Goal: Task Accomplishment & Management: Manage account settings

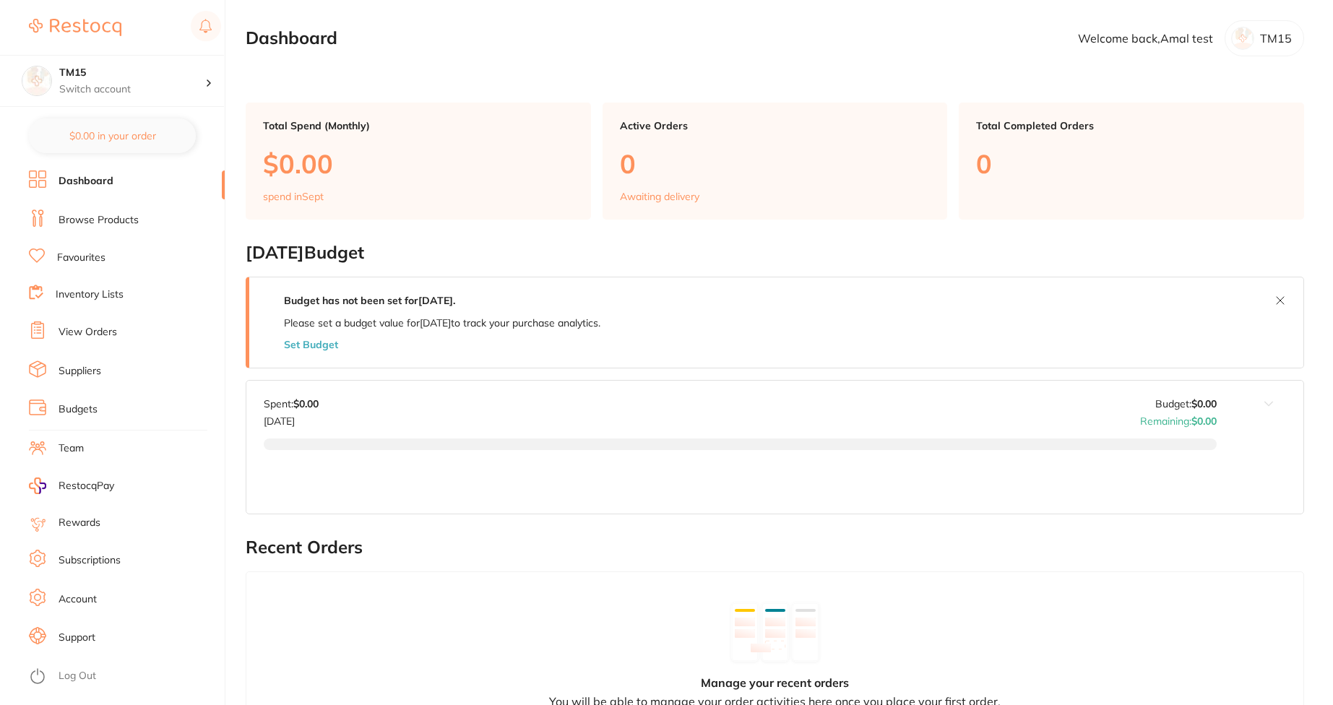
click at [110, 556] on link "Subscriptions" at bounding box center [90, 560] width 62 height 14
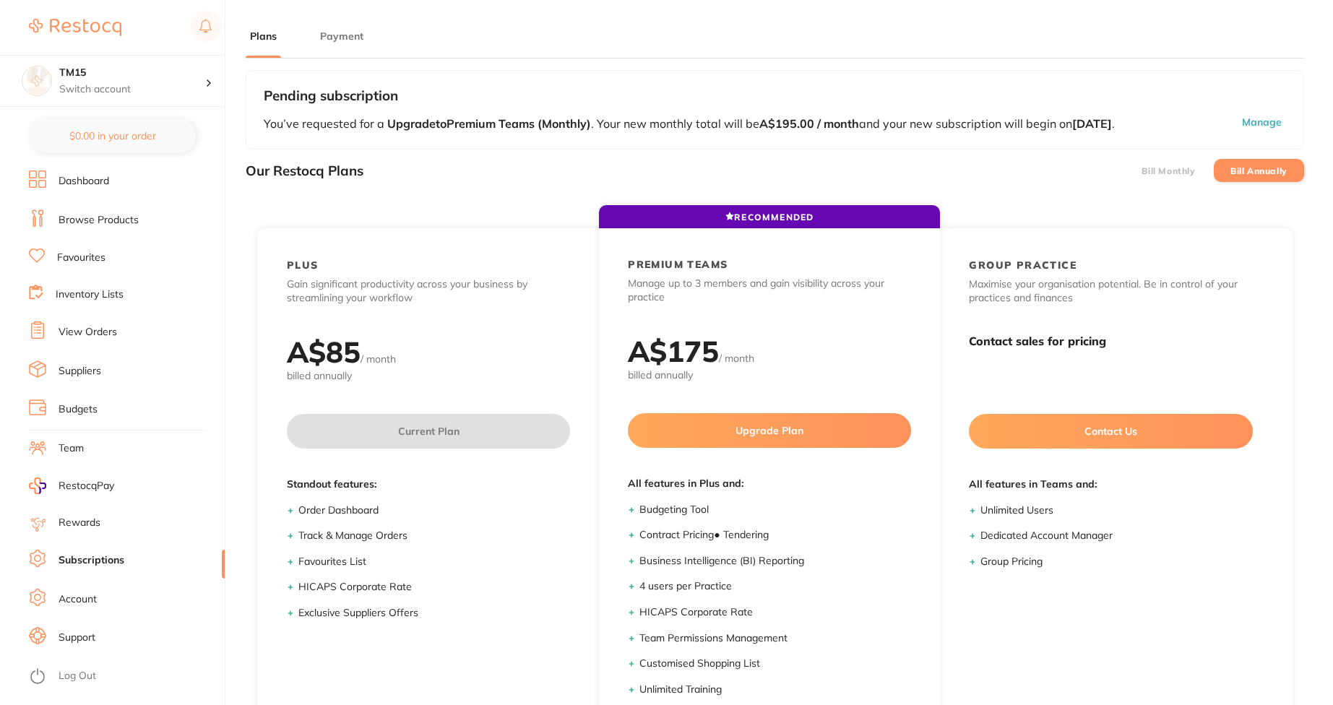
click at [337, 43] on button "Payment" at bounding box center [342, 37] width 52 height 14
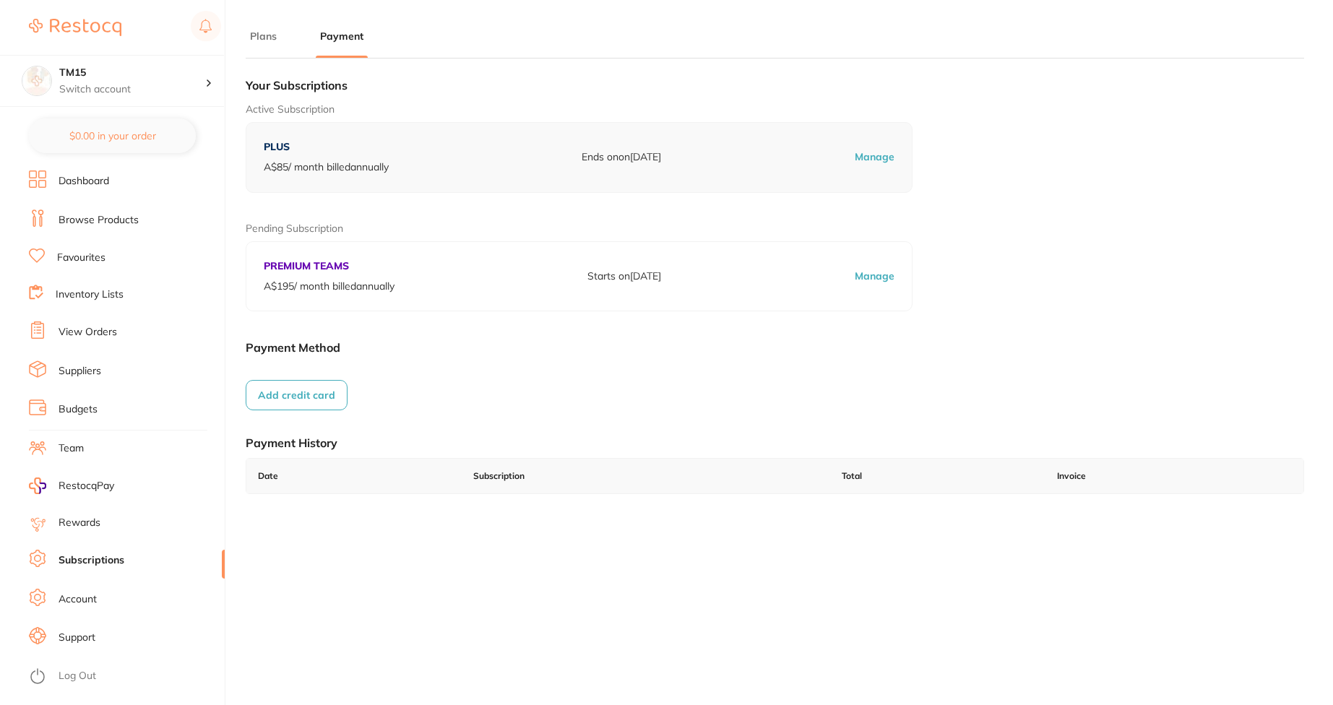
click at [327, 392] on button "Add credit card" at bounding box center [297, 395] width 102 height 30
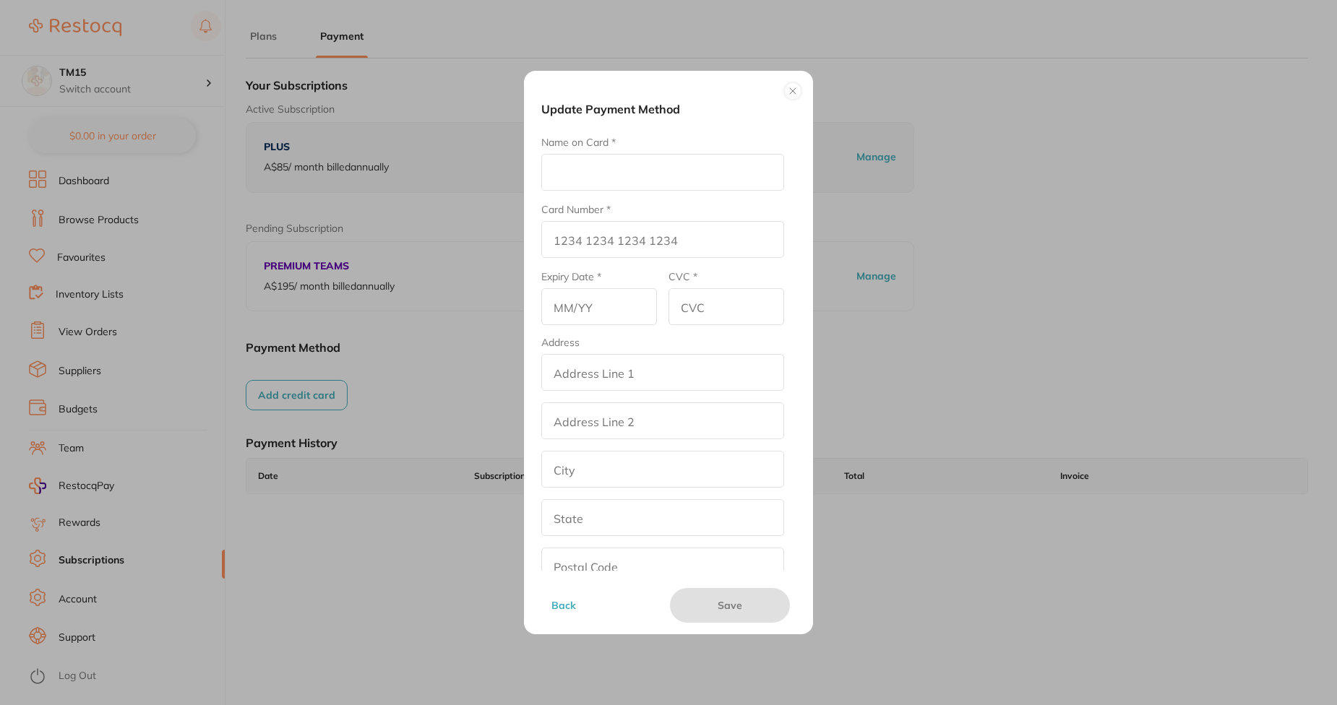
click at [605, 165] on input "Name on Card *" at bounding box center [662, 172] width 243 height 37
type input "dfgdfg"
click at [556, 225] on input "Card Number *" at bounding box center [662, 239] width 243 height 37
type input "[CREDIT_CARD_NUMBER]"
click at [603, 297] on input "text" at bounding box center [599, 306] width 116 height 37
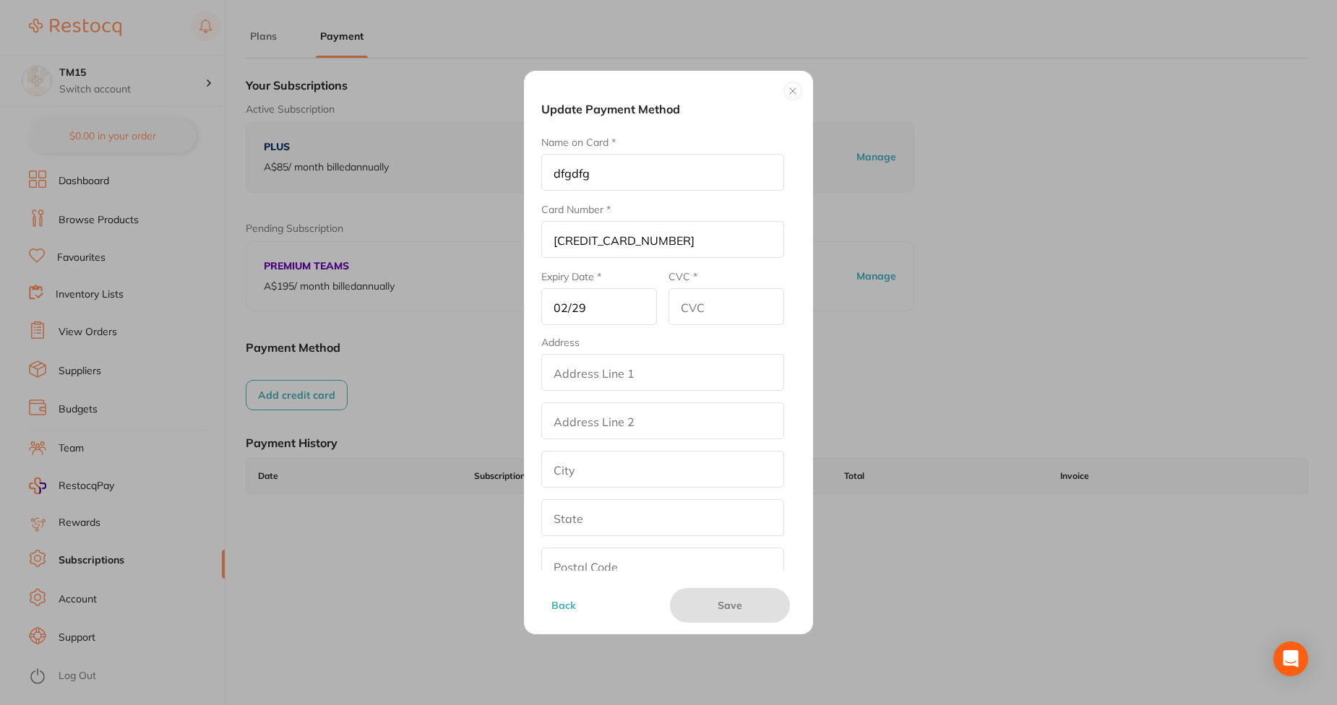
type input "02/29"
click at [707, 290] on input "CVC *" at bounding box center [726, 306] width 116 height 37
type input "567"
click at [714, 365] on input "addressLineOne" at bounding box center [662, 372] width 243 height 37
type input "street2"
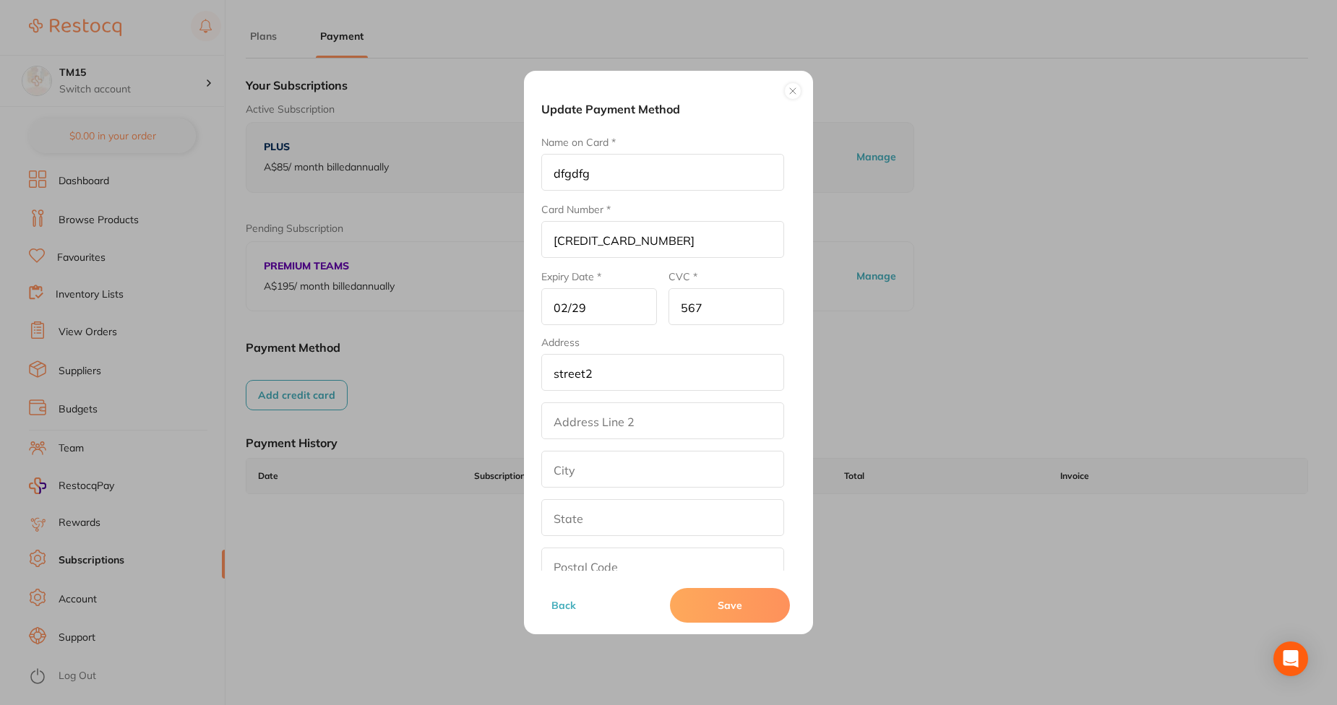
type input "[GEOGRAPHIC_DATA]"
type input "[US_STATE]"
type input "90001"
click at [725, 598] on button "Save" at bounding box center [730, 605] width 120 height 35
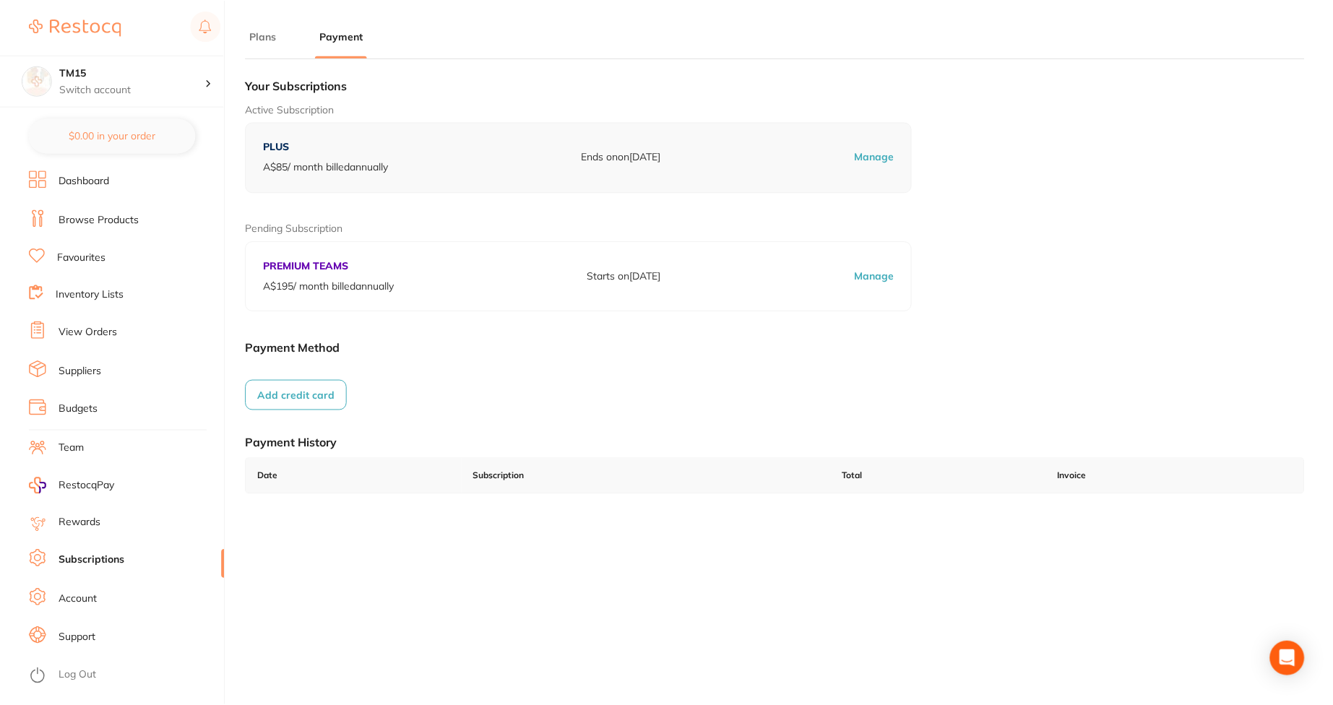
scroll to position [1, 0]
click at [316, 396] on button "Add credit card" at bounding box center [297, 394] width 102 height 30
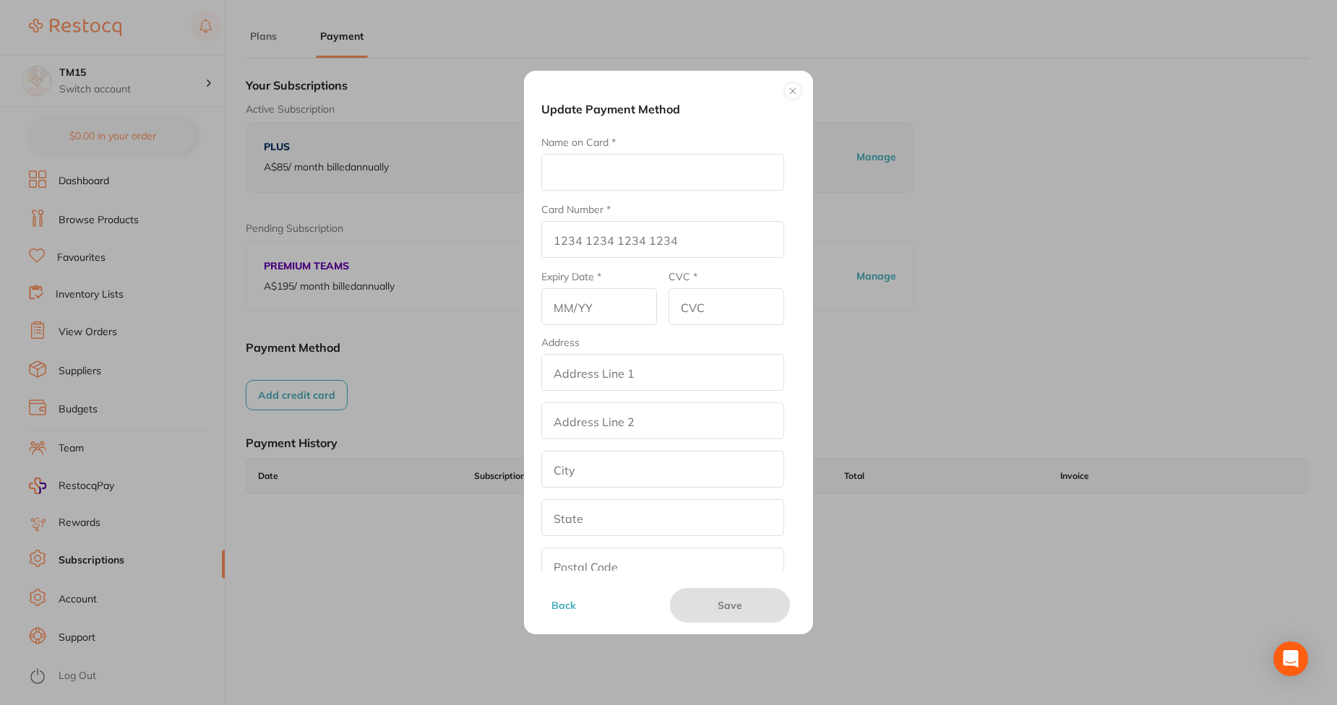
click at [636, 173] on input "Name on Card *" at bounding box center [662, 172] width 243 height 37
type input "MASTER"
click at [625, 242] on input "Card Number *" at bounding box center [662, 239] width 243 height 37
type input "[CREDIT_CARD_NUMBER]"
click at [608, 298] on input "text" at bounding box center [599, 306] width 116 height 37
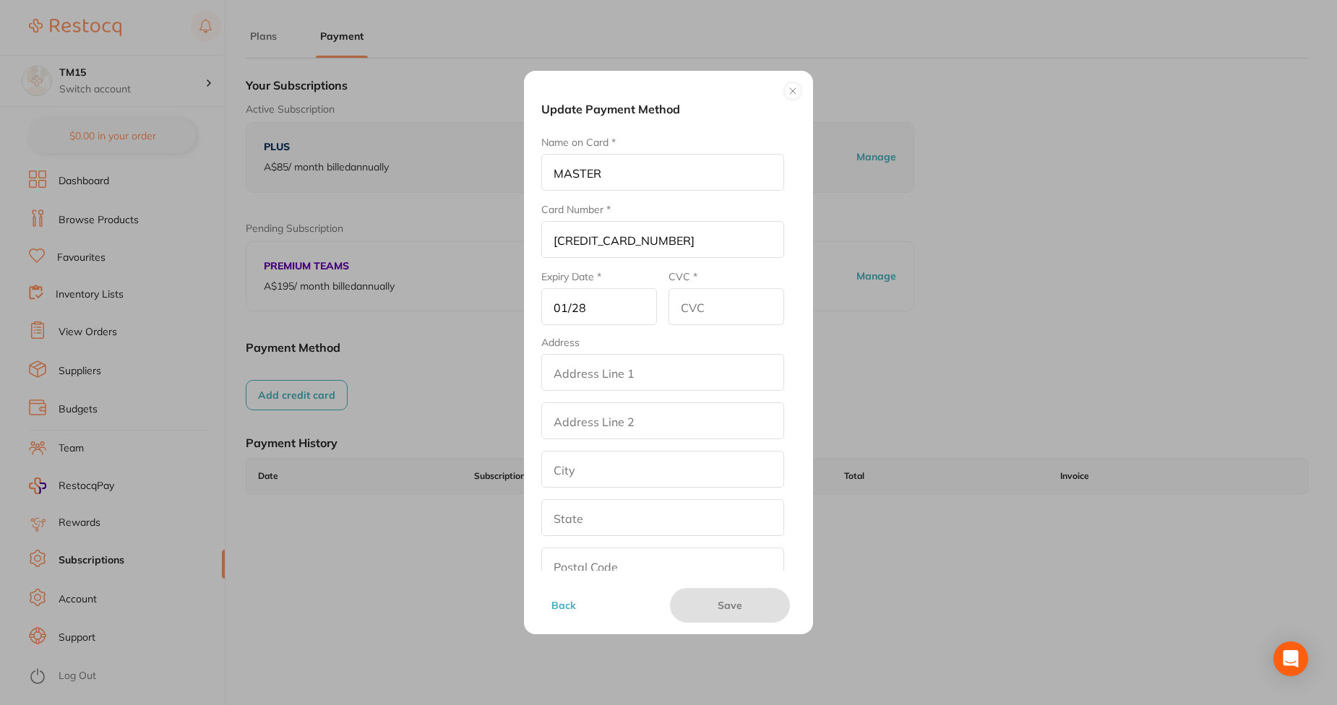
type input "01/28"
click at [698, 314] on input "CVC *" at bounding box center [726, 306] width 116 height 37
type input "0"
type input "978"
click at [680, 366] on input "addressLineOne" at bounding box center [662, 372] width 243 height 37
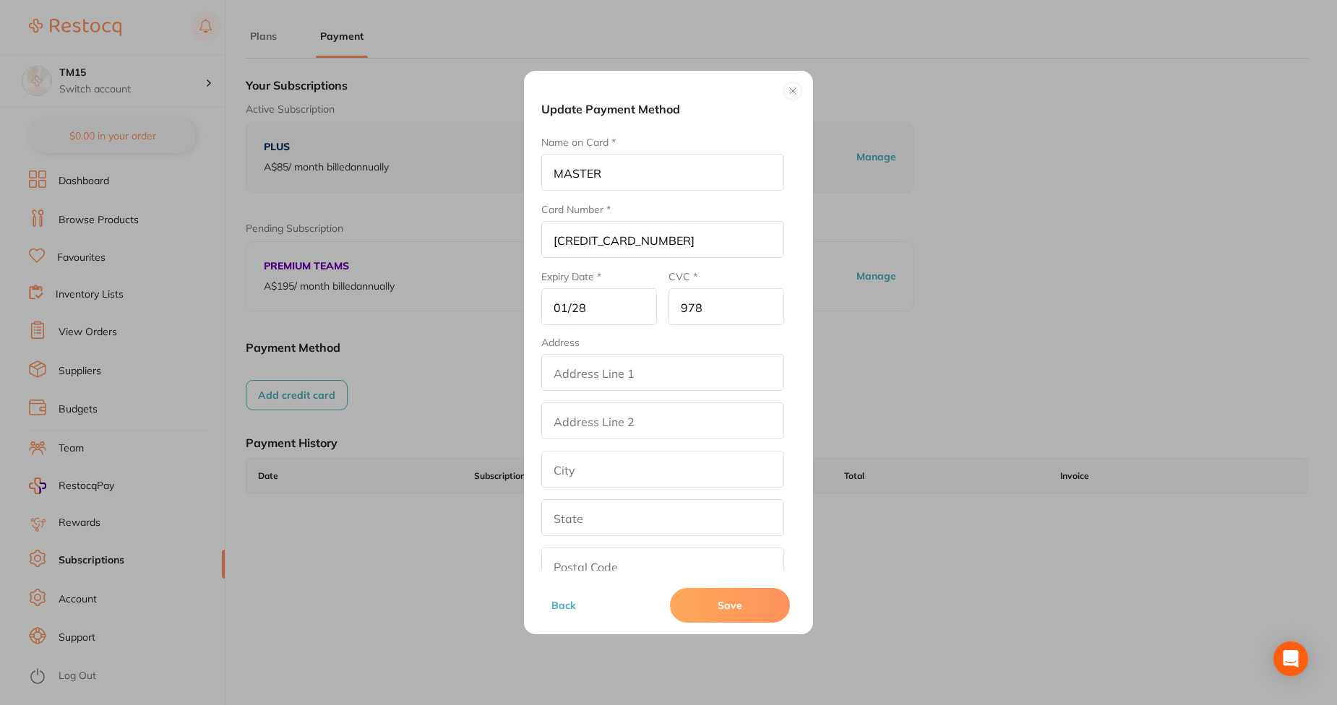
type input "alliyam vettil house, depo road,eloor north,udyogamandal.p.o,kalamessery"
type input "Ernakulam"
type input "kerala"
type input "683501"
click at [668, 426] on input "addressLinetwo" at bounding box center [662, 420] width 243 height 37
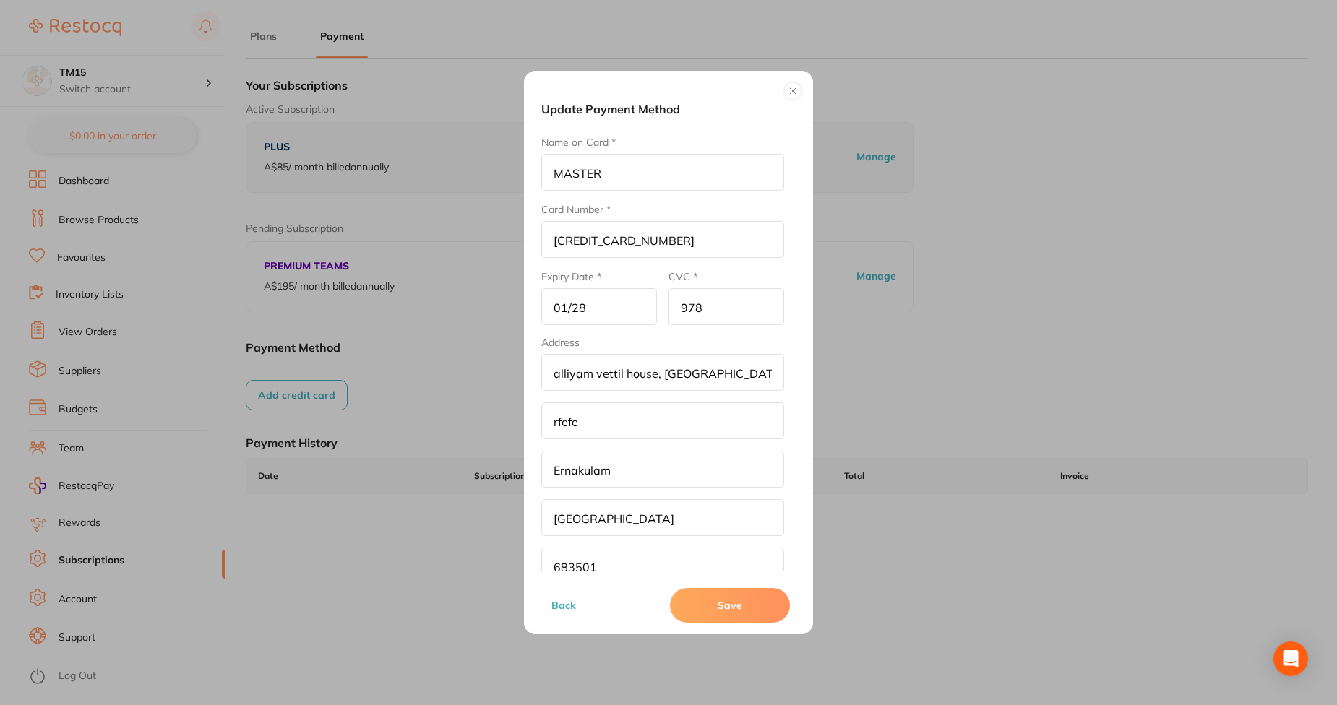
type input "rfefe"
click at [716, 590] on button "Save" at bounding box center [730, 605] width 120 height 35
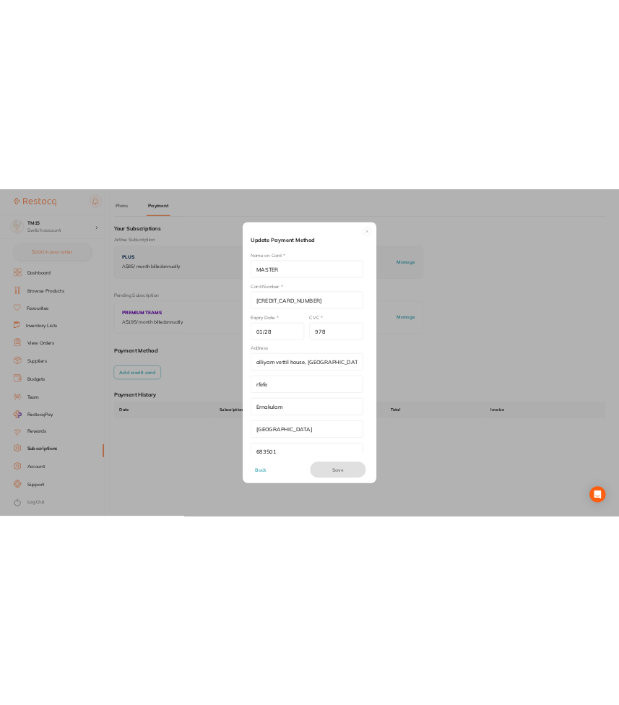
scroll to position [1, 0]
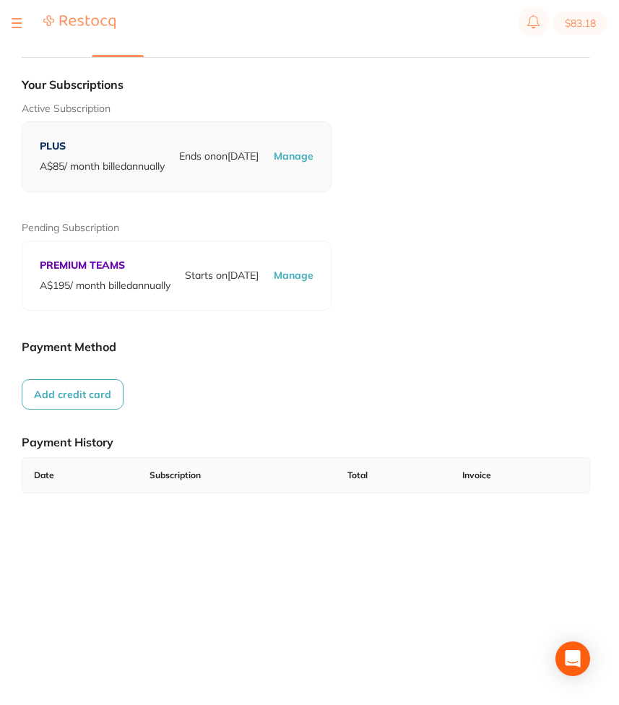
click at [74, 410] on button "Add credit card" at bounding box center [73, 394] width 102 height 30
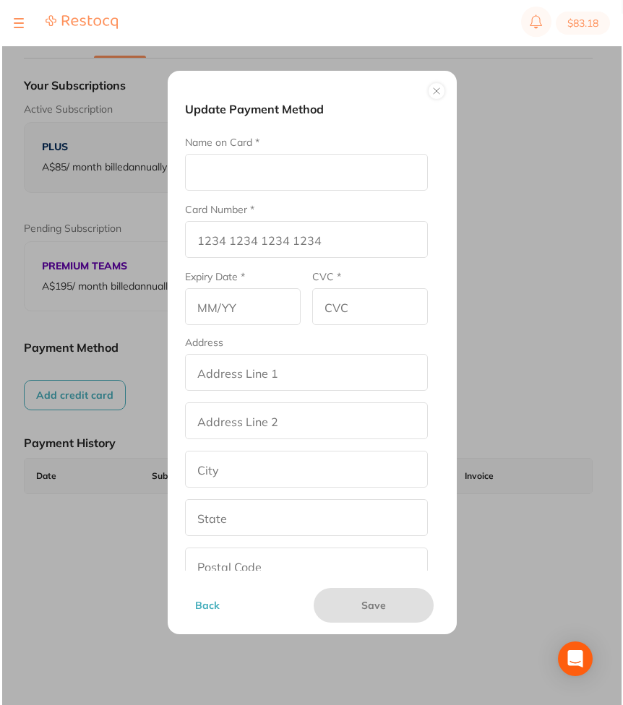
scroll to position [0, 0]
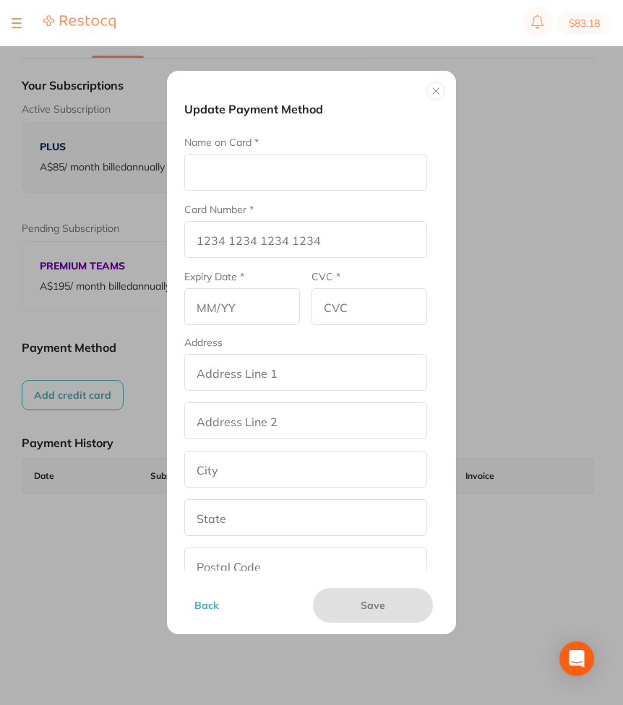
click at [330, 176] on input "Name on Card *" at bounding box center [305, 172] width 243 height 37
type input "dfgdfg"
click at [275, 233] on input "Card Number *" at bounding box center [305, 239] width 243 height 37
type input "[CREDIT_CARD_NUMBER]"
click at [255, 310] on input "1111" at bounding box center [242, 306] width 116 height 37
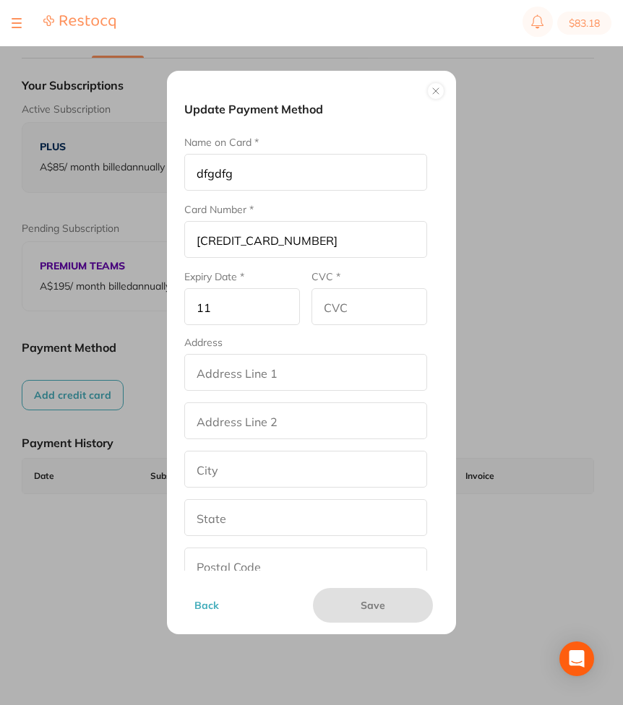
type input "1"
type input "01/29"
click at [347, 308] on input "CVC *" at bounding box center [369, 306] width 116 height 37
type input "789"
click at [306, 389] on input "addressLineOne" at bounding box center [305, 372] width 243 height 37
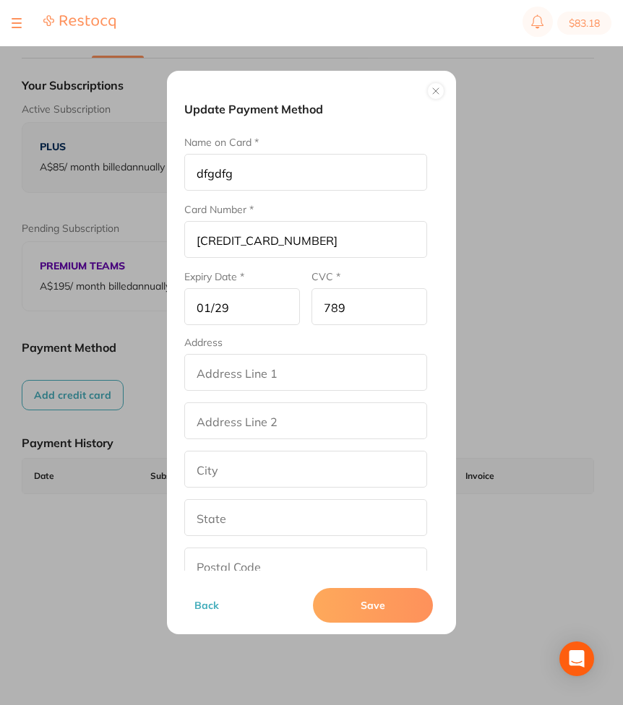
type input "street2"
type input "[GEOGRAPHIC_DATA]"
type input "[US_STATE]"
type input "90001"
click at [297, 438] on input "addressLinetwo" at bounding box center [305, 420] width 243 height 37
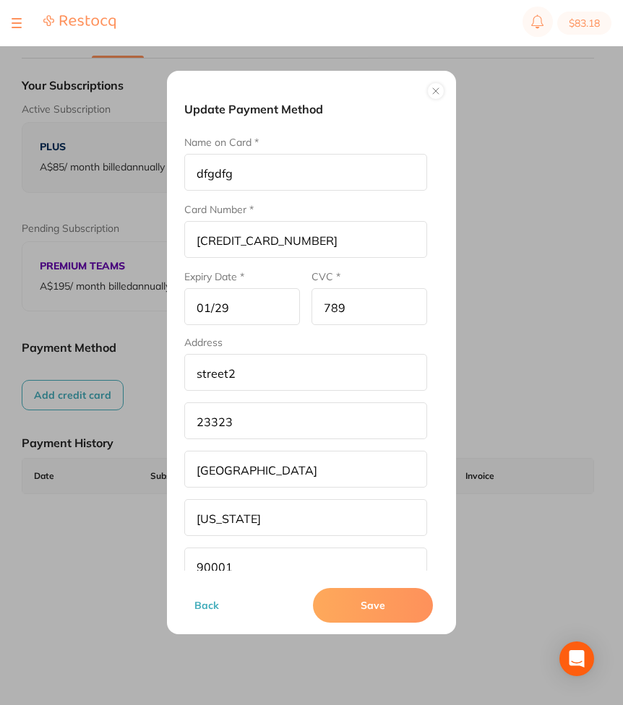
type input "23323"
click at [360, 595] on button "Save" at bounding box center [373, 605] width 120 height 35
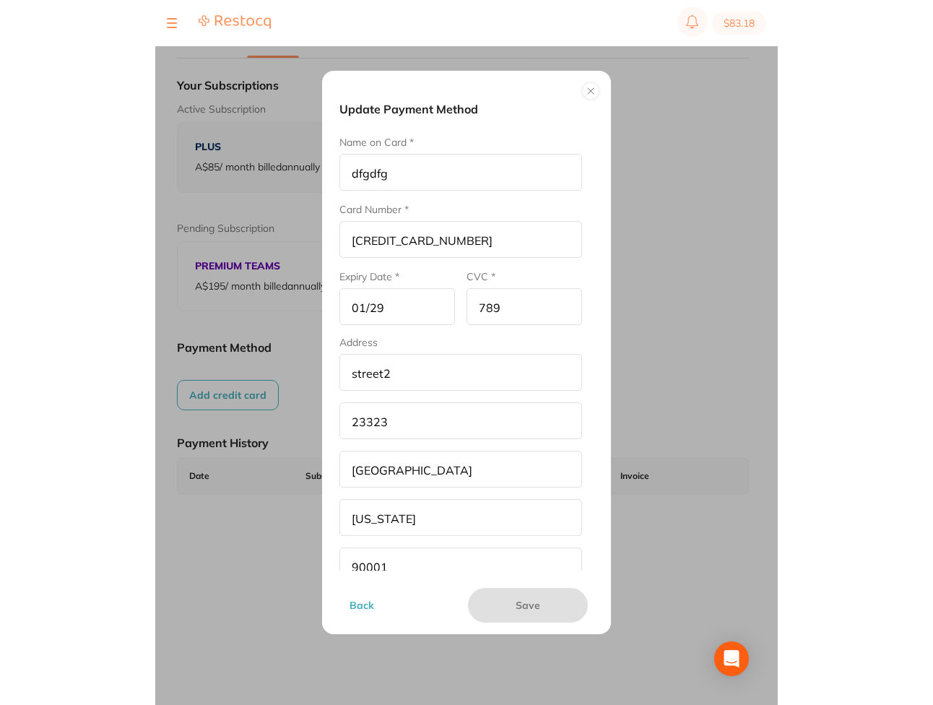
scroll to position [1, 0]
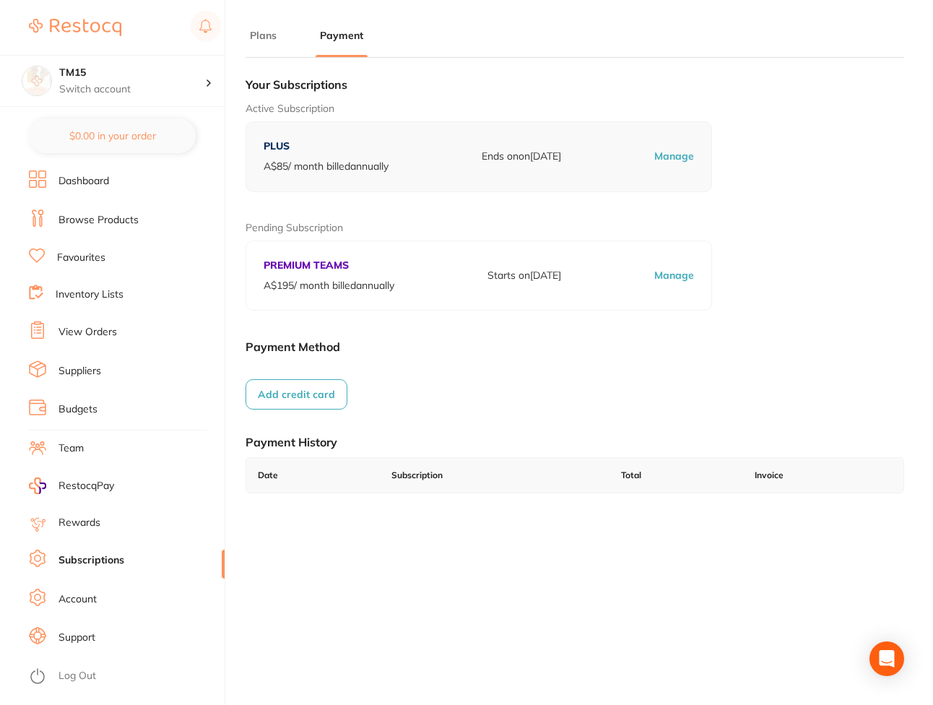
click at [87, 597] on link "Account" at bounding box center [78, 599] width 38 height 14
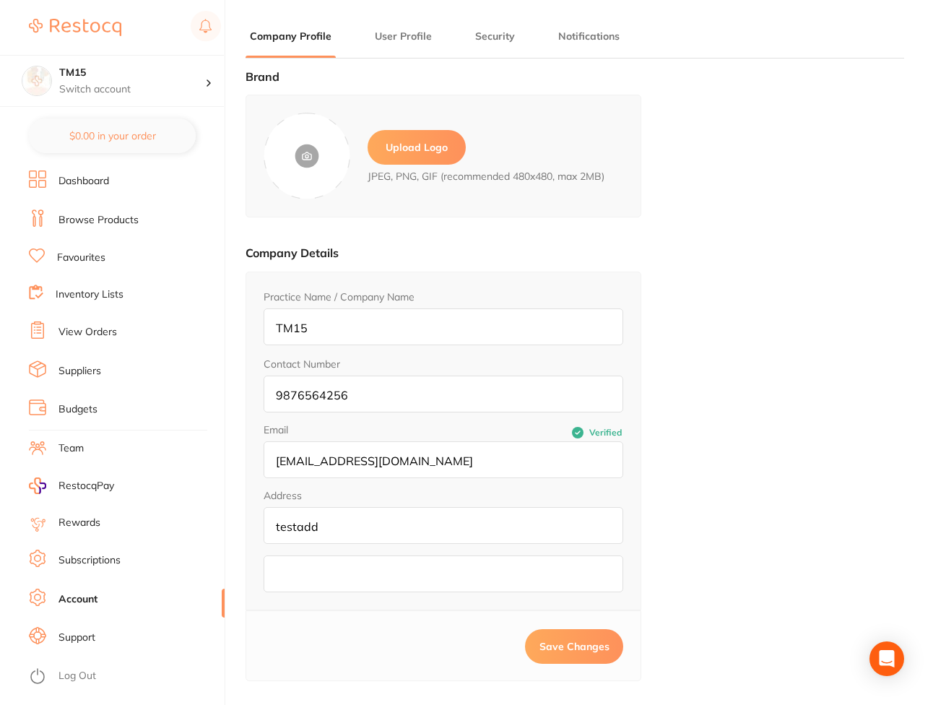
type input "Amal"
type input "test"
type input "[EMAIL_ADDRESS][DOMAIN_NAME]"
click at [355, 527] on input "testadd" at bounding box center [444, 525] width 360 height 37
type input "testaddvfd"
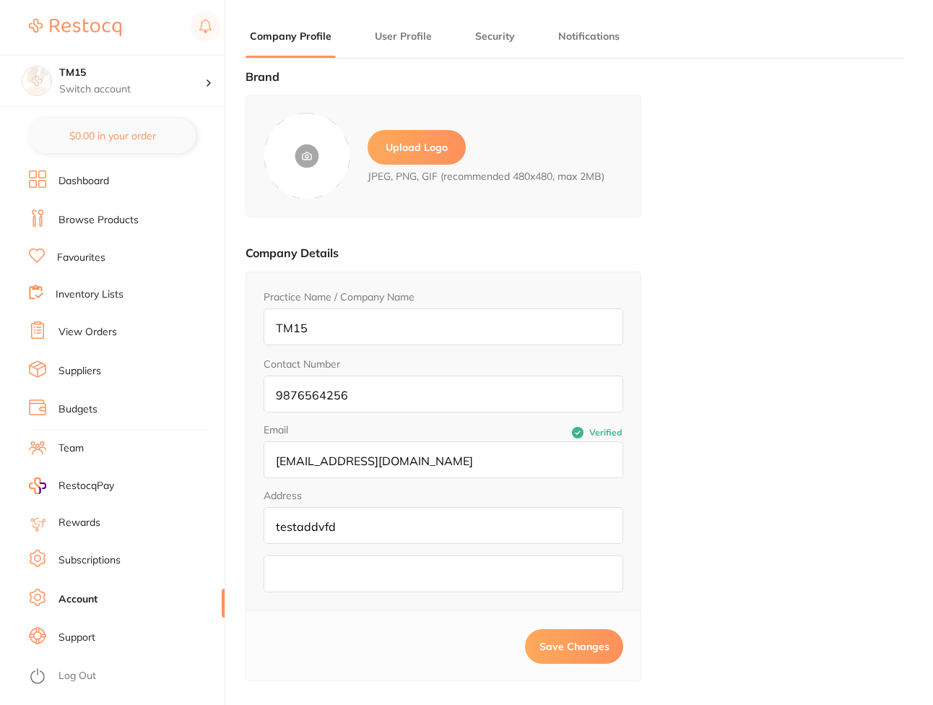
click at [359, 547] on fieldset "Address addressLineOne testaddvfd addressLinetwo" at bounding box center [444, 541] width 360 height 103
click at [355, 577] on input "addressLinetwo" at bounding box center [444, 574] width 360 height 37
type input "cdsdsc"
click at [553, 645] on span "Save Changes" at bounding box center [575, 646] width 70 height 13
click at [413, 25] on main "Company Profile User Profile Security Notifications Brand Upload Logo JPEG, PNG…" at bounding box center [590, 449] width 688 height 899
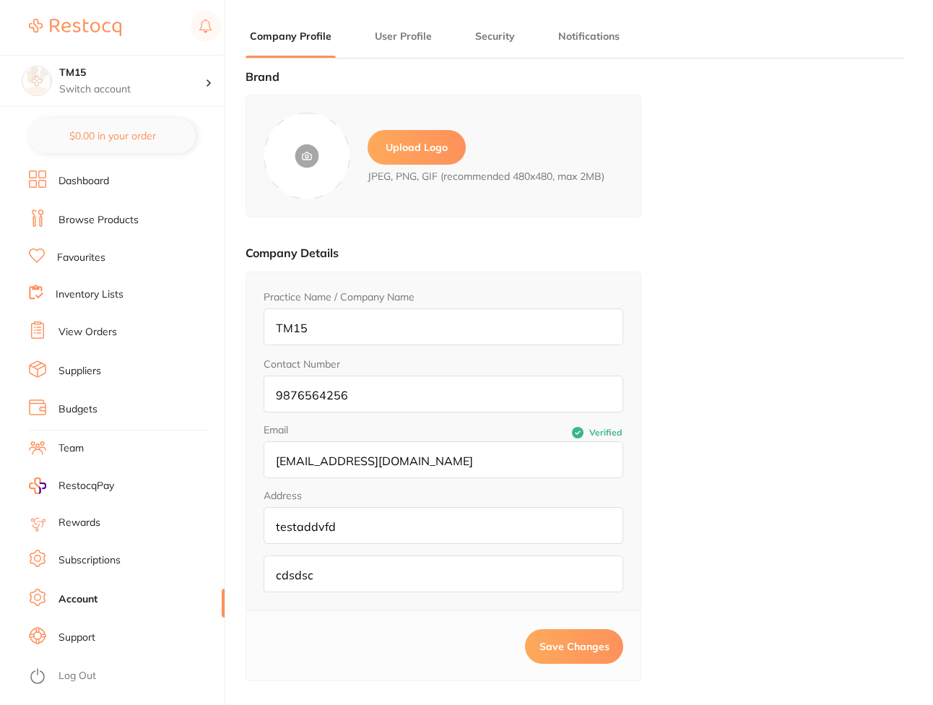
click at [413, 36] on button "User Profile" at bounding box center [404, 37] width 66 height 14
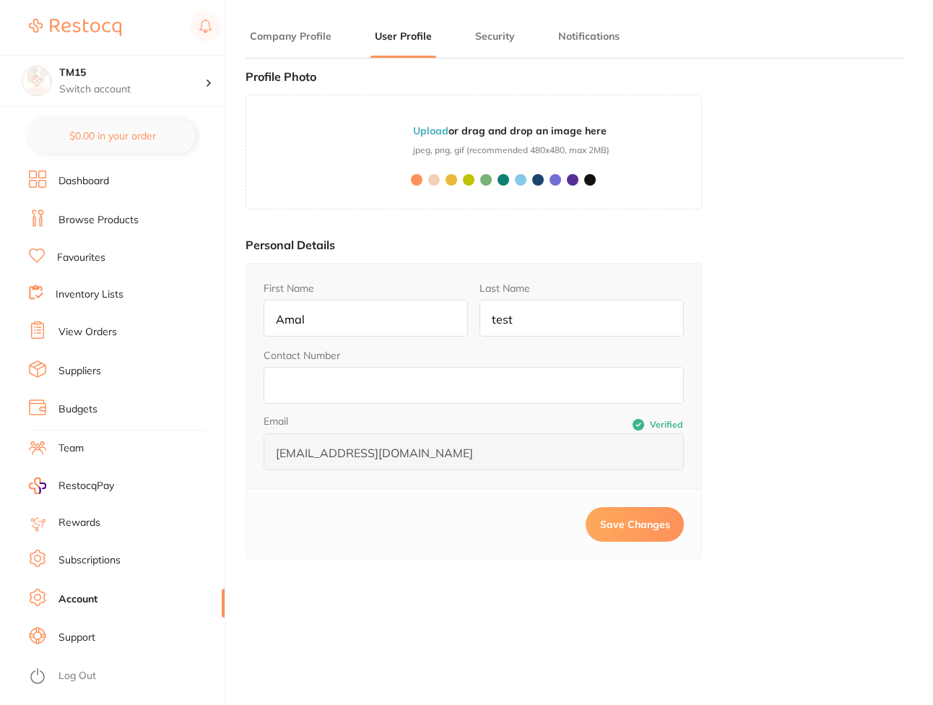
click at [491, 45] on li "Security" at bounding box center [495, 43] width 48 height 29
click at [493, 43] on button "Security" at bounding box center [495, 37] width 48 height 14
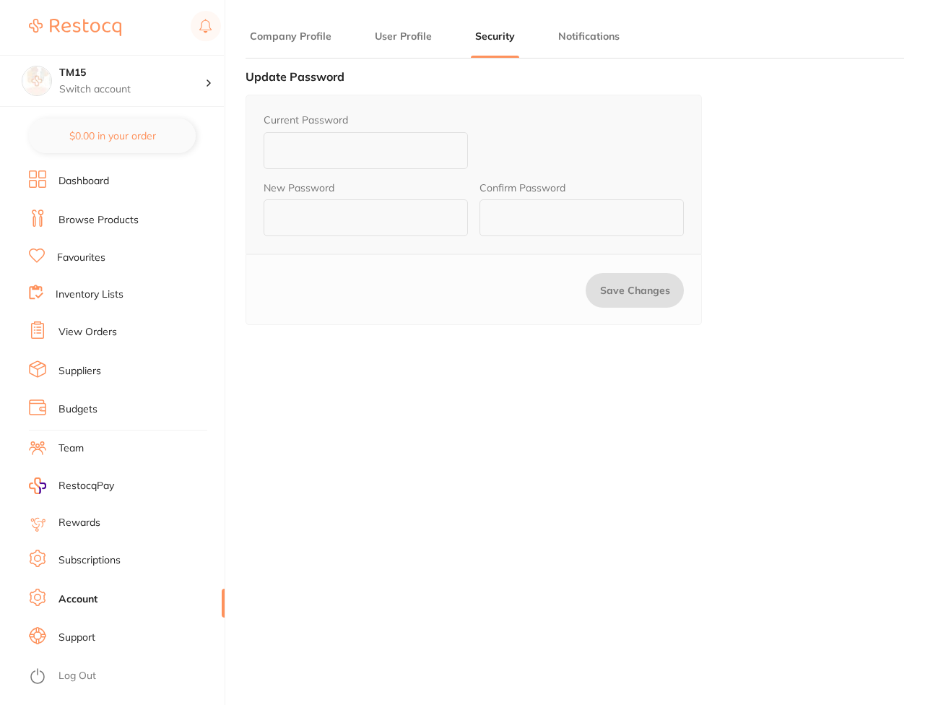
click at [95, 570] on li "Subscriptions" at bounding box center [127, 561] width 196 height 22
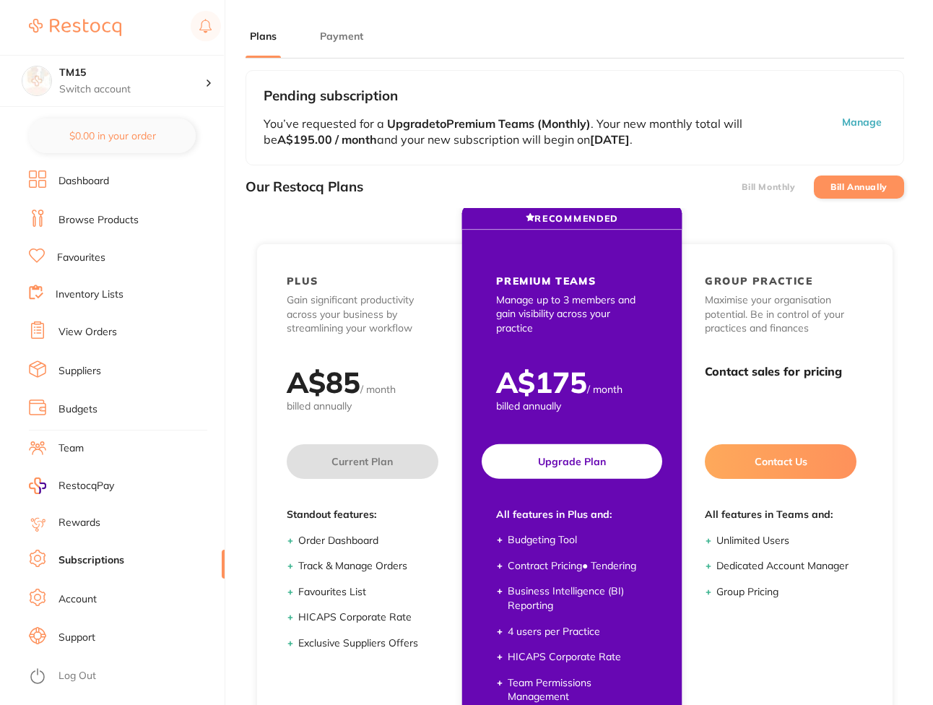
click at [542, 449] on button "Upgrade Plan" at bounding box center [572, 461] width 181 height 35
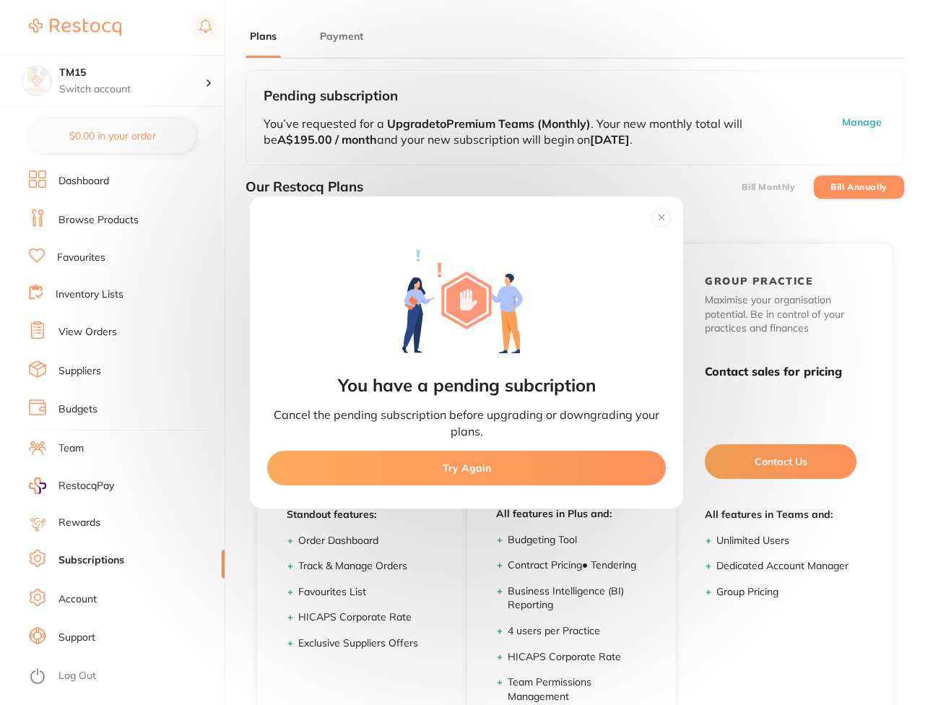
click at [655, 225] on icon at bounding box center [661, 217] width 23 height 23
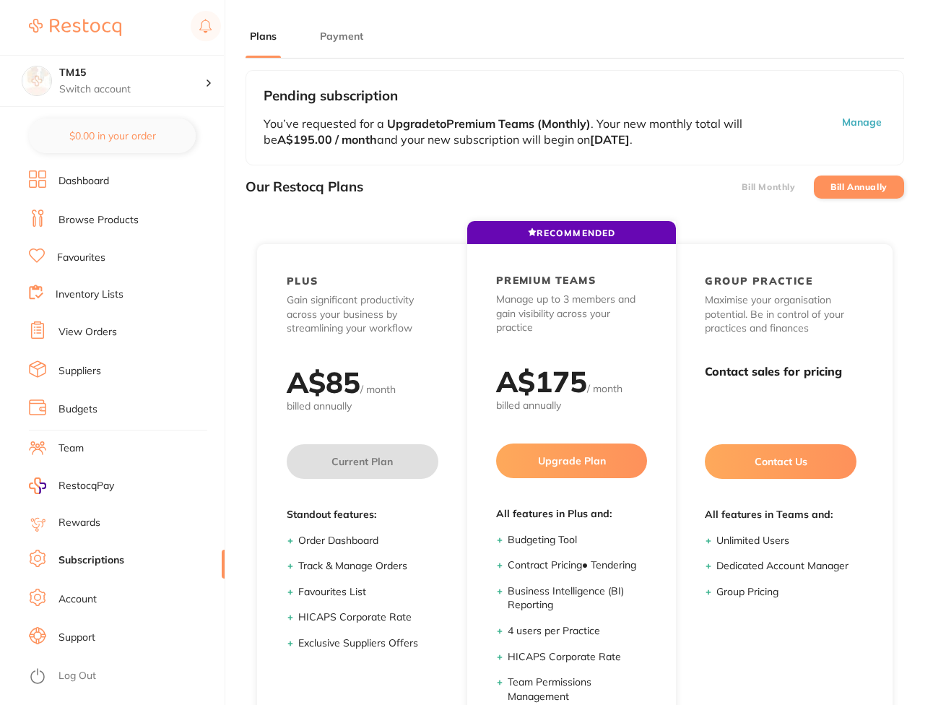
click at [358, 42] on button "Payment" at bounding box center [342, 37] width 52 height 14
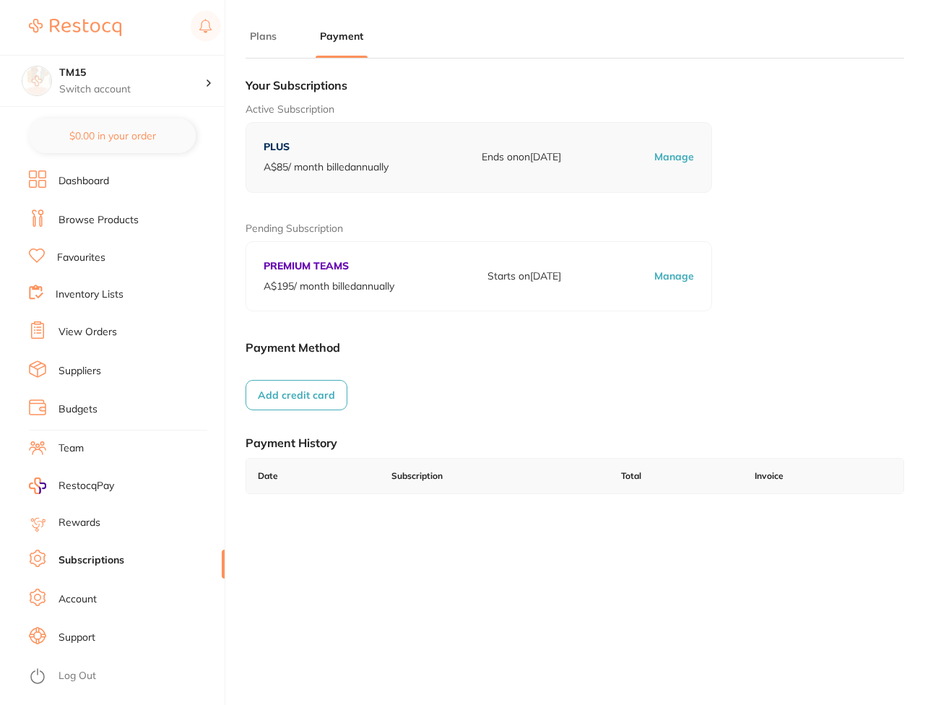
click at [339, 389] on button "Add credit card" at bounding box center [297, 395] width 102 height 30
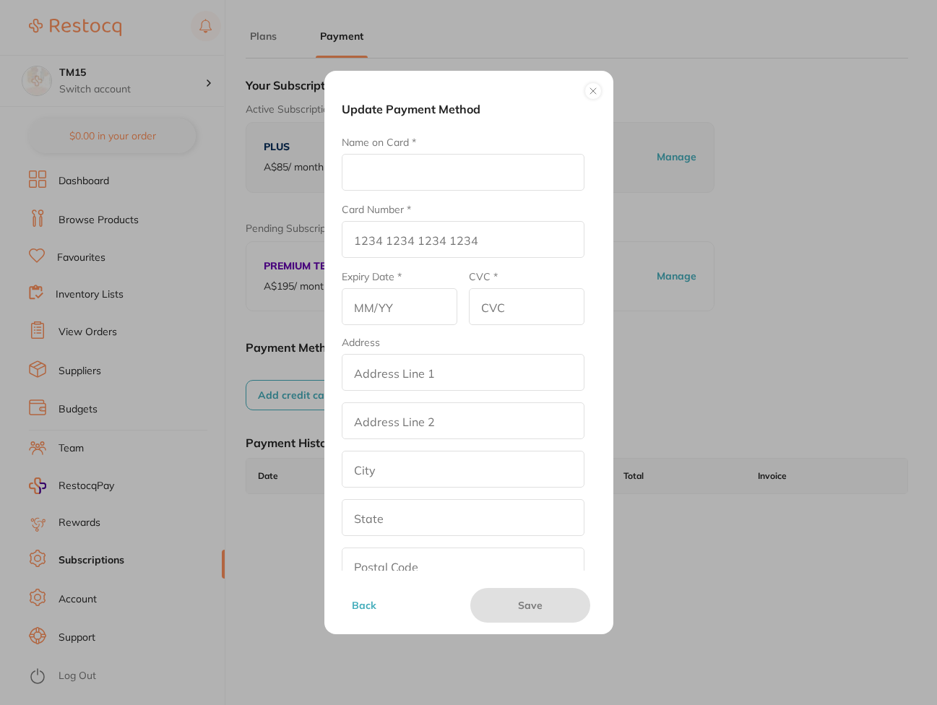
click at [413, 184] on input "Name on Card *" at bounding box center [463, 172] width 243 height 37
type input "dfgdfg"
click at [347, 239] on input "Card Number *" at bounding box center [463, 239] width 243 height 37
type input "[CREDIT_CARD_NUMBER]"
click at [374, 308] on input "text" at bounding box center [400, 306] width 116 height 37
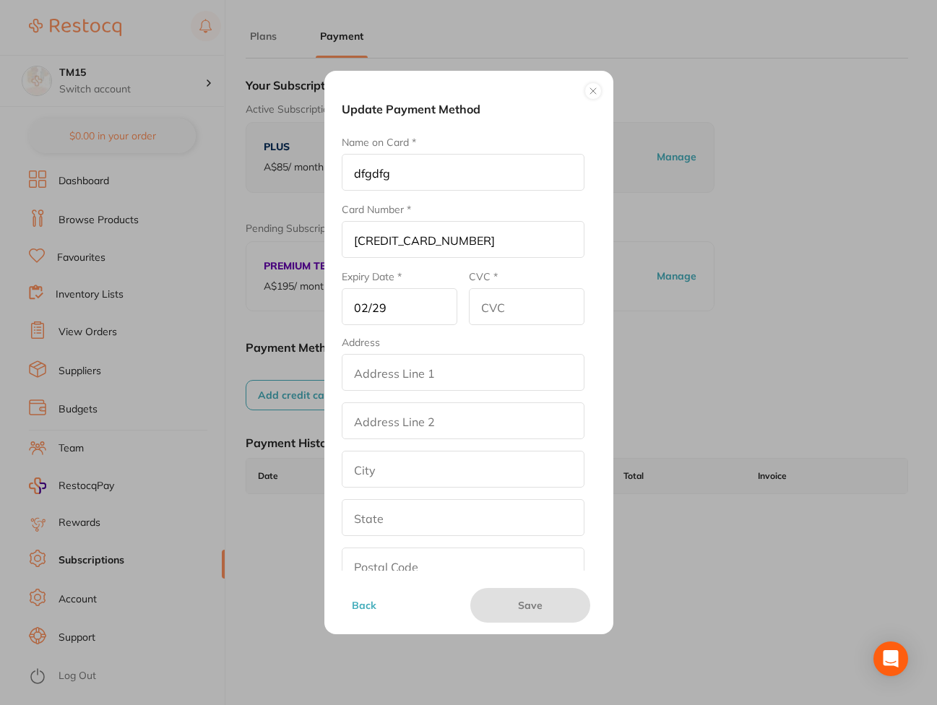
type input "02/29"
click at [517, 306] on input "CVC *" at bounding box center [527, 306] width 116 height 37
type input "789"
click at [507, 384] on input "addressLineOne" at bounding box center [463, 372] width 243 height 37
type input "street2"
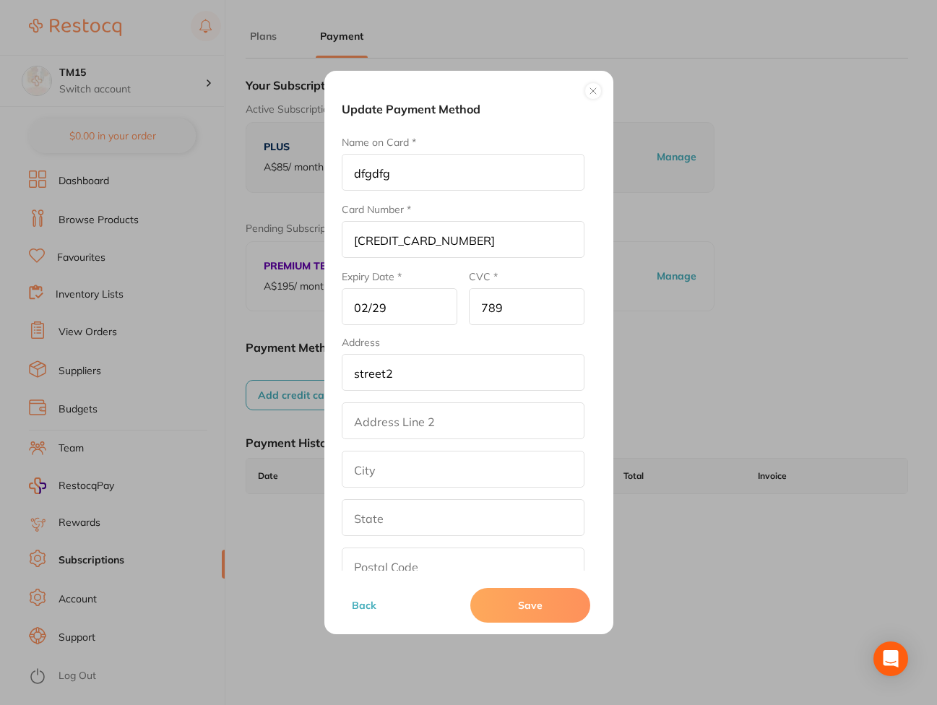
type input "[GEOGRAPHIC_DATA]"
type input "[US_STATE]"
type input "90001"
click at [425, 431] on input "addressLinetwo" at bounding box center [463, 420] width 243 height 37
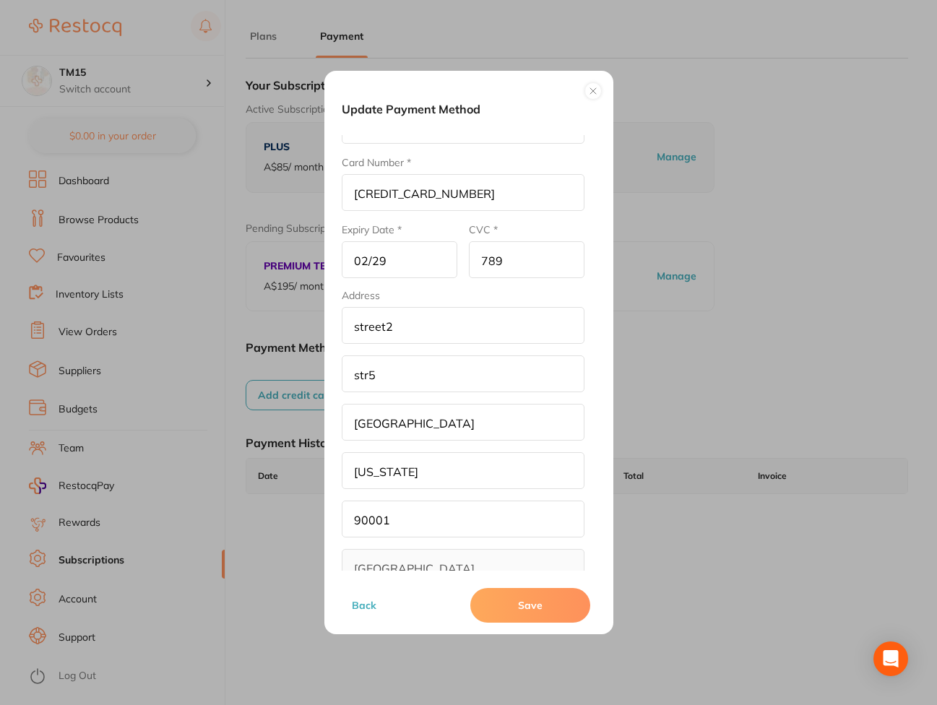
scroll to position [79, 0]
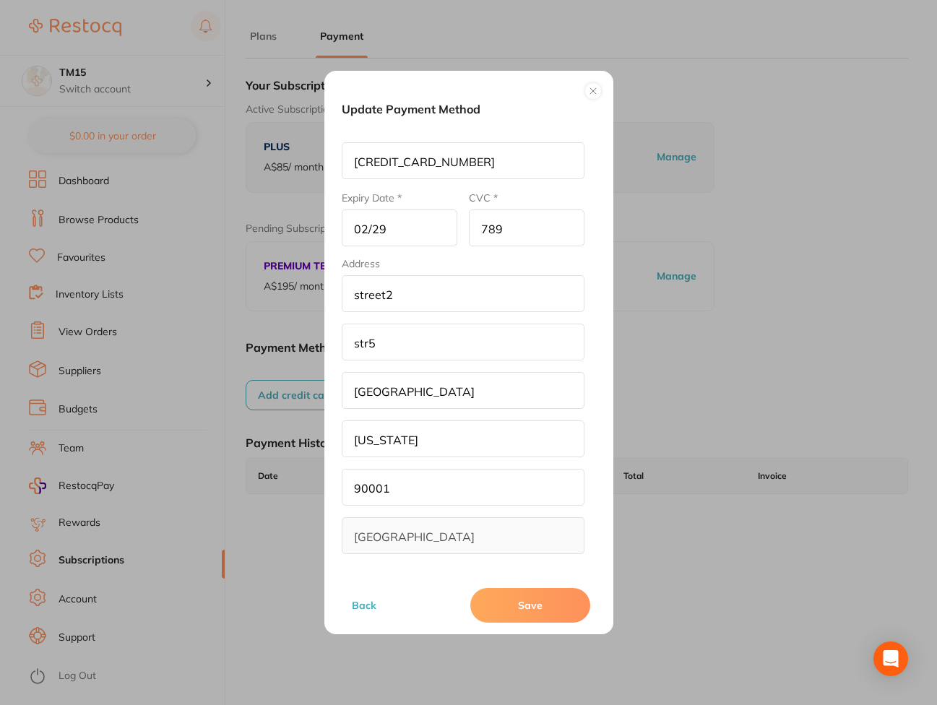
type input "str5"
click at [559, 597] on button "Save" at bounding box center [530, 605] width 120 height 35
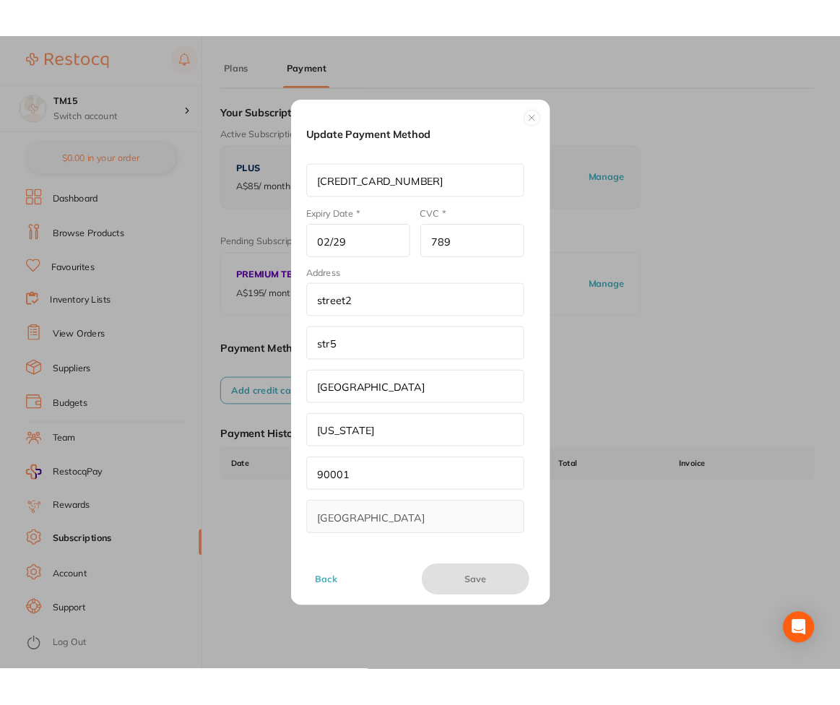
scroll to position [1, 0]
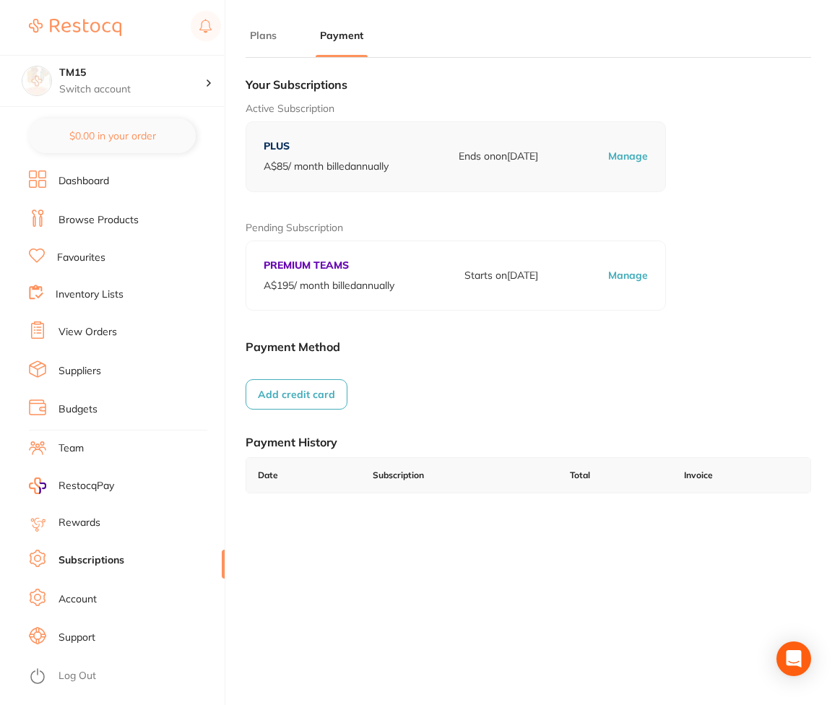
click at [355, 308] on div "PREMIUM TEAMS A$ 195 / month billed annually Starts on 29 Sept 2025 Manage" at bounding box center [456, 276] width 420 height 70
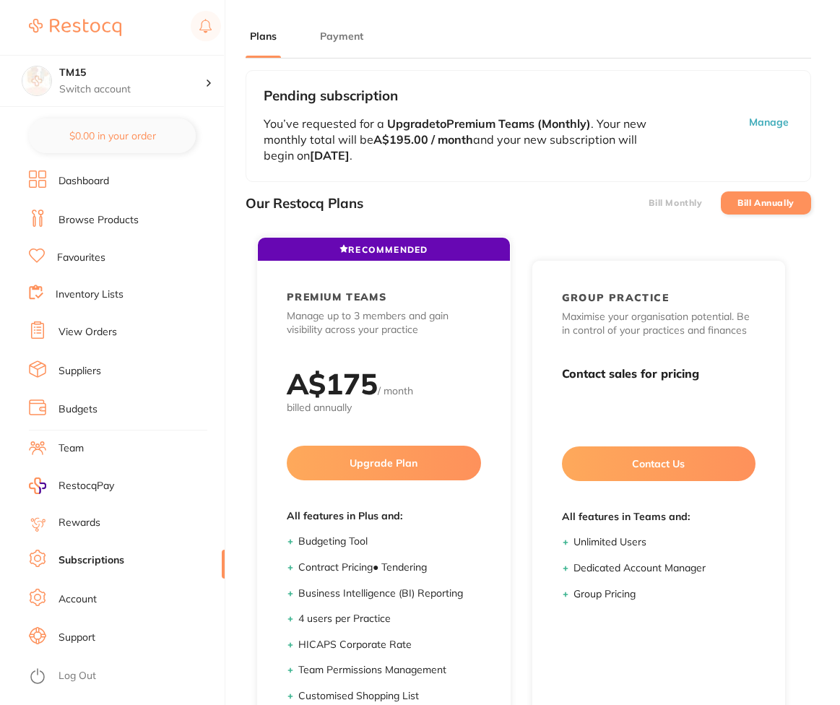
click at [342, 36] on button "Payment" at bounding box center [342, 37] width 52 height 14
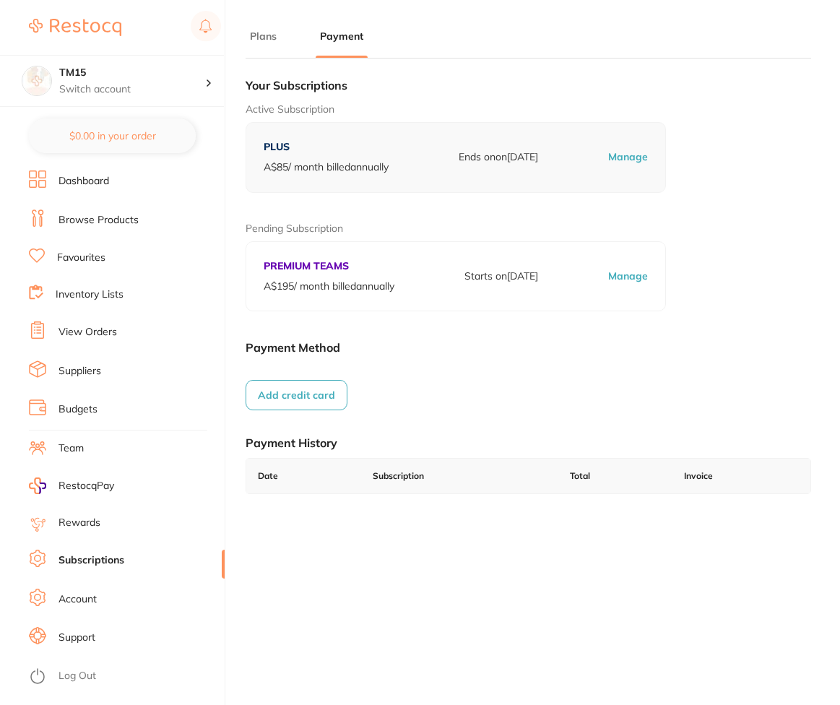
drag, startPoint x: 295, startPoint y: 405, endPoint x: 288, endPoint y: 394, distance: 13.0
click at [288, 394] on button "Add credit card" at bounding box center [297, 395] width 102 height 30
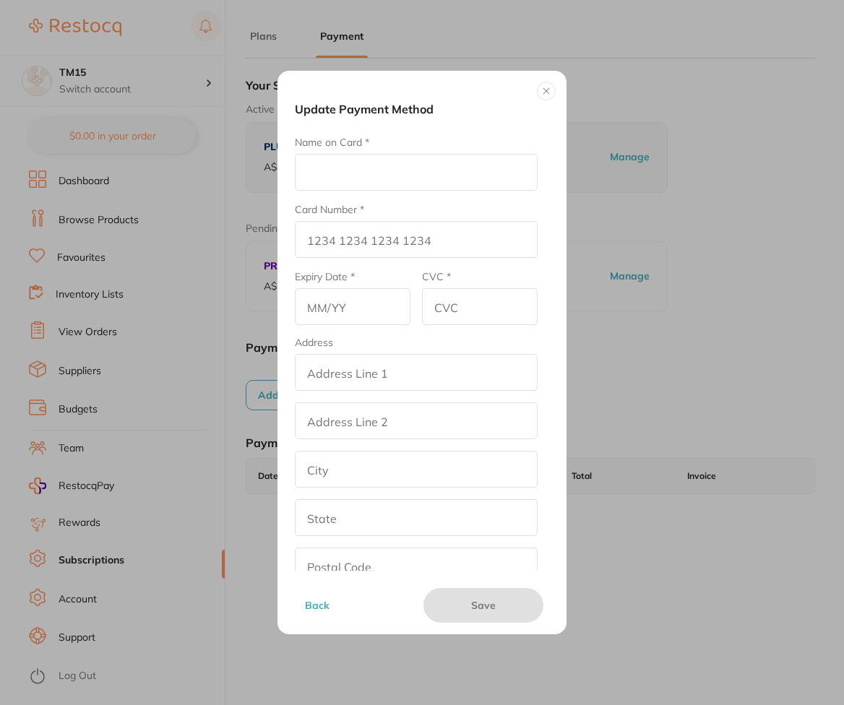
click at [418, 184] on input "Name on Card *" at bounding box center [416, 172] width 243 height 37
type input "afna"
click at [322, 238] on input "Card Number *" at bounding box center [416, 239] width 243 height 37
type input "[CREDIT_CARD_NUMBER]"
click at [314, 316] on input "text" at bounding box center [353, 306] width 116 height 37
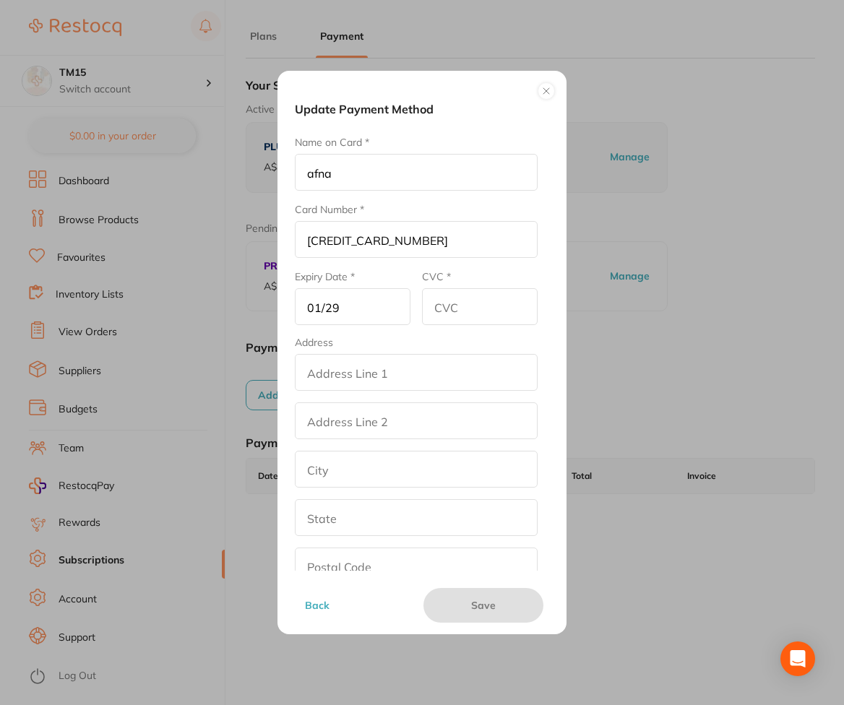
type input "01/29"
click at [495, 290] on input "CVC *" at bounding box center [480, 306] width 116 height 37
type input "567"
click at [469, 374] on input "addressLineOne" at bounding box center [416, 372] width 243 height 37
type input "street2"
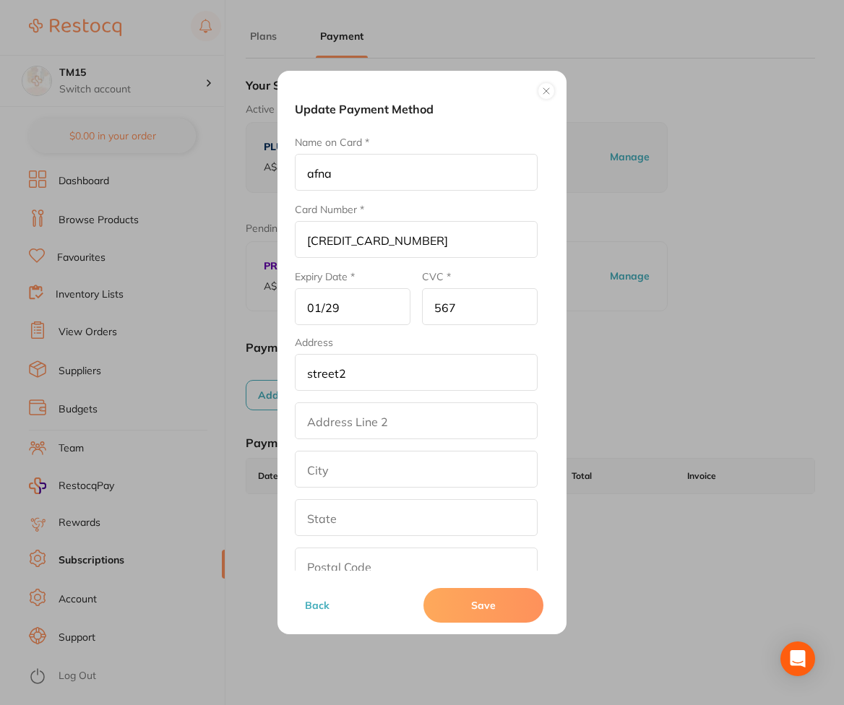
type input "[GEOGRAPHIC_DATA]"
type input "[US_STATE]"
type input "90001"
click at [367, 410] on input "addressLinetwo" at bounding box center [416, 420] width 243 height 37
type input "2"
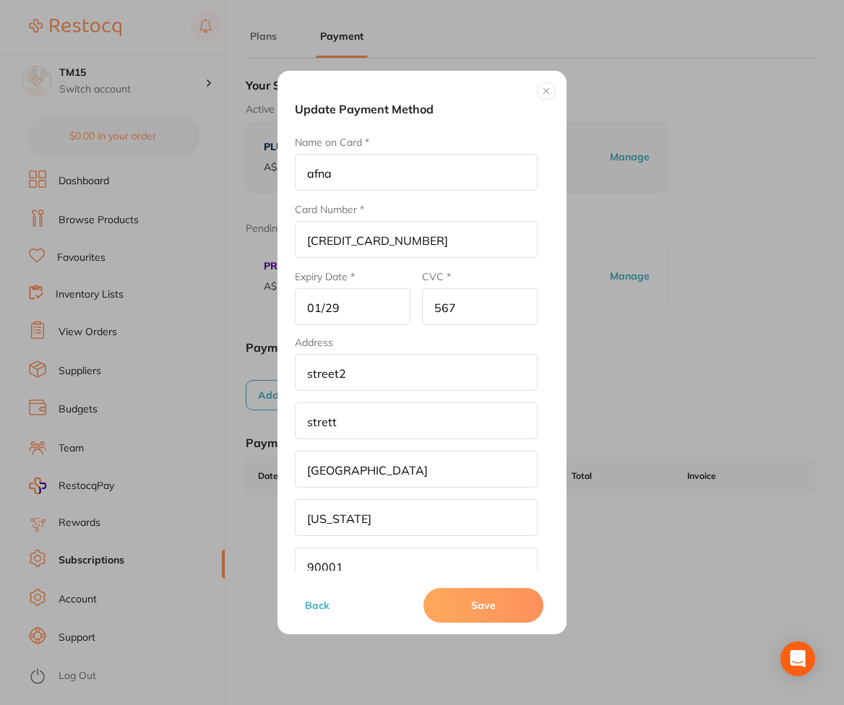
type input "strett"
click at [521, 608] on button "Save" at bounding box center [483, 605] width 120 height 35
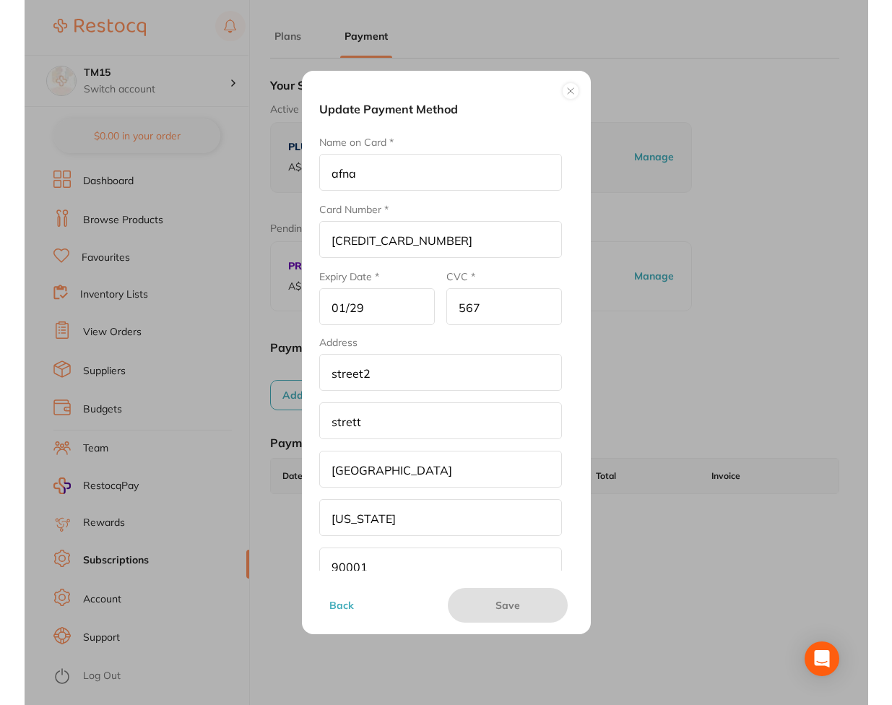
scroll to position [1, 0]
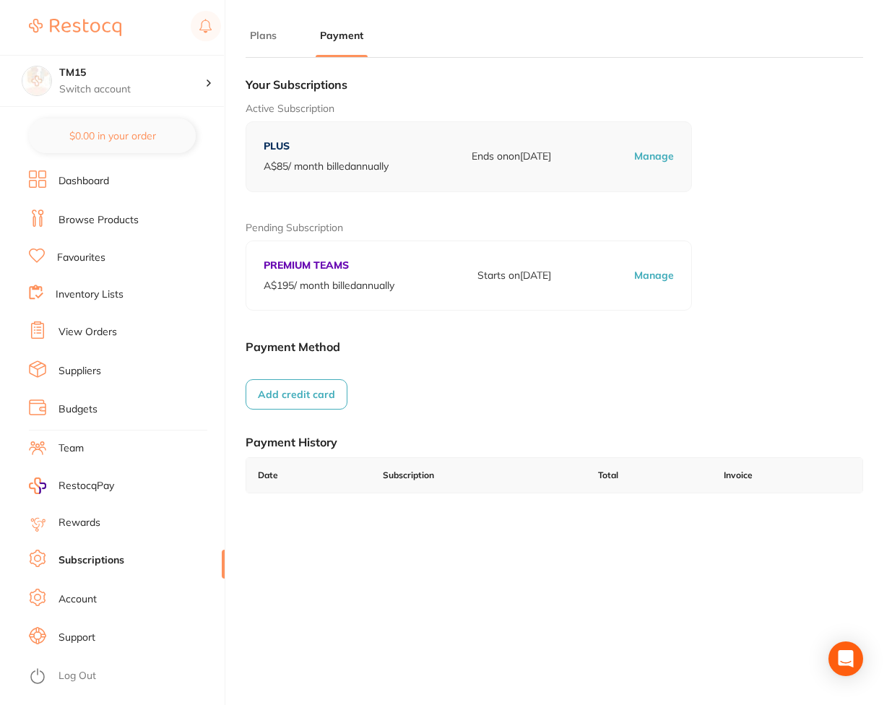
click at [78, 602] on link "Account" at bounding box center [78, 599] width 38 height 14
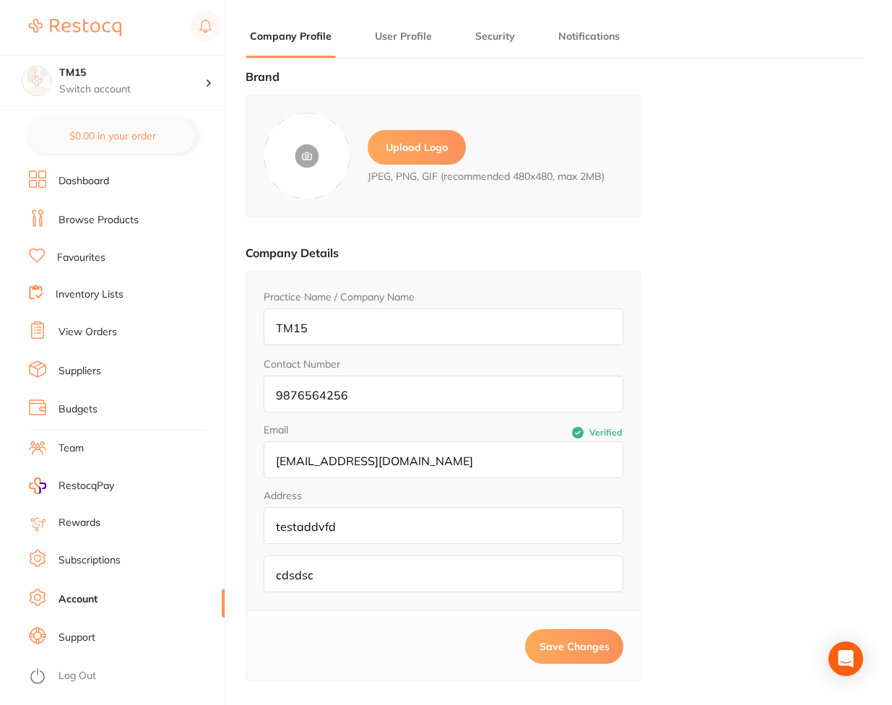
type input "Amal"
type input "test"
type input "[EMAIL_ADDRESS][DOMAIN_NAME]"
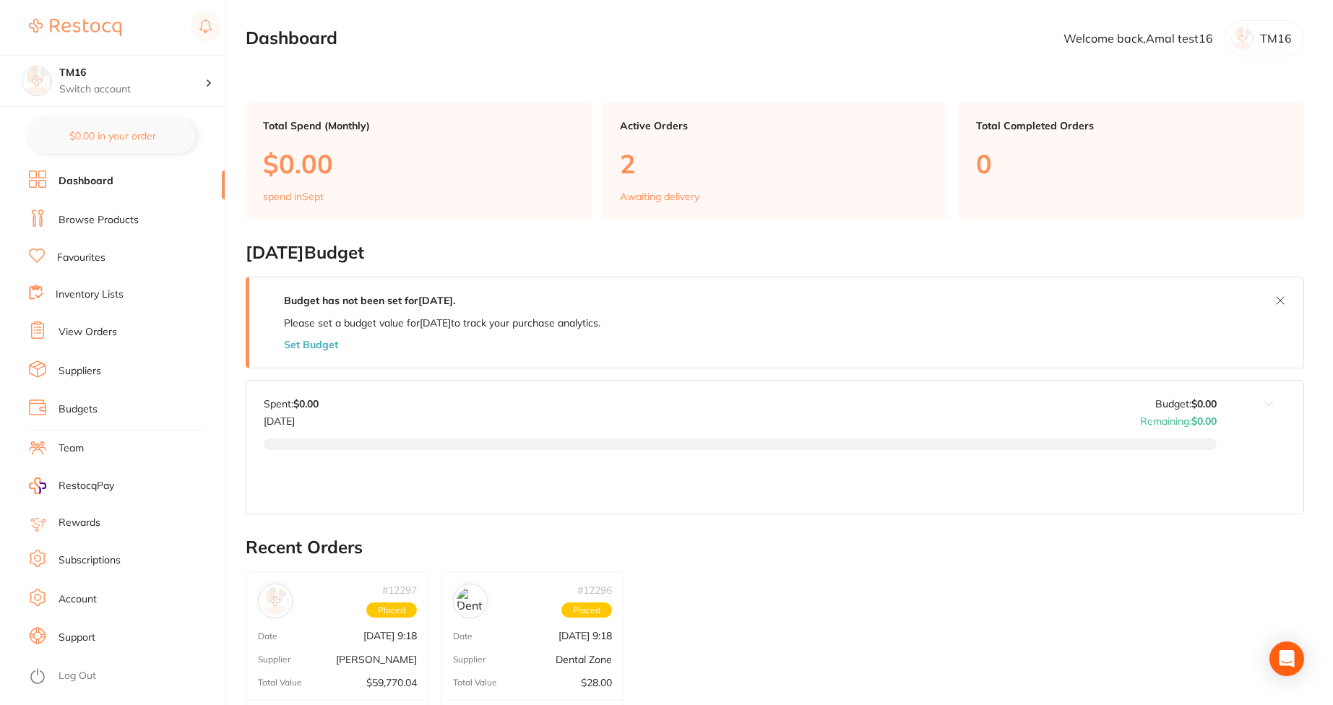
click at [112, 568] on li "Subscriptions" at bounding box center [127, 561] width 196 height 22
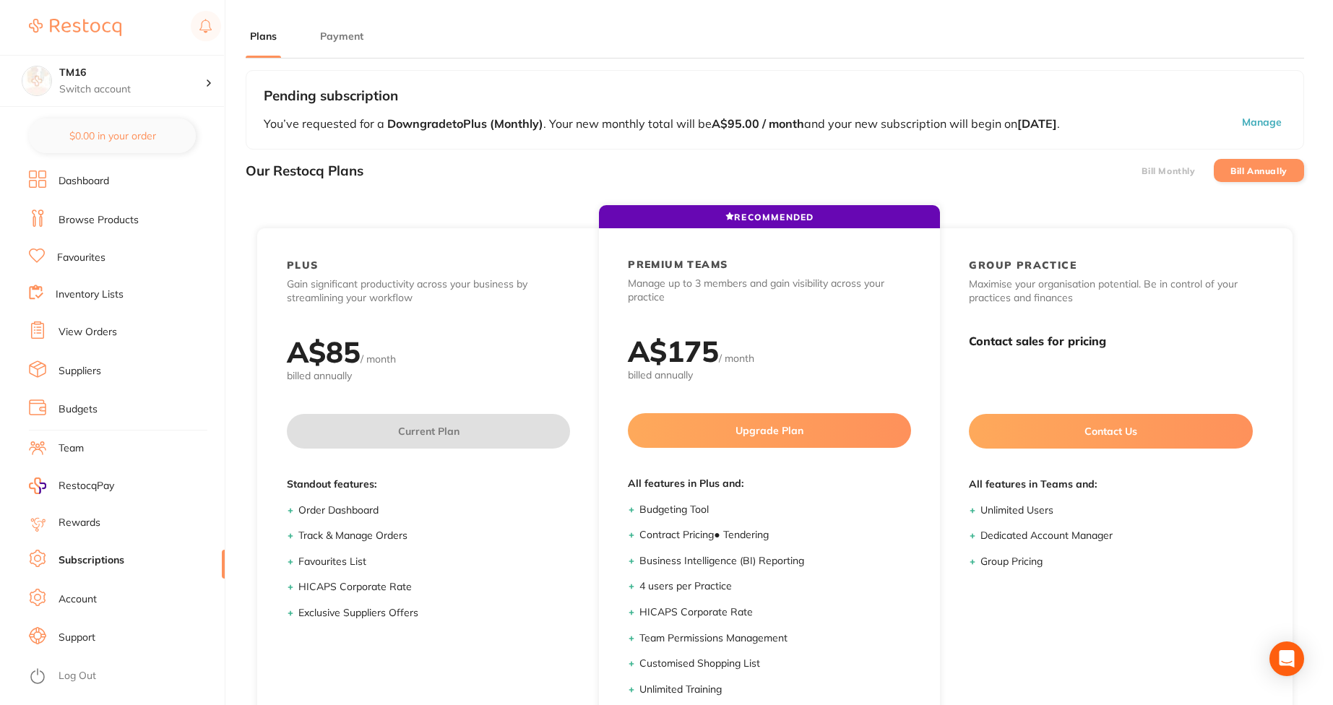
click at [335, 30] on button "Payment" at bounding box center [342, 37] width 52 height 14
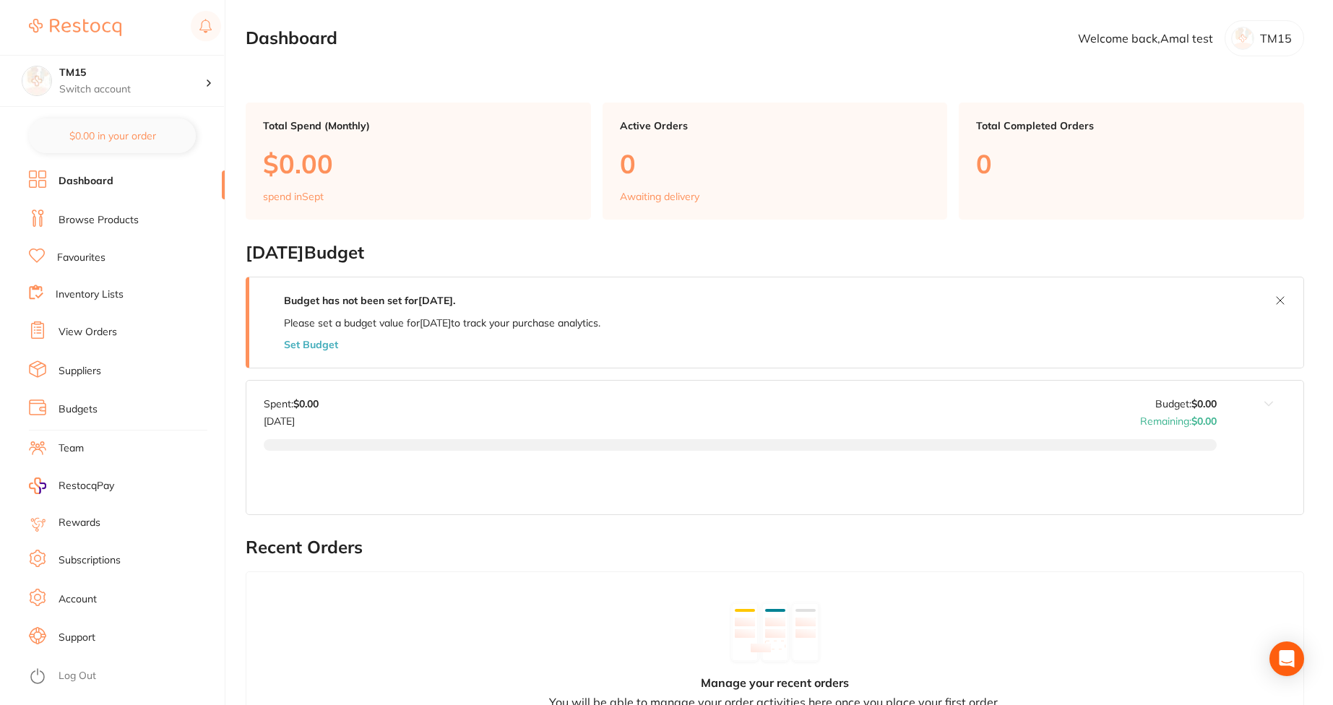
click at [114, 557] on link "Subscriptions" at bounding box center [90, 560] width 62 height 14
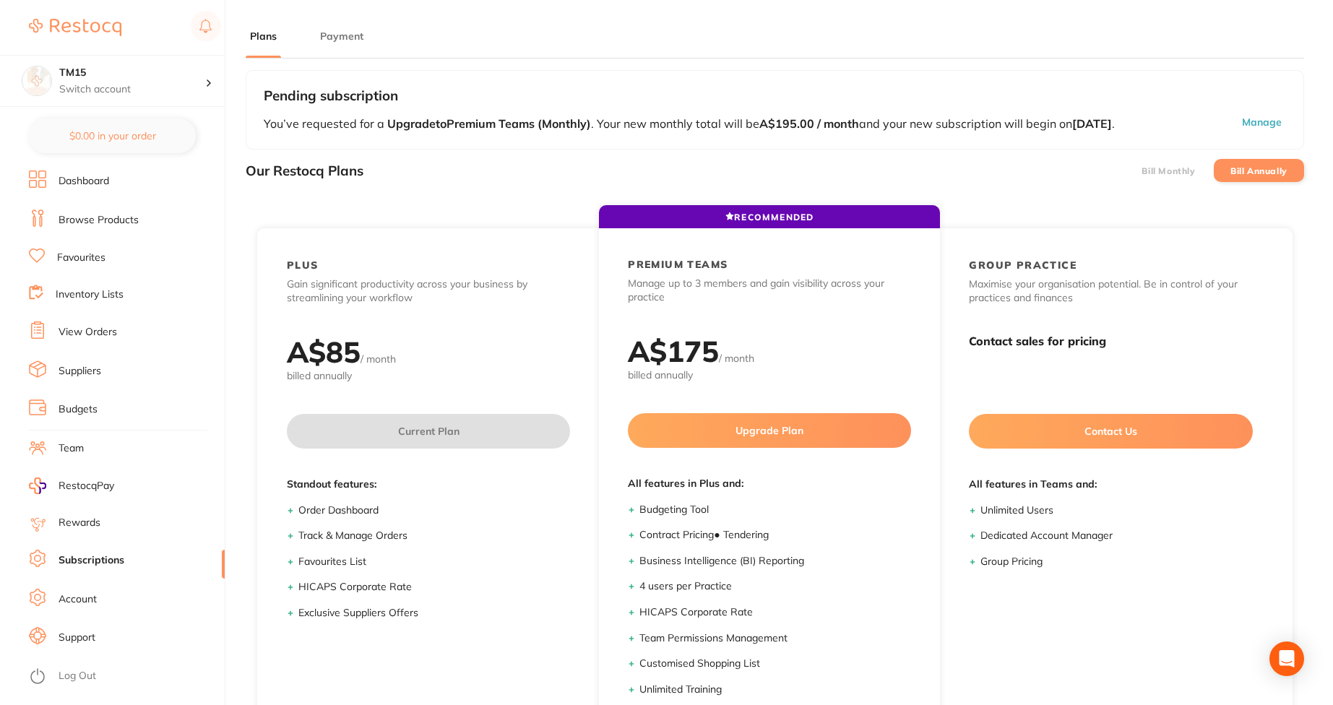
click at [338, 30] on button "Payment" at bounding box center [342, 37] width 52 height 14
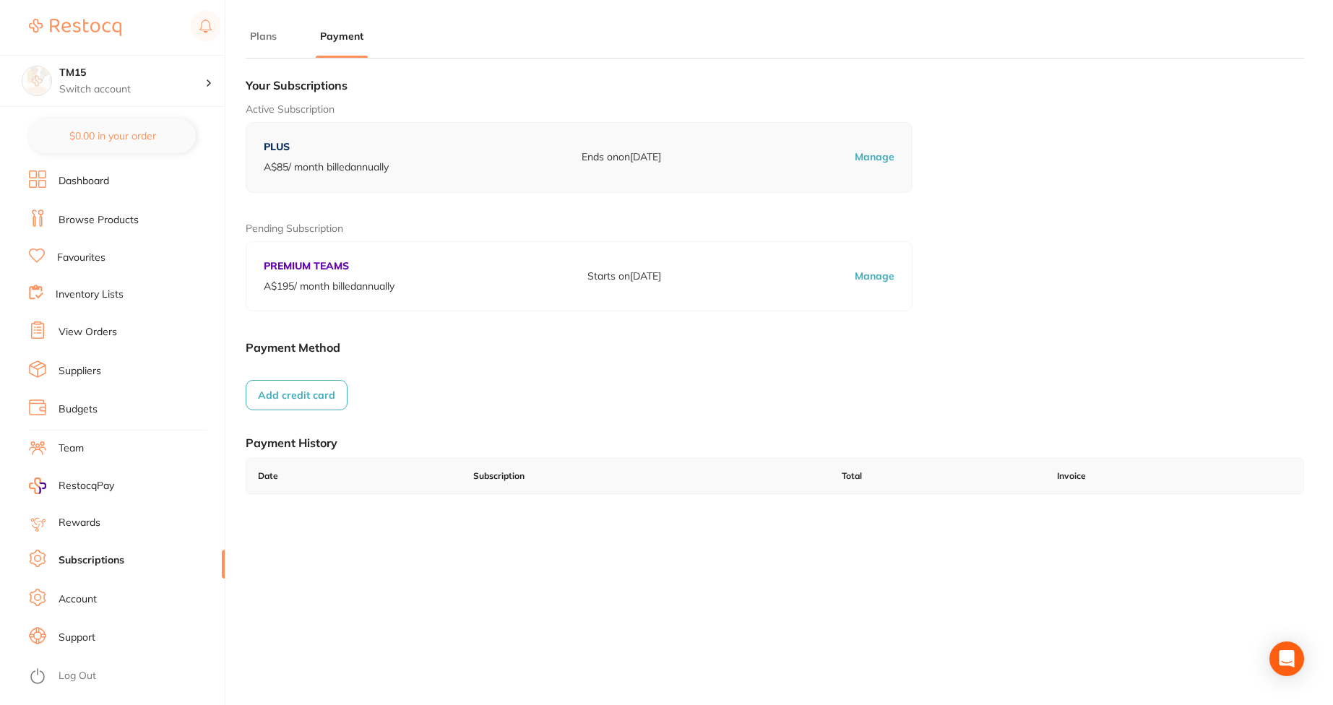
click at [300, 392] on button "Add credit card" at bounding box center [297, 395] width 102 height 30
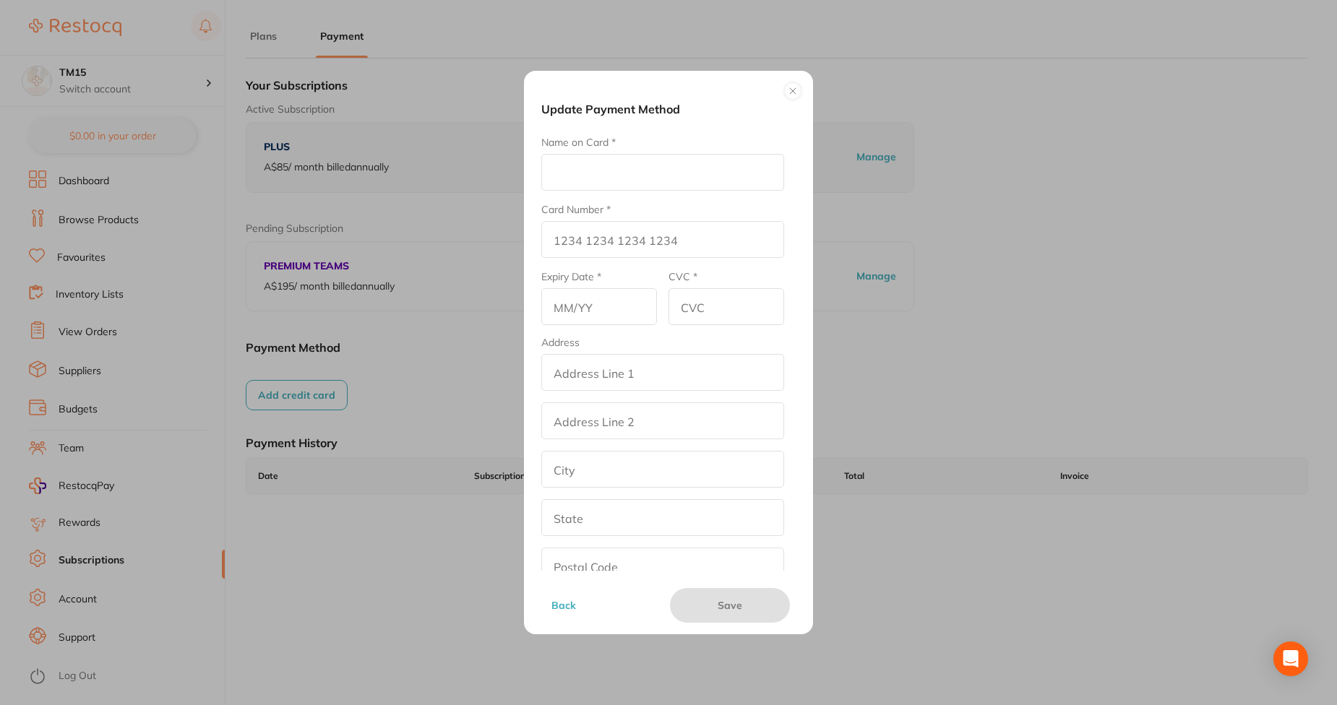
click at [592, 158] on input "Name on Card *" at bounding box center [662, 172] width 243 height 37
type input "Afna"
click at [537, 246] on div "Update Payment Method Name on Card * Afna Card Number * Expiry Date * CVC * Add…" at bounding box center [668, 353] width 289 height 564
click at [545, 242] on input "Card Number *" at bounding box center [662, 239] width 243 height 37
type input "4"
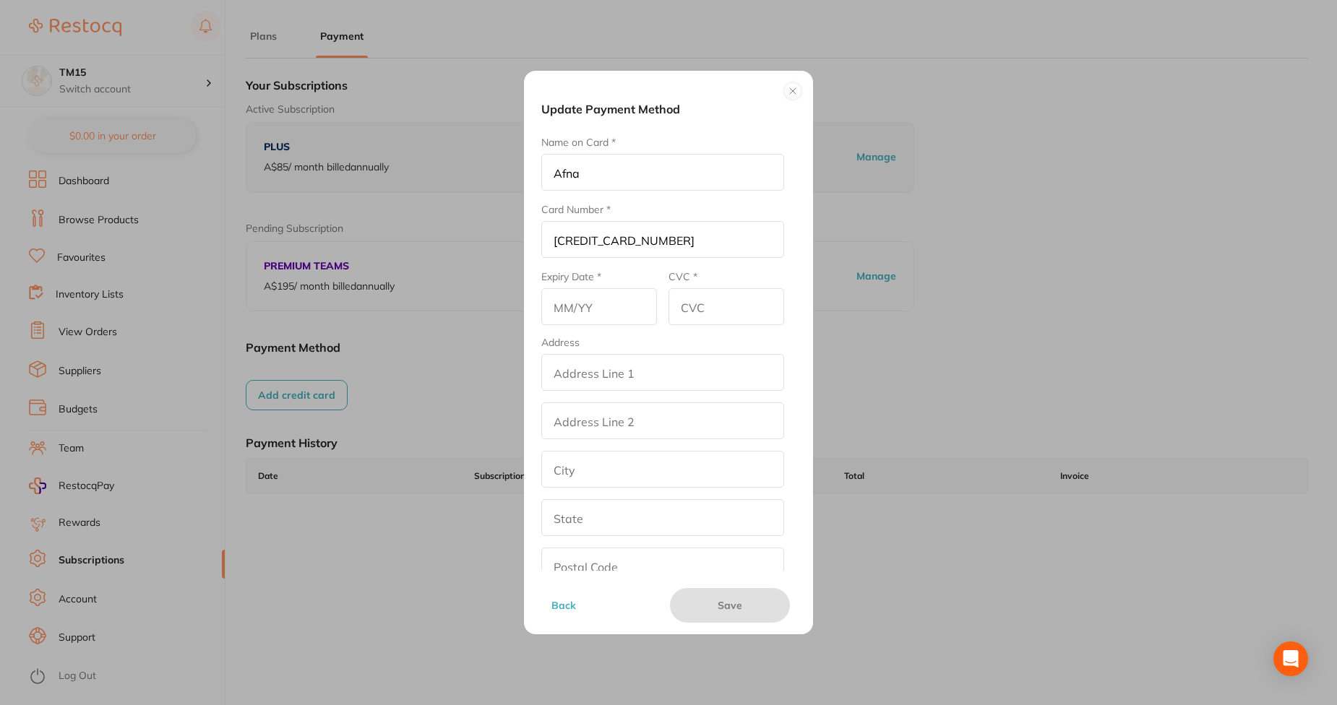
drag, startPoint x: 712, startPoint y: 243, endPoint x: 470, endPoint y: 232, distance: 242.3
click at [470, 232] on div "Update Payment Method Name on Card * Afna Card Number * 4111 1111 1111 1111 Exp…" at bounding box center [668, 352] width 1337 height 705
paste input "242 4242 4242 4242"
type input "4242 4242 4242 4242"
click at [592, 300] on input "text" at bounding box center [599, 306] width 116 height 37
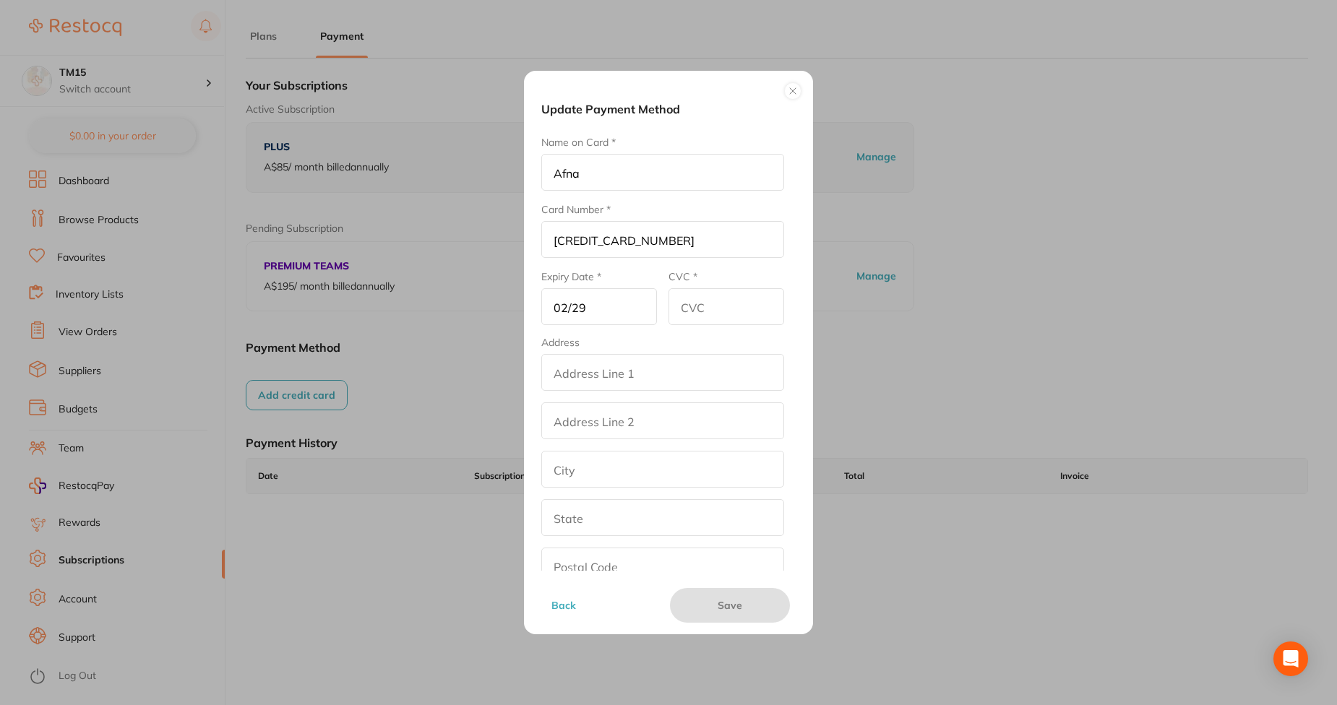
type input "02/29"
click at [686, 303] on input "CVC *" at bounding box center [726, 306] width 116 height 37
type input "678"
click at [652, 391] on fieldset "Address addressLineOne addressLinetwo city state postalCode country Australia" at bounding box center [662, 485] width 243 height 296
click at [652, 378] on input "addressLineOne" at bounding box center [662, 372] width 243 height 37
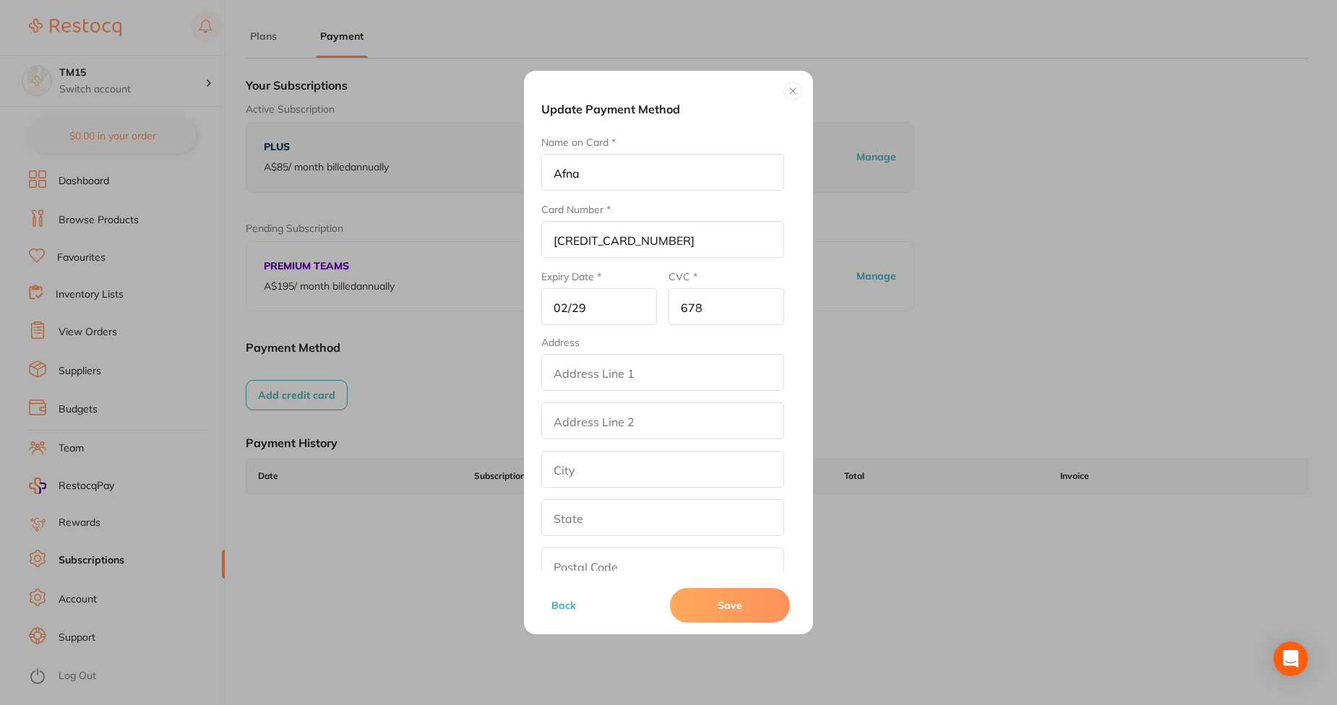
type input "2307 Jehovah Drive"
type input "Fredericksburg"
type input "Virginia"
type input "22401"
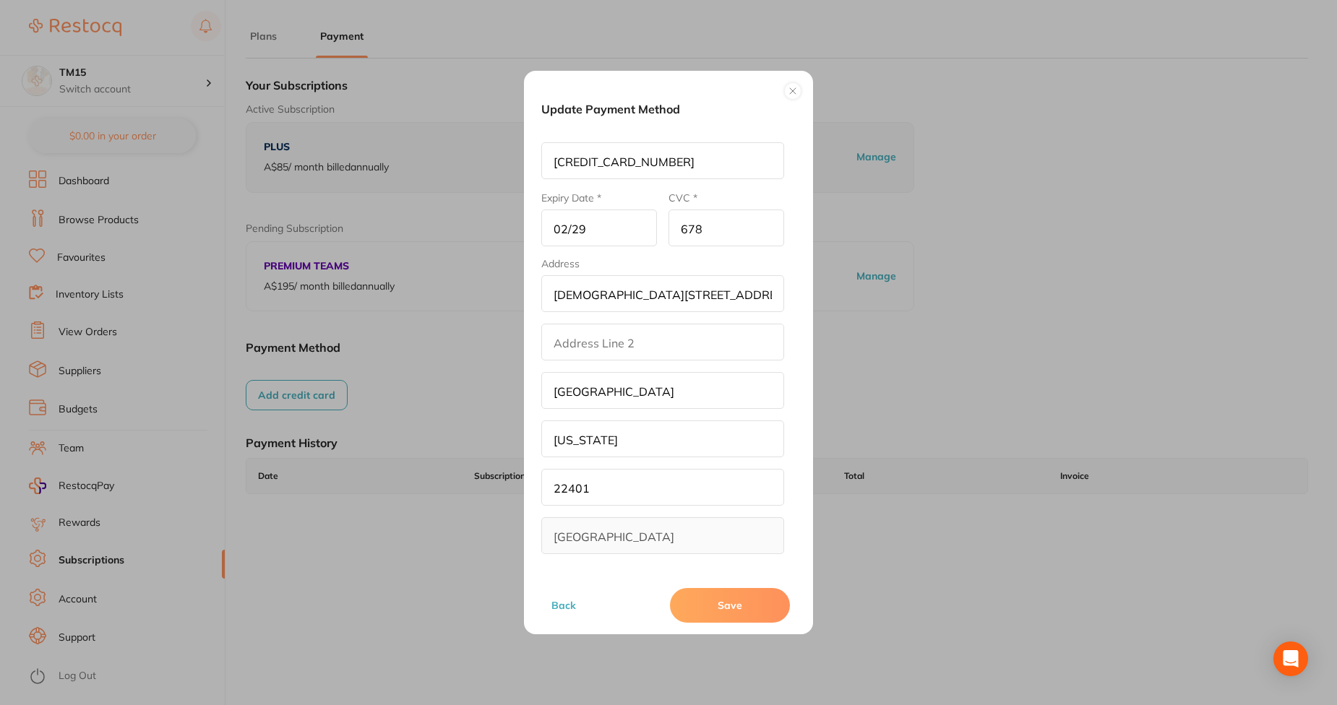
click at [718, 610] on button "Save" at bounding box center [730, 605] width 120 height 35
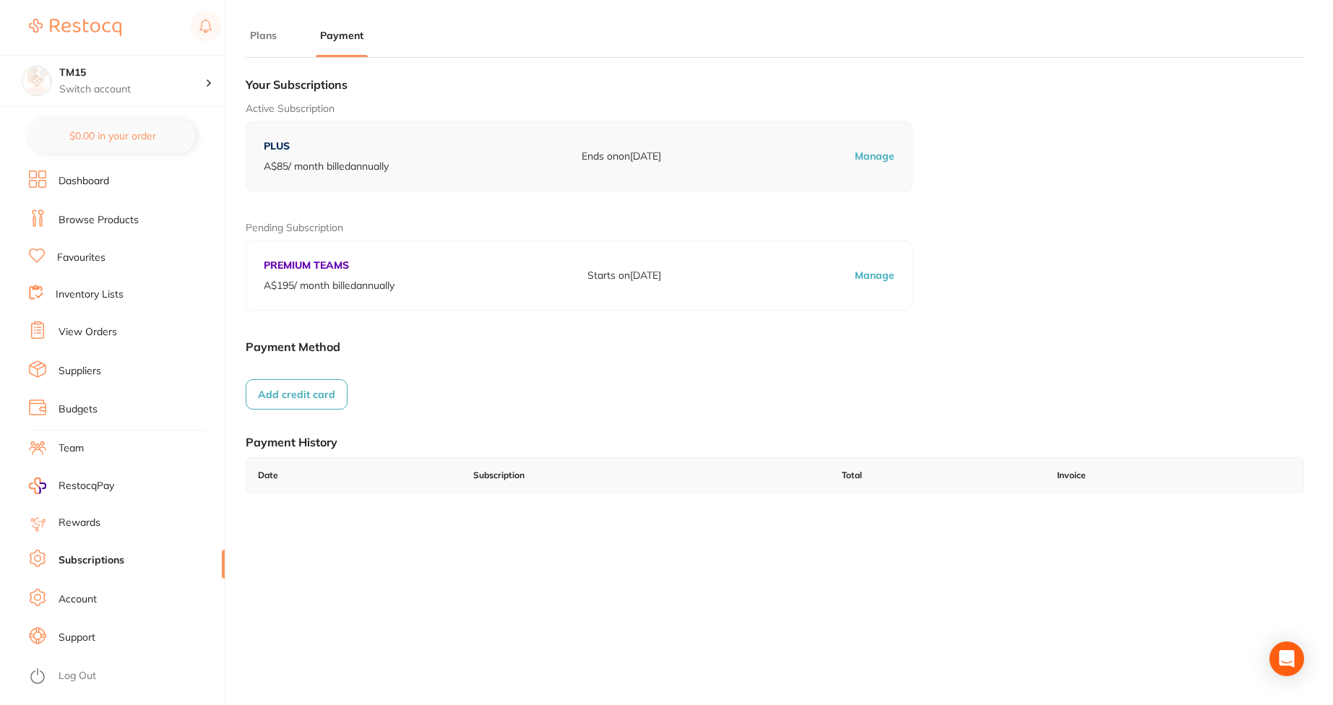
click at [293, 395] on button "Add credit card" at bounding box center [297, 394] width 102 height 30
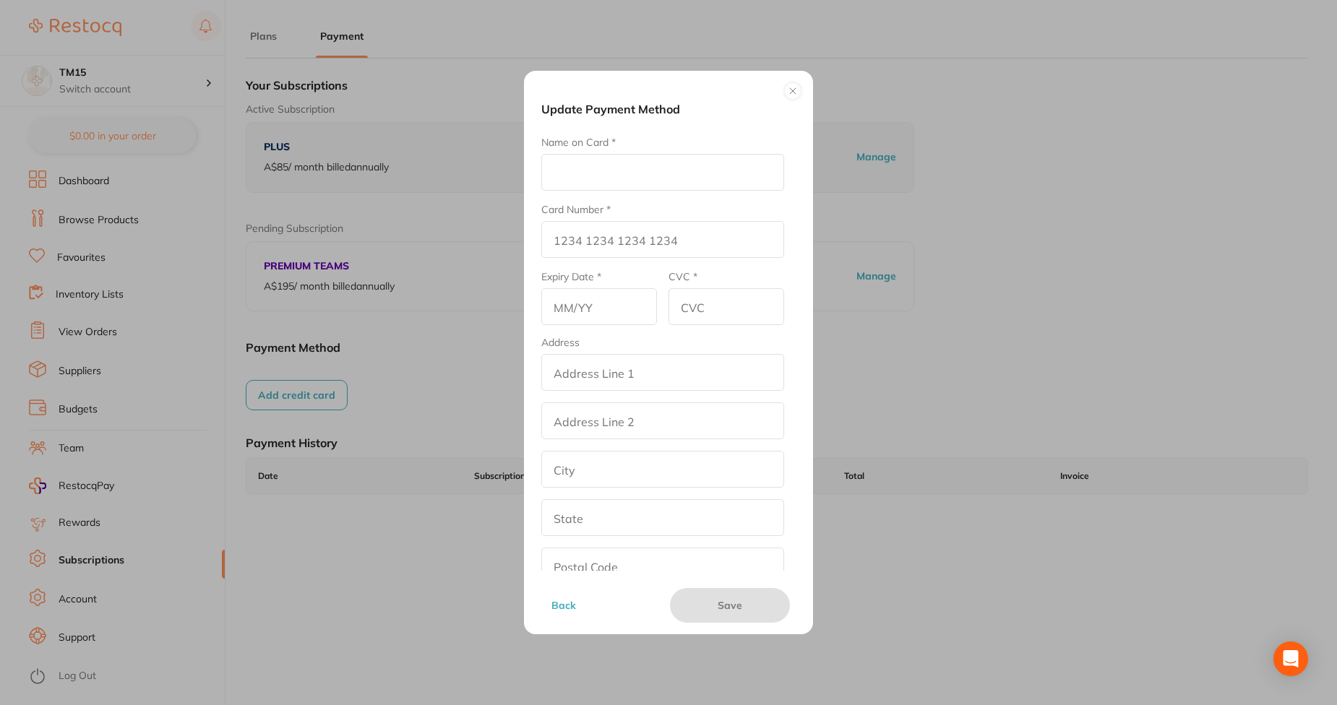
click at [644, 186] on input "Name on Card *" at bounding box center [662, 172] width 243 height 37
type input "Afna"
type input "4242 4242 4242 4242"
type input "02/29"
click at [703, 316] on input "CVC *" at bounding box center [726, 306] width 116 height 37
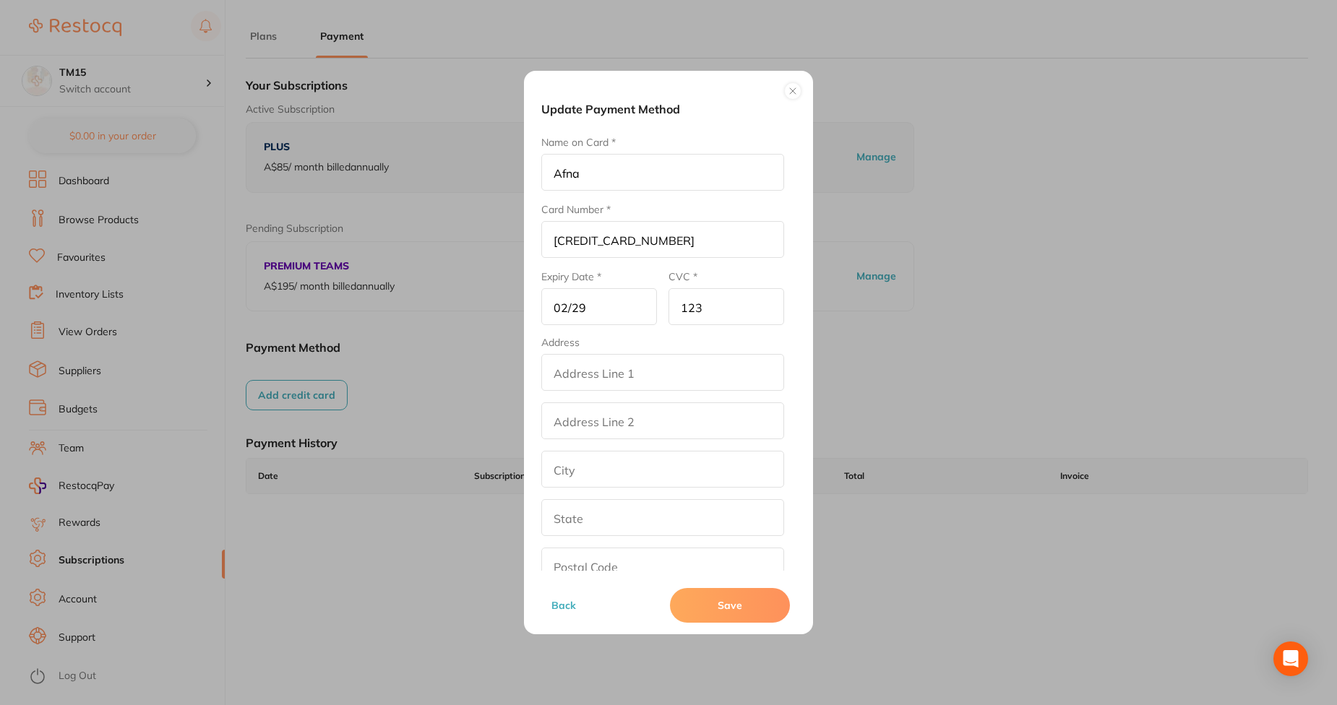
type input "123"
click at [689, 356] on input "addressLineOne" at bounding box center [662, 372] width 243 height 37
type input "street2"
type input "[GEOGRAPHIC_DATA]"
type input "[US_STATE]"
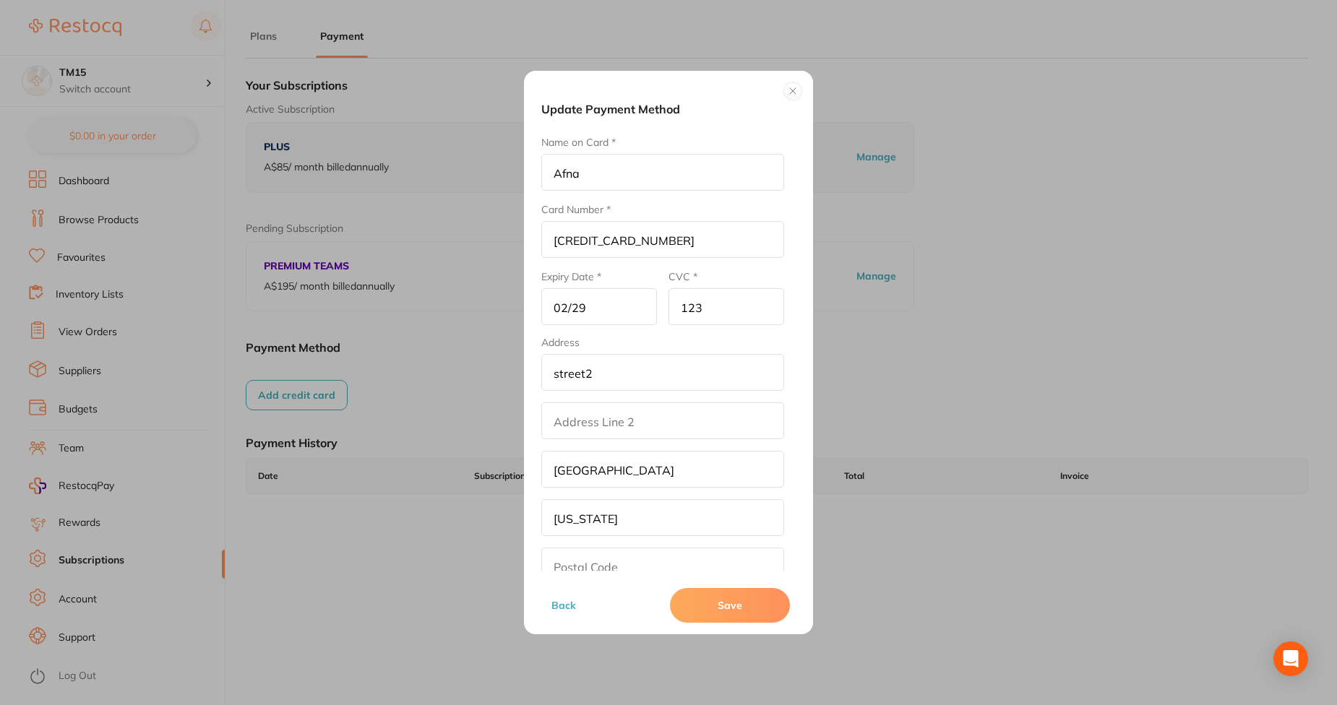
type input "90001"
click at [727, 601] on button "Save" at bounding box center [730, 605] width 120 height 35
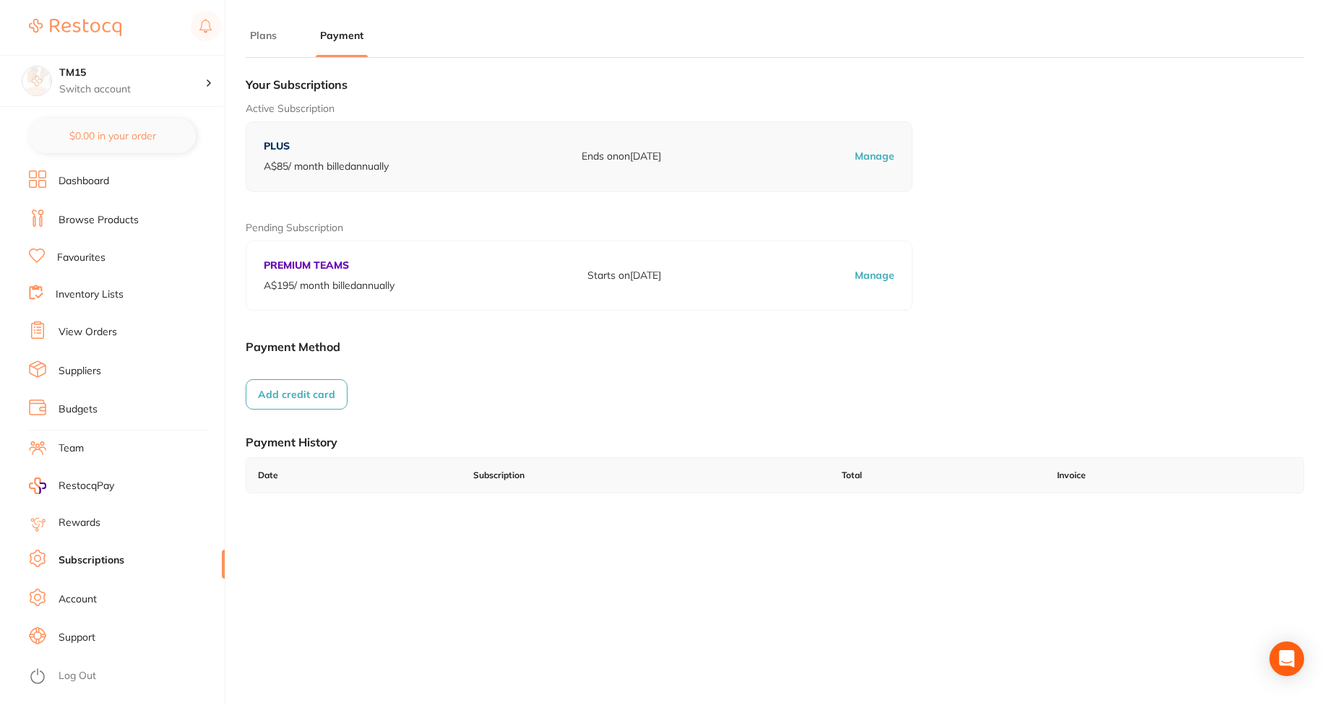
click at [295, 402] on button "Add credit card" at bounding box center [297, 394] width 102 height 30
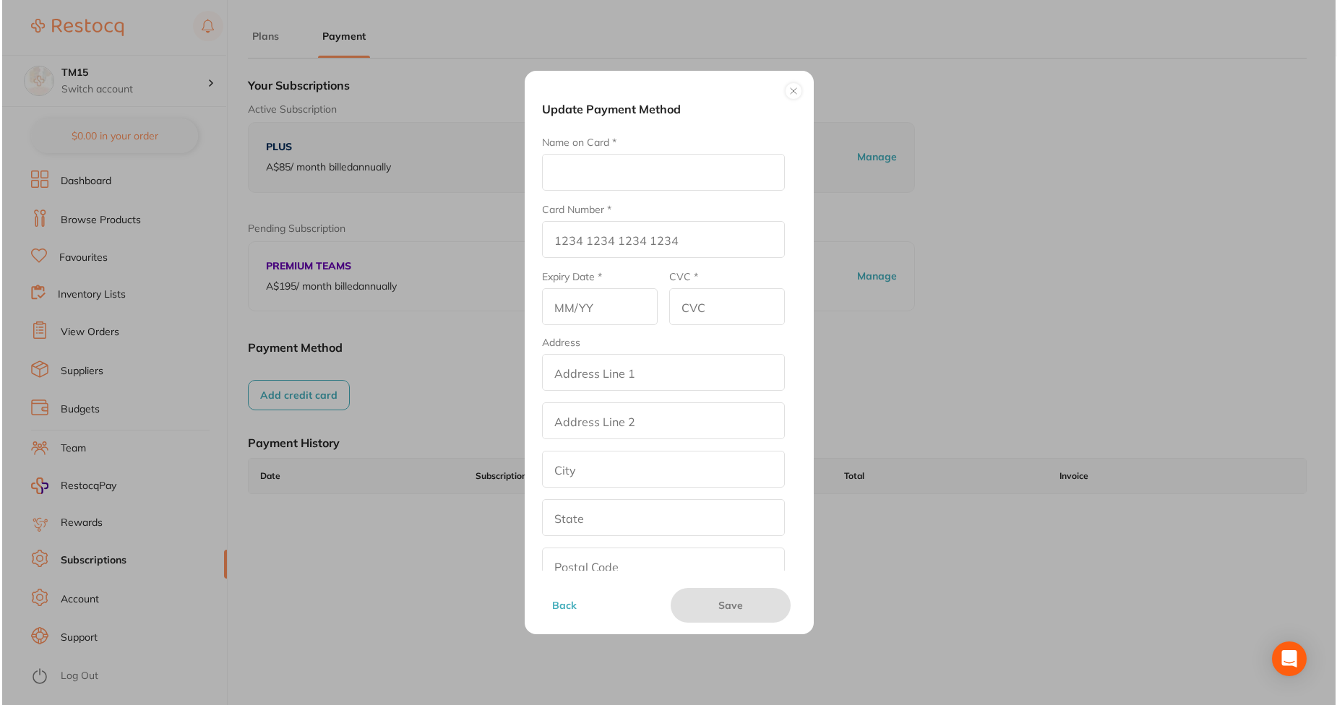
scroll to position [0, 0]
click at [623, 156] on input "Name on Card *" at bounding box center [662, 172] width 243 height 37
type input "afve"
click at [575, 247] on input "Card Number *" at bounding box center [662, 239] width 243 height 37
paste input "5105 1051 0510 5100"
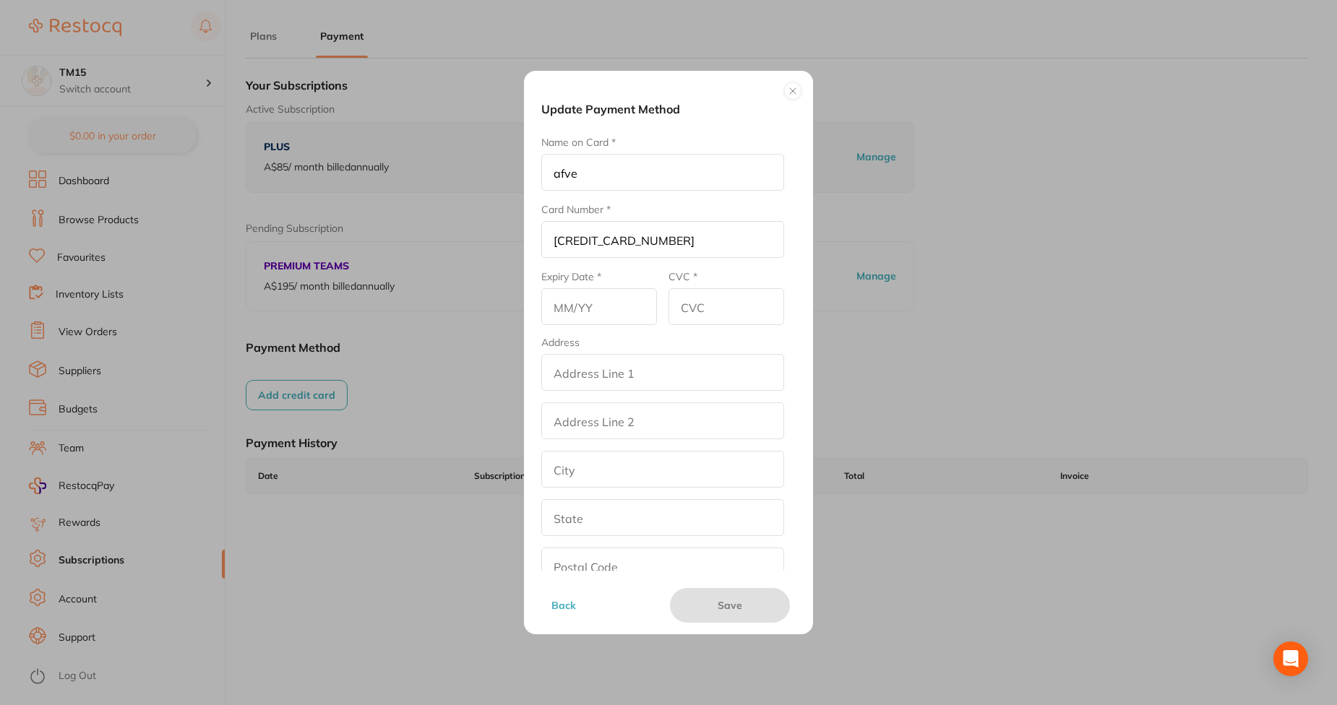
type input "5105 1051 0510 5100"
click at [601, 317] on input "text" at bounding box center [599, 306] width 116 height 37
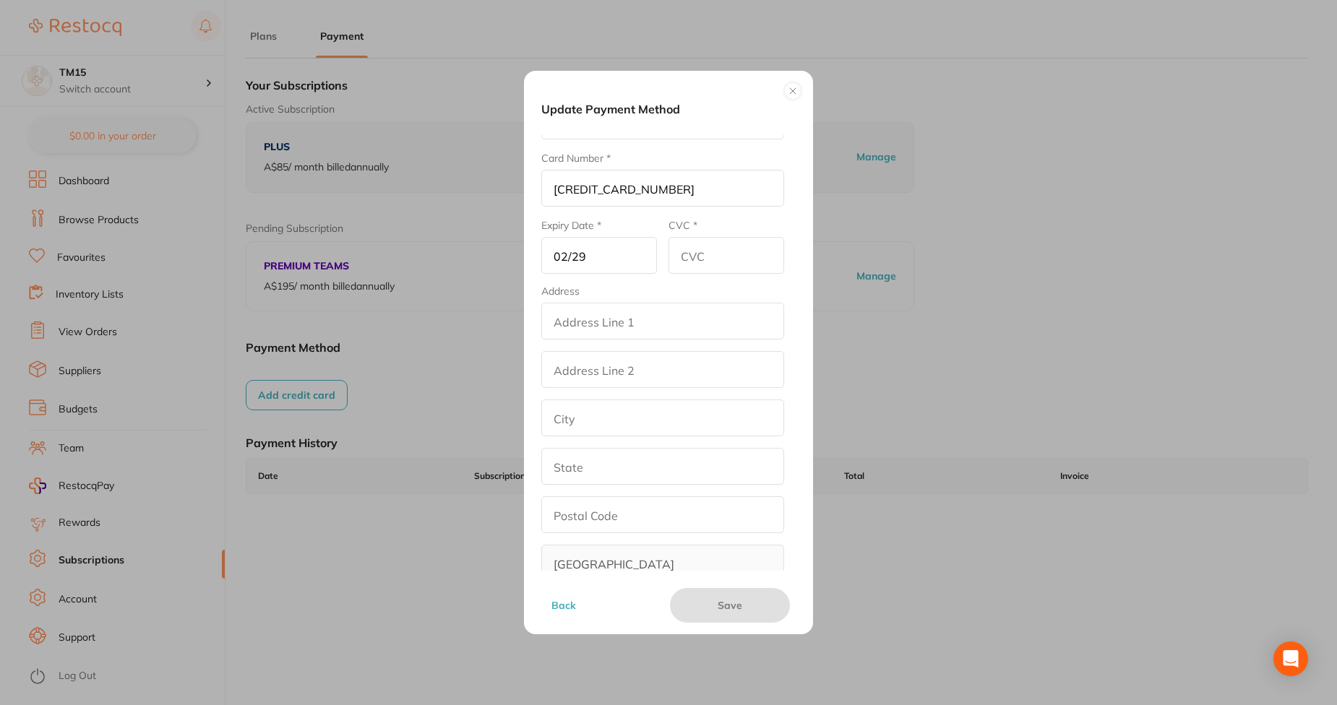
scroll to position [79, 0]
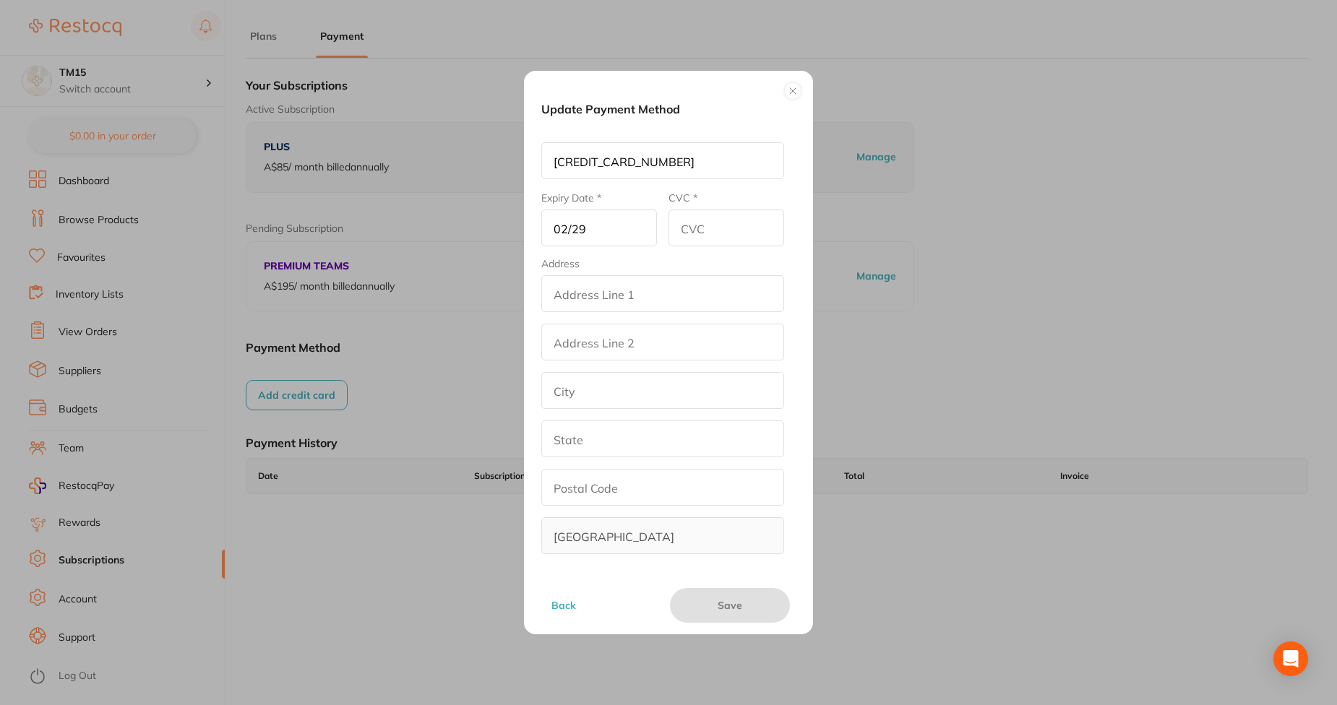
type input "02/29"
click at [730, 225] on input "CVC *" at bounding box center [726, 228] width 116 height 37
type input "234"
click at [696, 276] on input "addressLineOne" at bounding box center [662, 293] width 243 height 37
type input "street2"
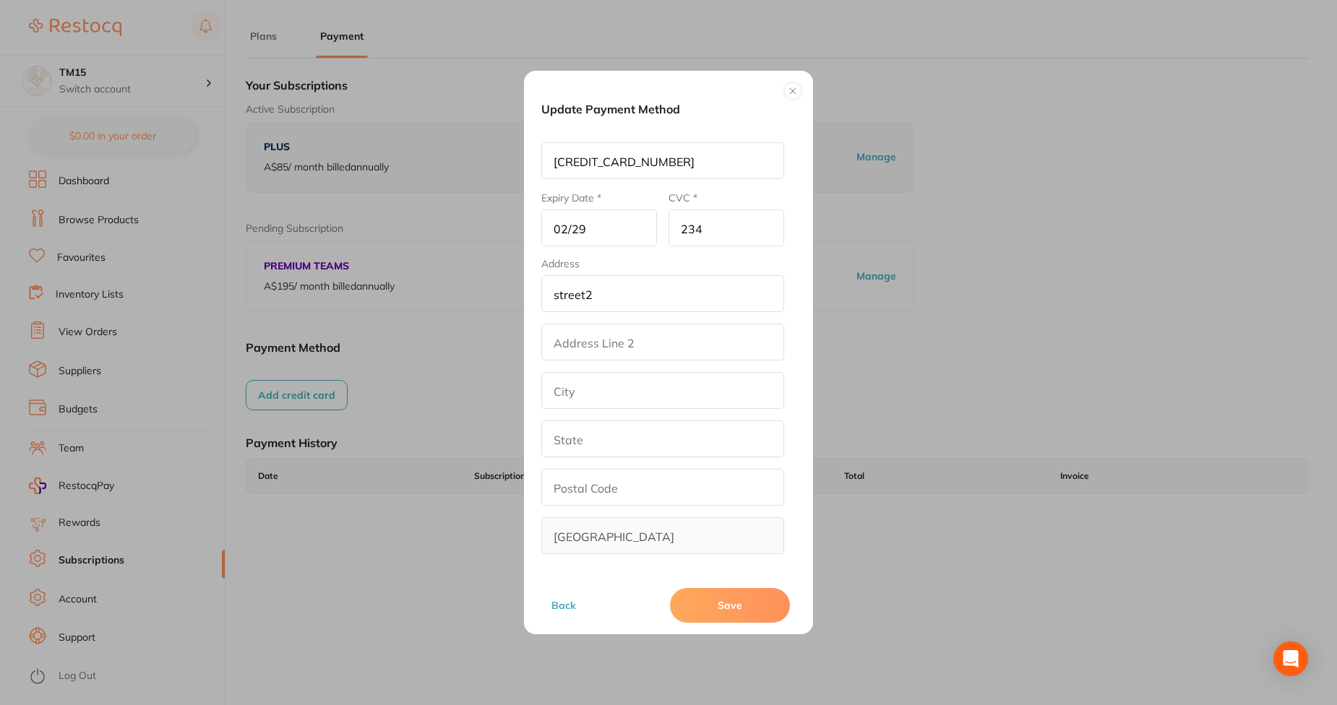
type input "[GEOGRAPHIC_DATA]"
type input "[US_STATE]"
type input "90001"
click at [660, 329] on input "addressLinetwo" at bounding box center [662, 342] width 243 height 37
type input "ser"
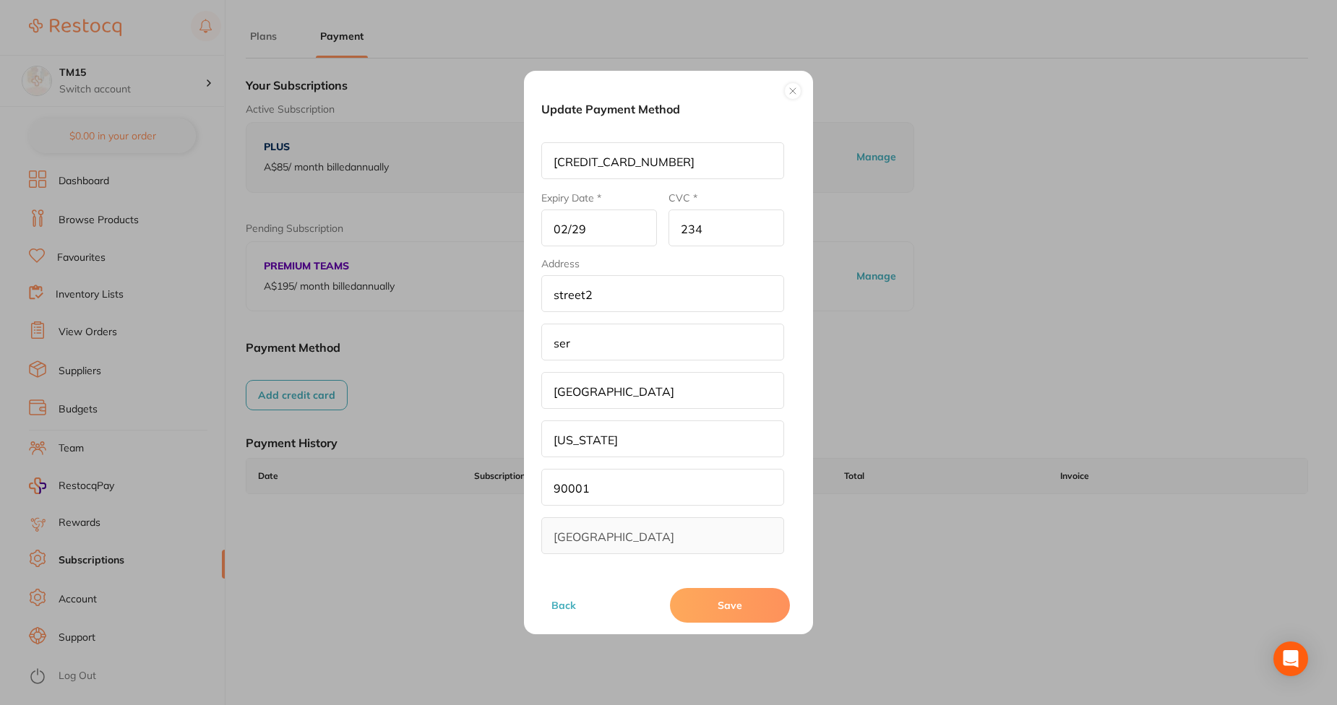
click at [732, 611] on button "Save" at bounding box center [730, 605] width 120 height 35
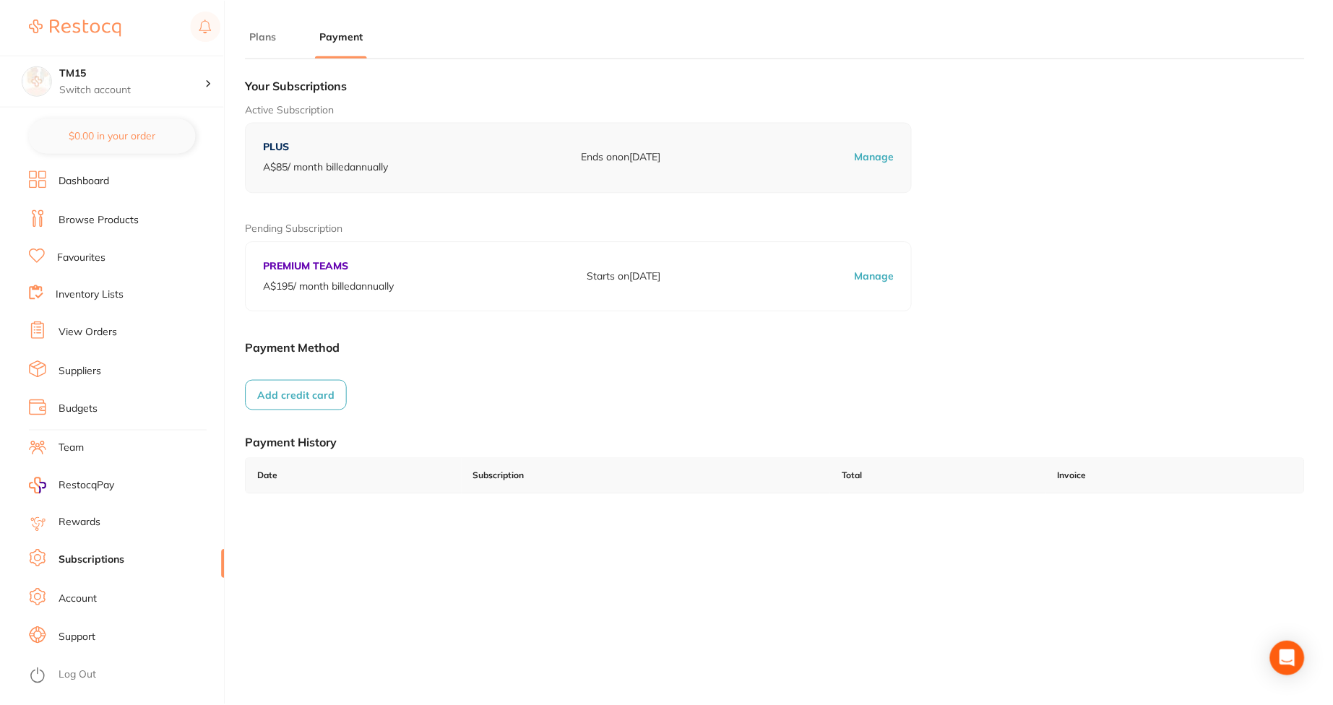
scroll to position [1, 0]
click at [343, 400] on button "Add credit card" at bounding box center [297, 394] width 102 height 30
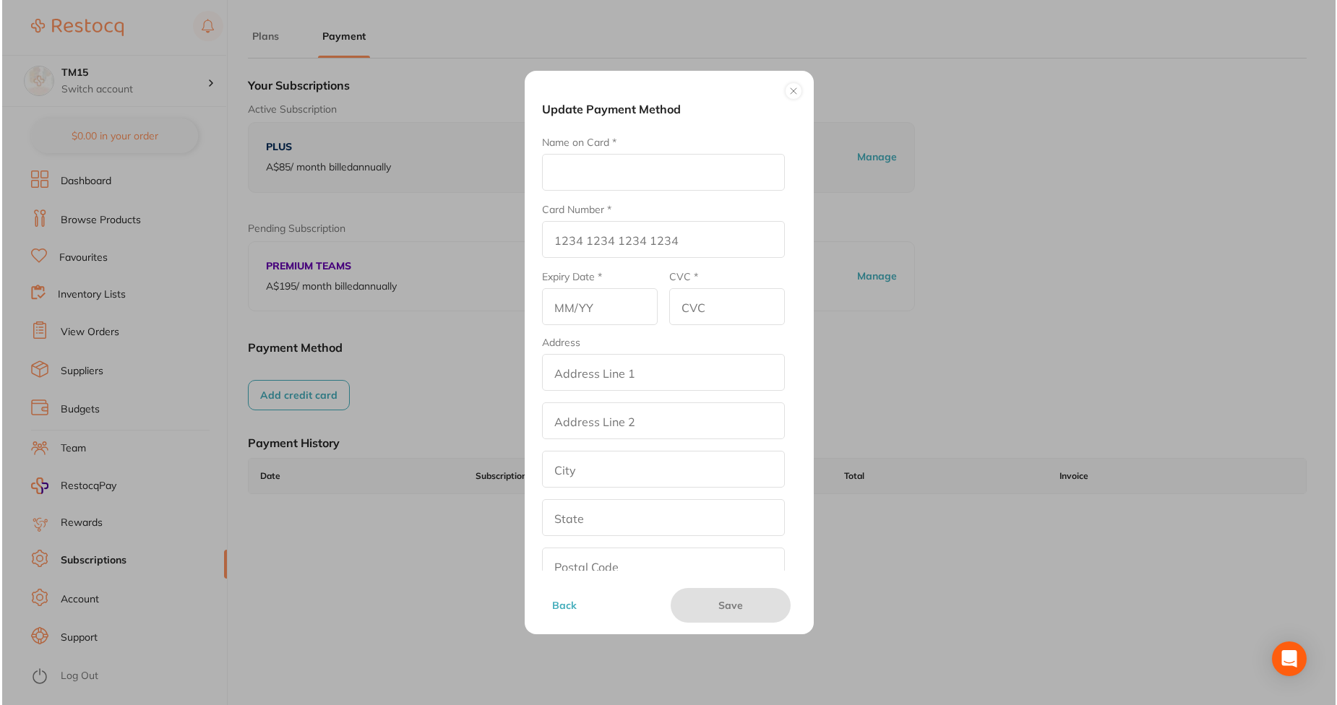
scroll to position [0, 0]
click at [636, 227] on input "Card Number *" at bounding box center [662, 239] width 243 height 37
paste input "[CREDIT_CARD_NUMBER]"
type input "[CREDIT_CARD_NUMBER]"
click at [594, 173] on input "Name on Card *" at bounding box center [662, 172] width 243 height 37
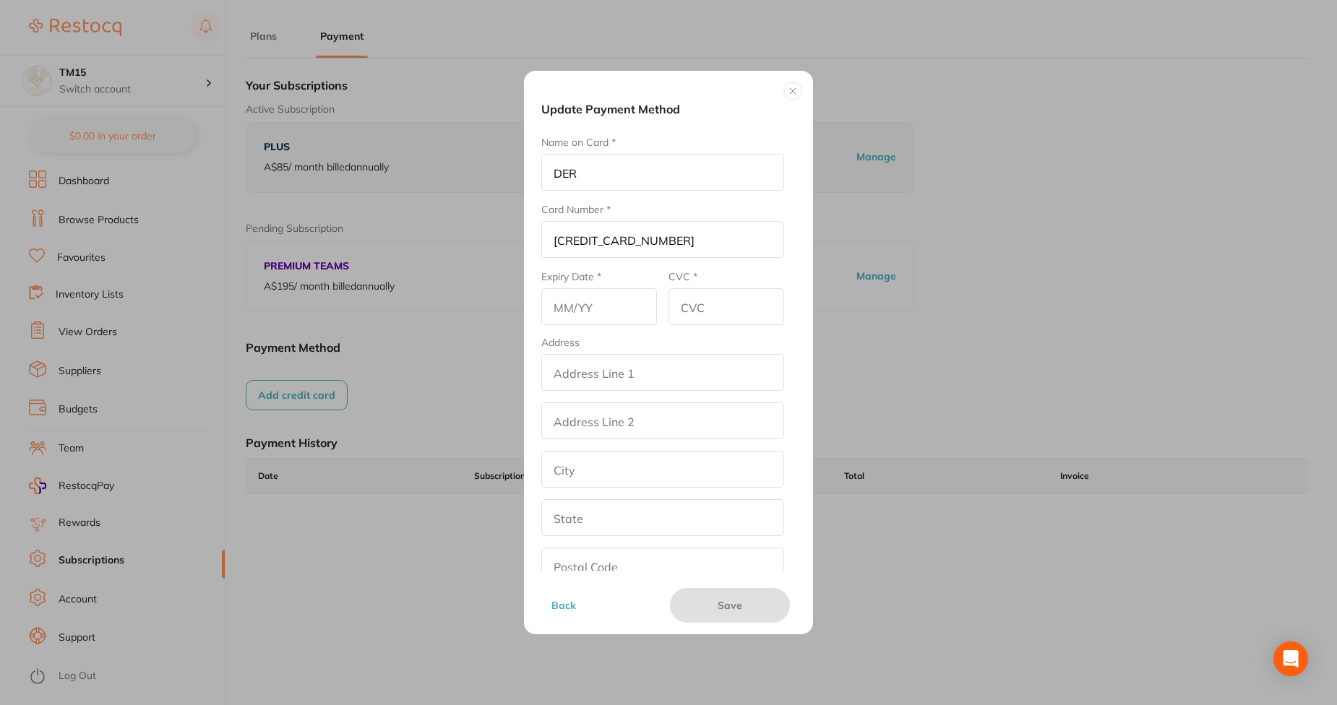
type input "DER"
click at [624, 294] on input "text" at bounding box center [599, 306] width 116 height 37
type input "03/29"
click at [711, 313] on input "CVC *" at bounding box center [726, 306] width 116 height 37
type input "345"
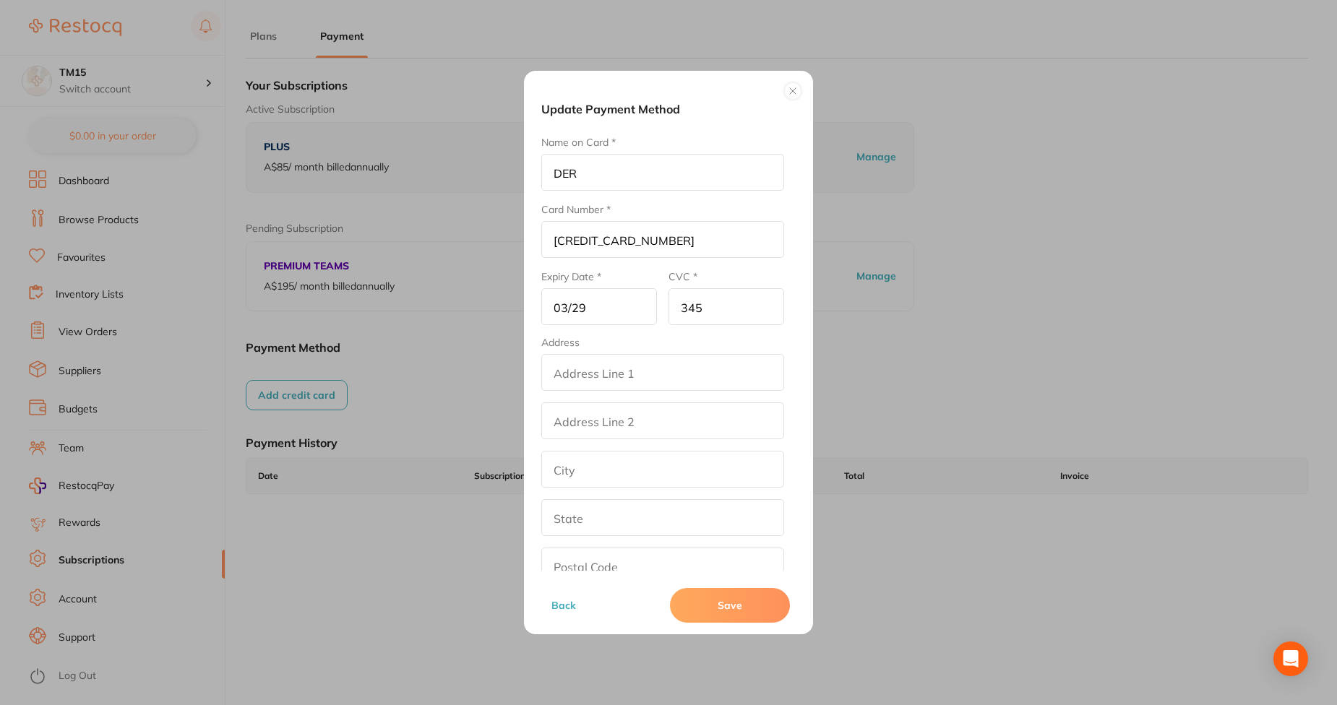
click at [655, 376] on input "addressLineOne" at bounding box center [662, 372] width 243 height 37
type input "street2"
type input "[GEOGRAPHIC_DATA]"
type input "[US_STATE]"
type input "90001"
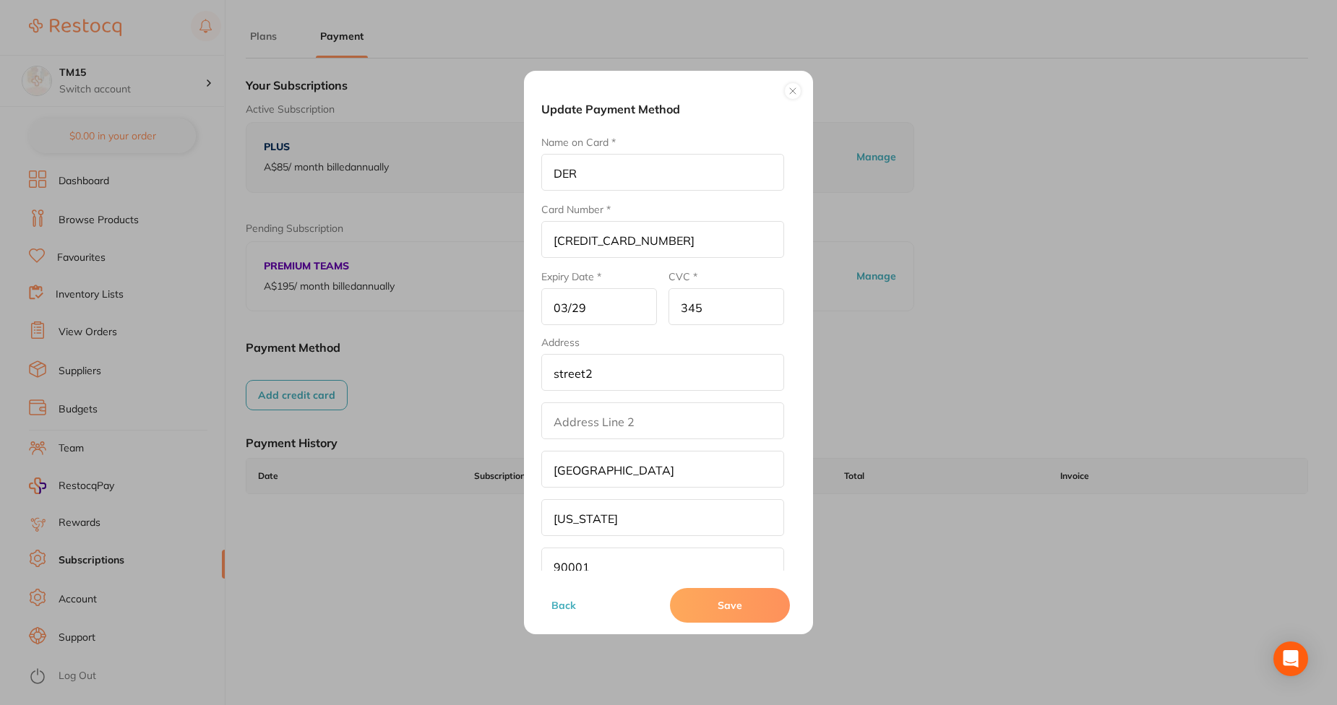
click at [574, 436] on input "addressLinetwo" at bounding box center [662, 420] width 243 height 37
type input "str2"
click at [758, 601] on button "Save" at bounding box center [730, 605] width 120 height 35
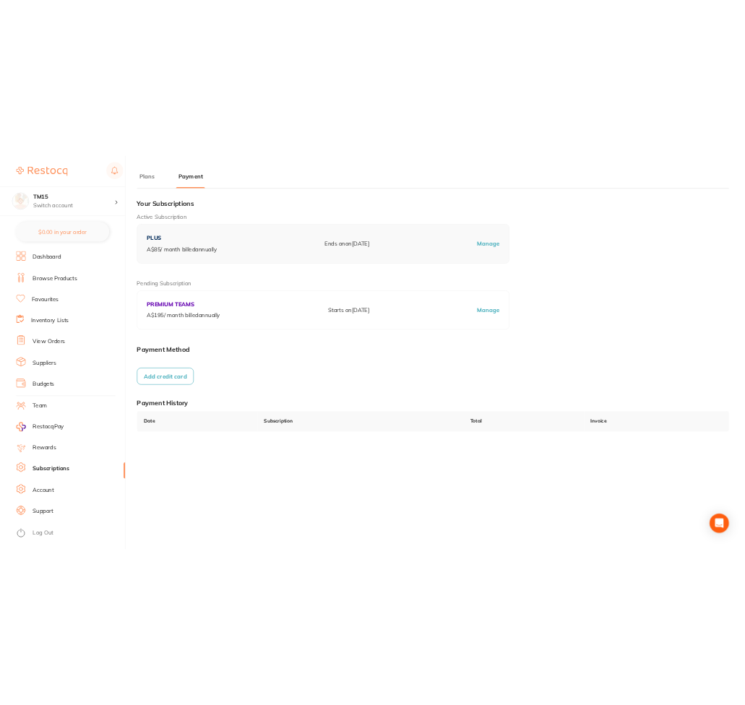
scroll to position [1, 0]
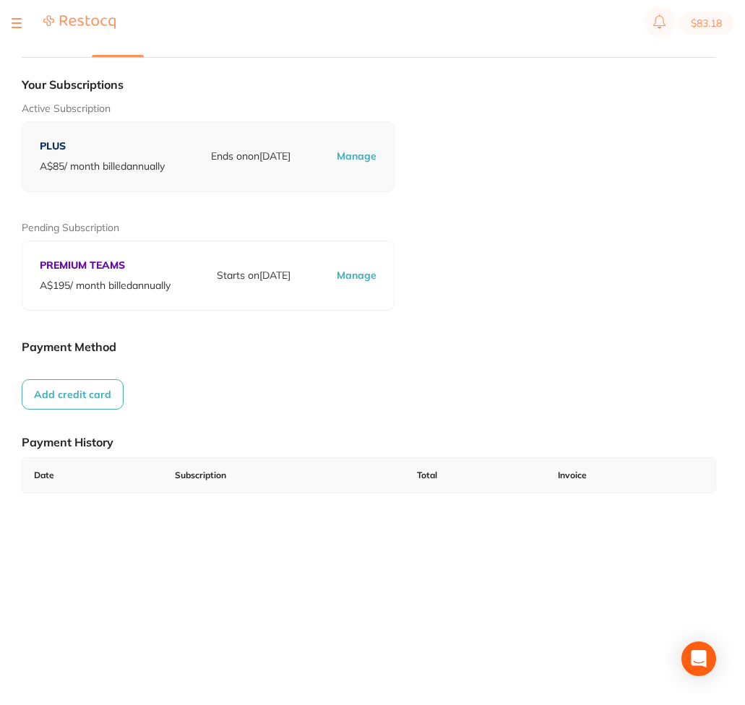
click at [60, 393] on button "Add credit card" at bounding box center [73, 394] width 102 height 30
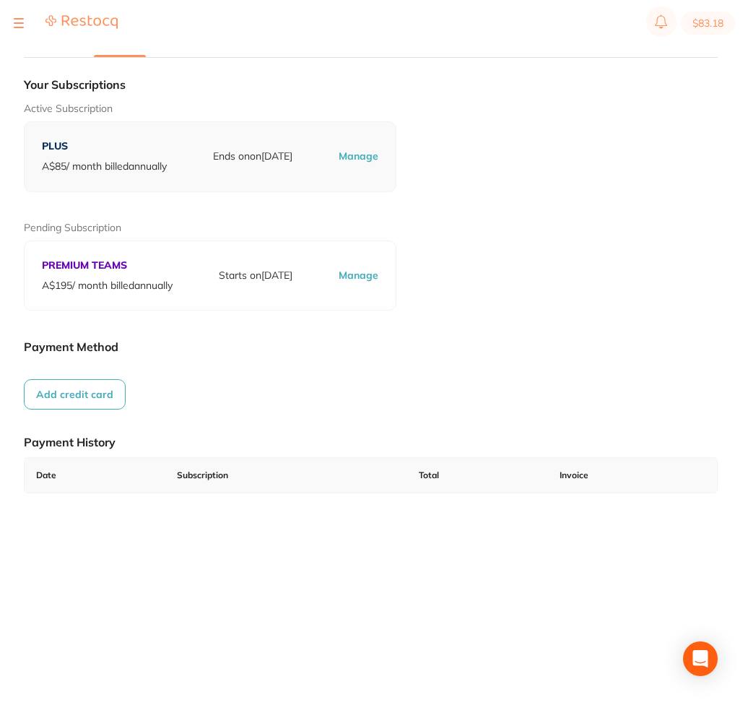
scroll to position [0, 0]
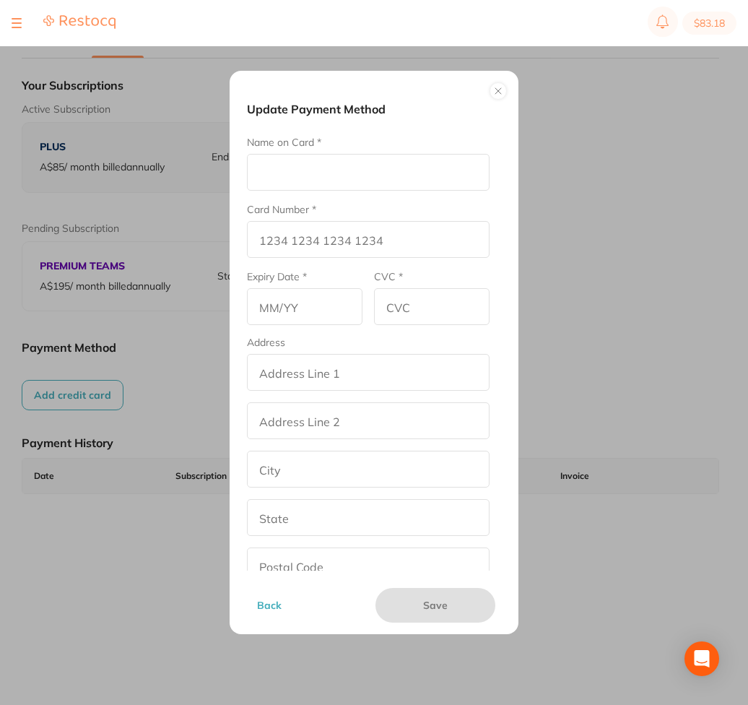
click at [360, 172] on input "Name on Card *" at bounding box center [368, 172] width 243 height 37
type input "afve"
type input "5105 1051 0510 5100"
type input "02/29"
click at [374, 374] on input "addressLineOne" at bounding box center [368, 372] width 243 height 37
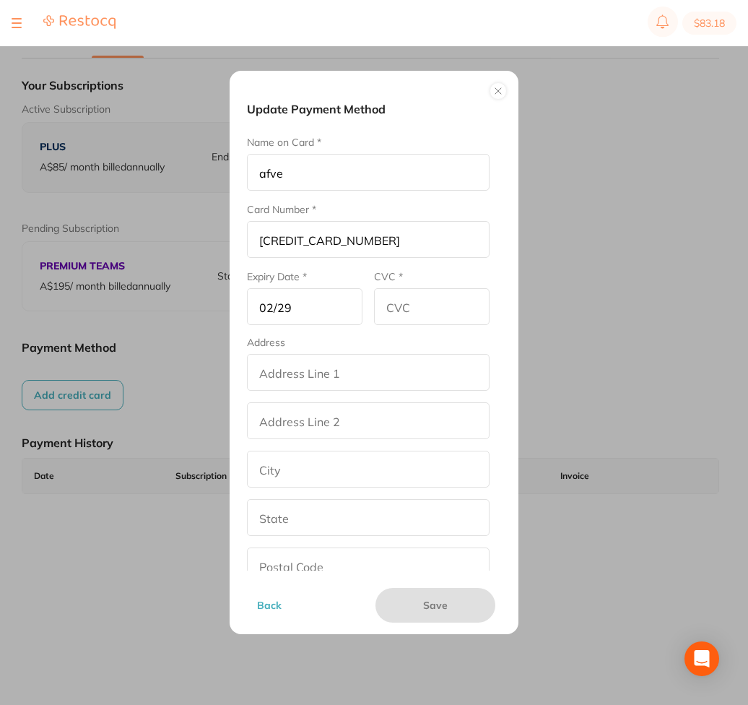
type input "street2"
type input "[GEOGRAPHIC_DATA]"
type input "[US_STATE]"
type input "90001"
click at [400, 304] on input "CVC *" at bounding box center [432, 306] width 116 height 37
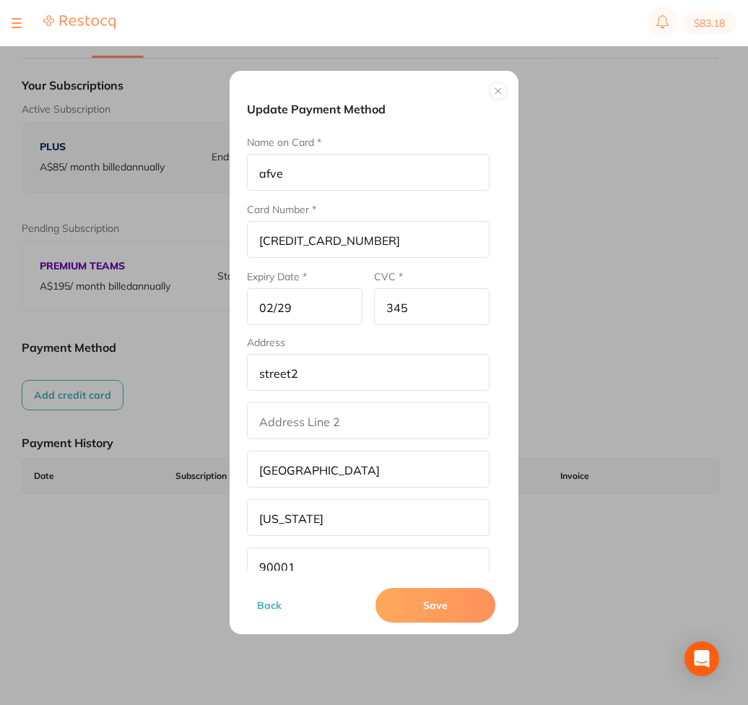
type input "345"
click at [450, 610] on button "Save" at bounding box center [436, 605] width 120 height 35
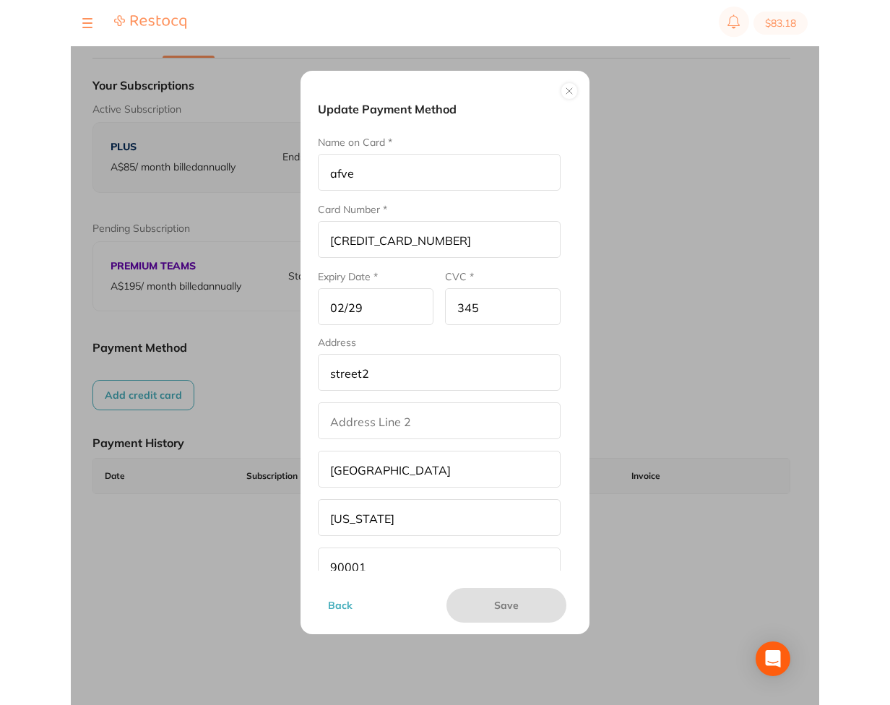
scroll to position [1, 0]
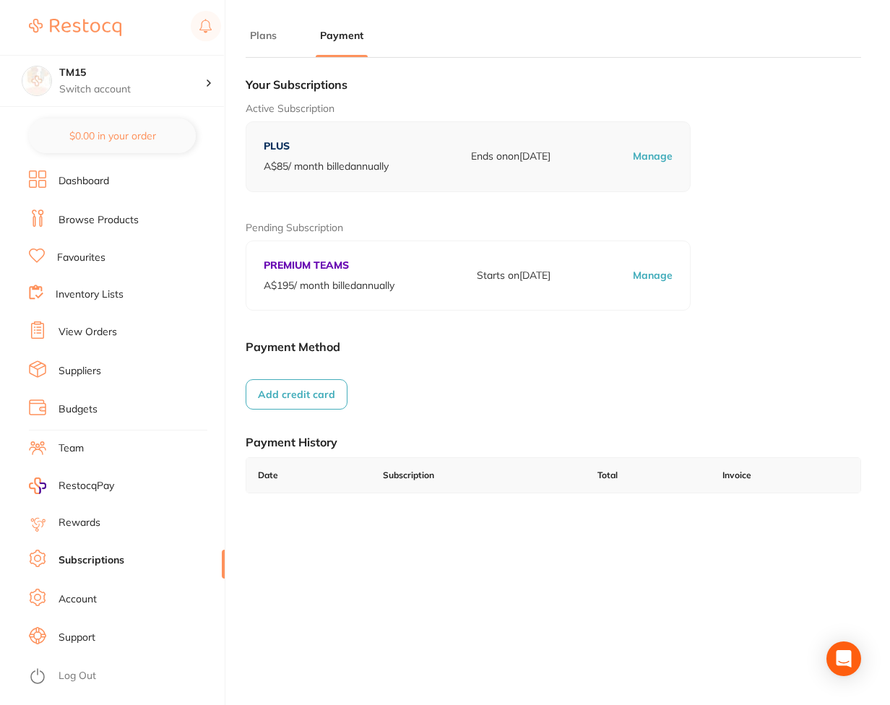
click at [119, 602] on li "Account" at bounding box center [127, 600] width 196 height 22
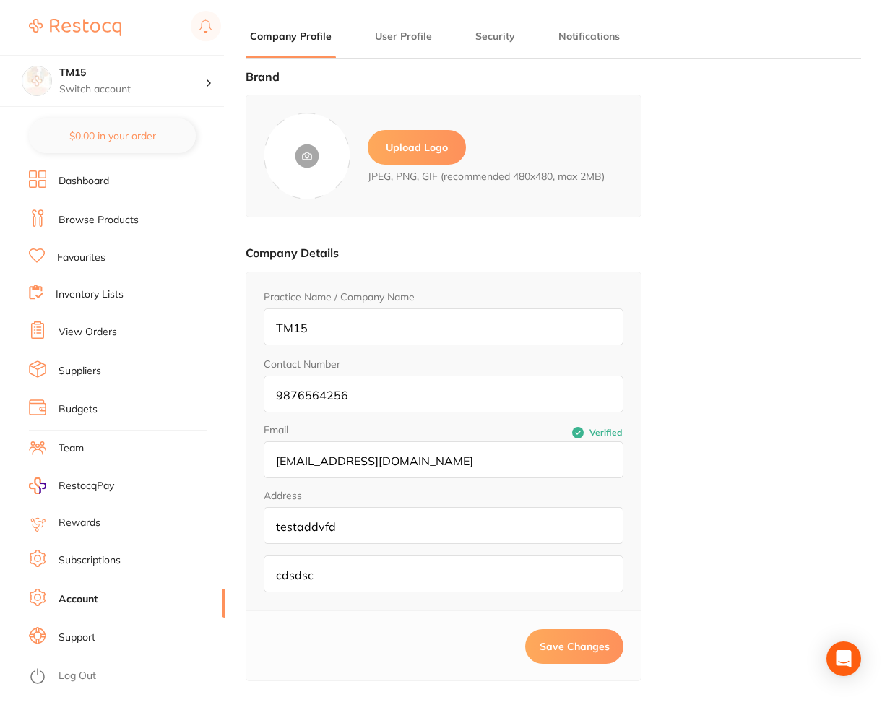
type input "Amal"
type input "test"
type input "[EMAIL_ADDRESS][DOMAIN_NAME]"
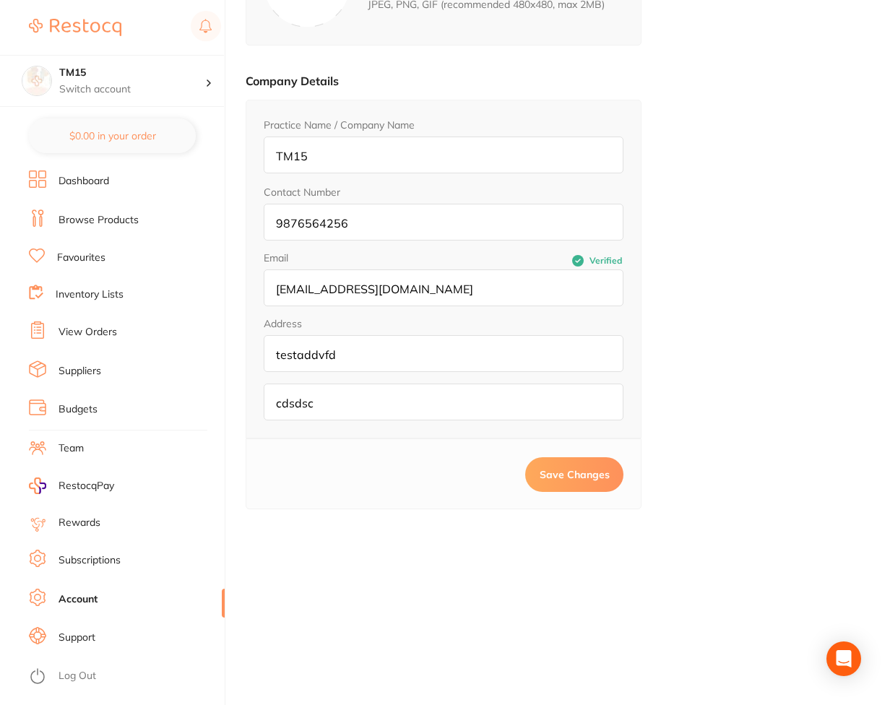
scroll to position [173, 0]
click at [366, 403] on input "cdsdsc" at bounding box center [444, 400] width 360 height 37
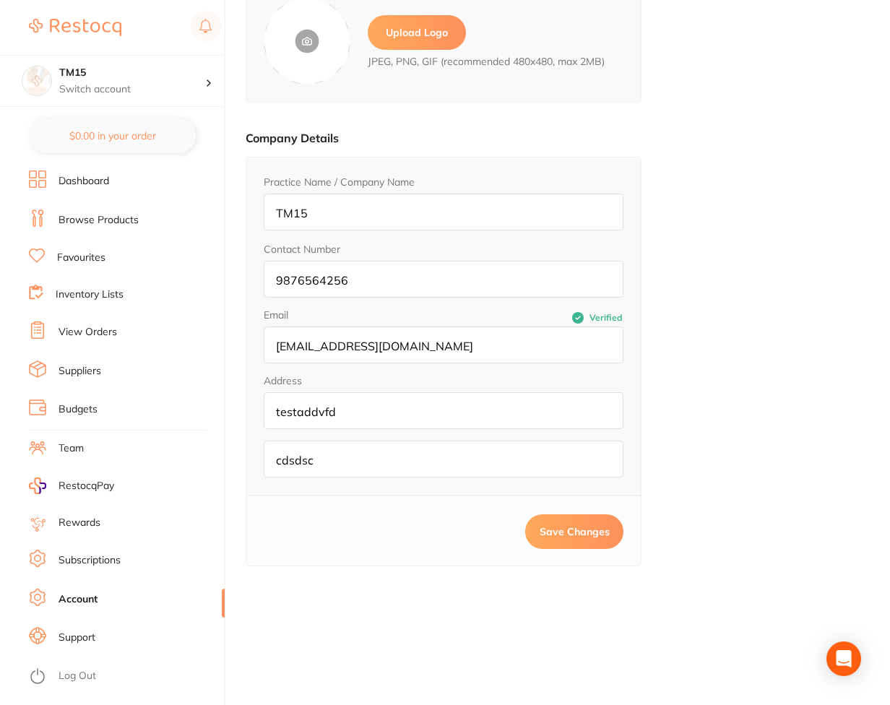
scroll to position [87, 0]
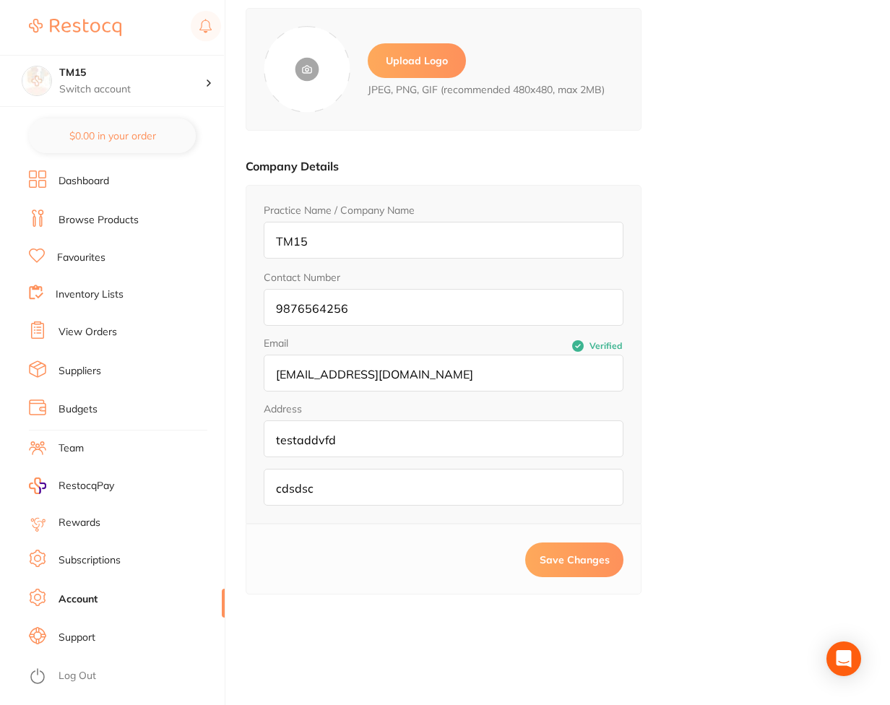
click at [131, 532] on li "Rewards" at bounding box center [127, 523] width 196 height 20
click at [110, 570] on li "Subscriptions" at bounding box center [127, 561] width 196 height 22
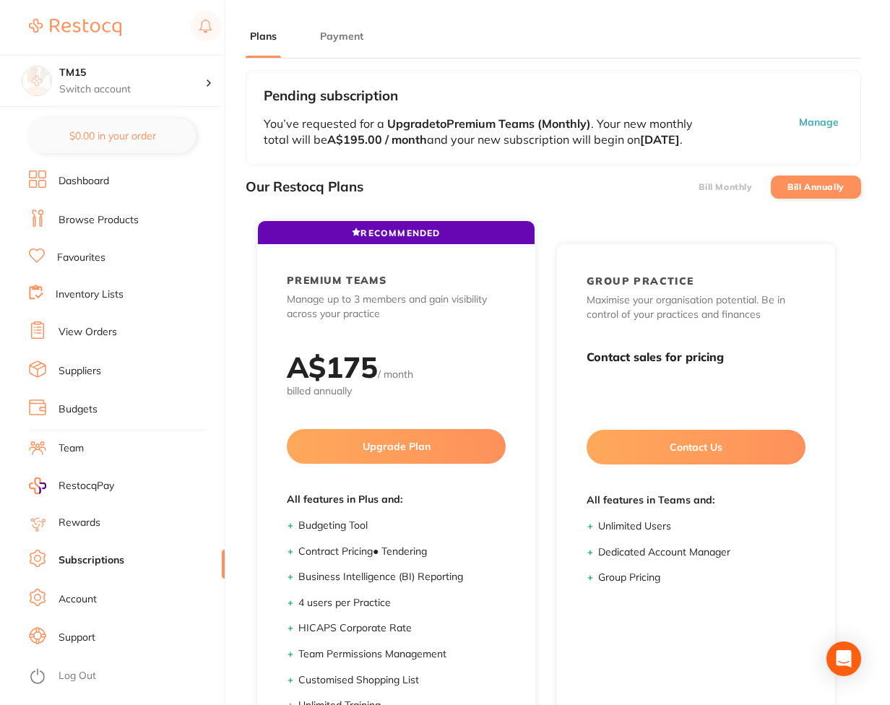
click at [321, 27] on main "Plans Payment Pending subscription You’ve requested for a Upgrade to Premium Te…" at bounding box center [568, 449] width 644 height 899
click at [325, 41] on button "Payment" at bounding box center [342, 37] width 52 height 14
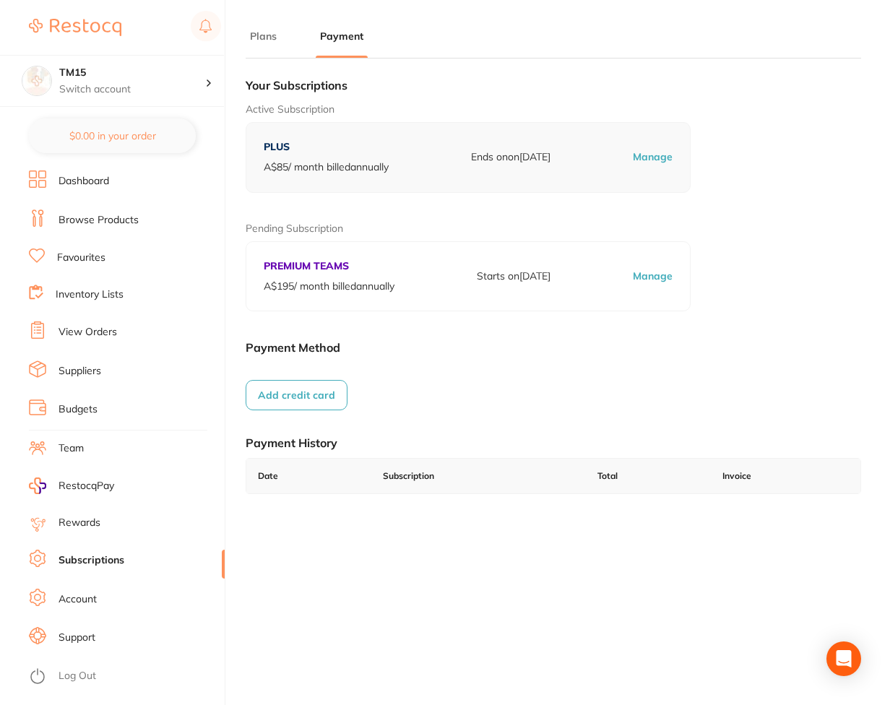
click at [294, 399] on button "Add credit card" at bounding box center [297, 395] width 102 height 30
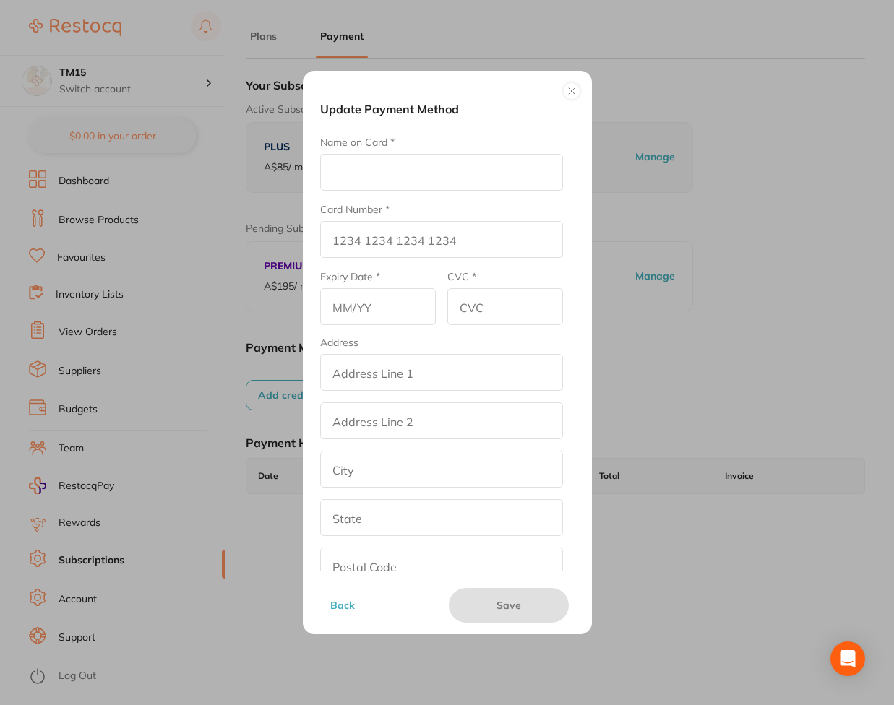
click at [368, 228] on input "Card Number *" at bounding box center [441, 239] width 243 height 37
paste input "5100 0000 1000 1004"
type input "5100 0000 1000 1004"
click at [389, 177] on input "Name on Card *" at bounding box center [441, 172] width 243 height 37
type input "Test"
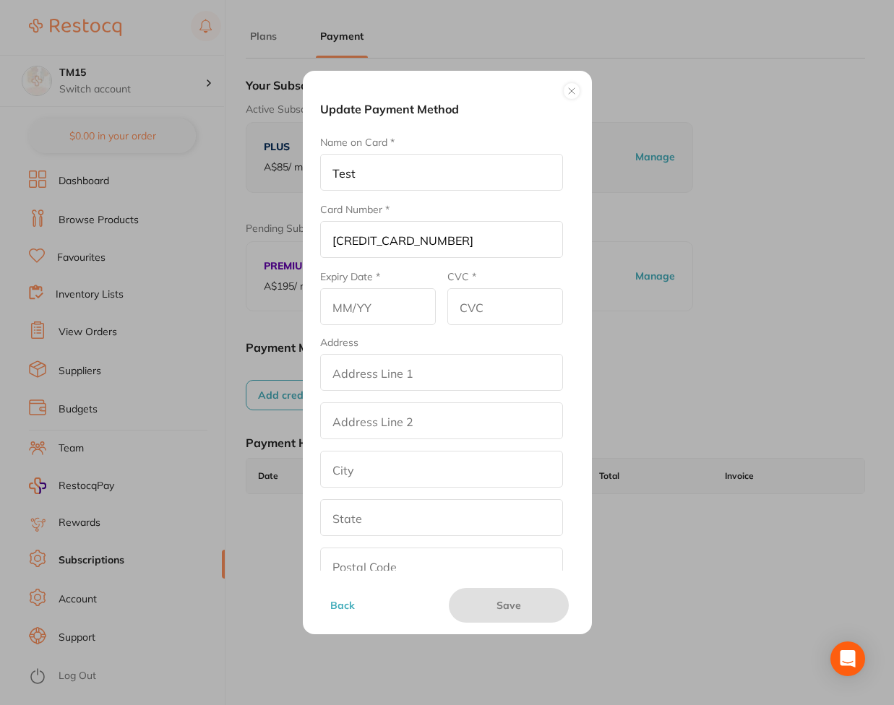
click at [338, 321] on input "text" at bounding box center [378, 306] width 116 height 37
type input "02/29"
click at [491, 308] on input "CVC *" at bounding box center [505, 306] width 116 height 37
type input "123"
click at [413, 376] on input "addressLineOne" at bounding box center [441, 372] width 243 height 37
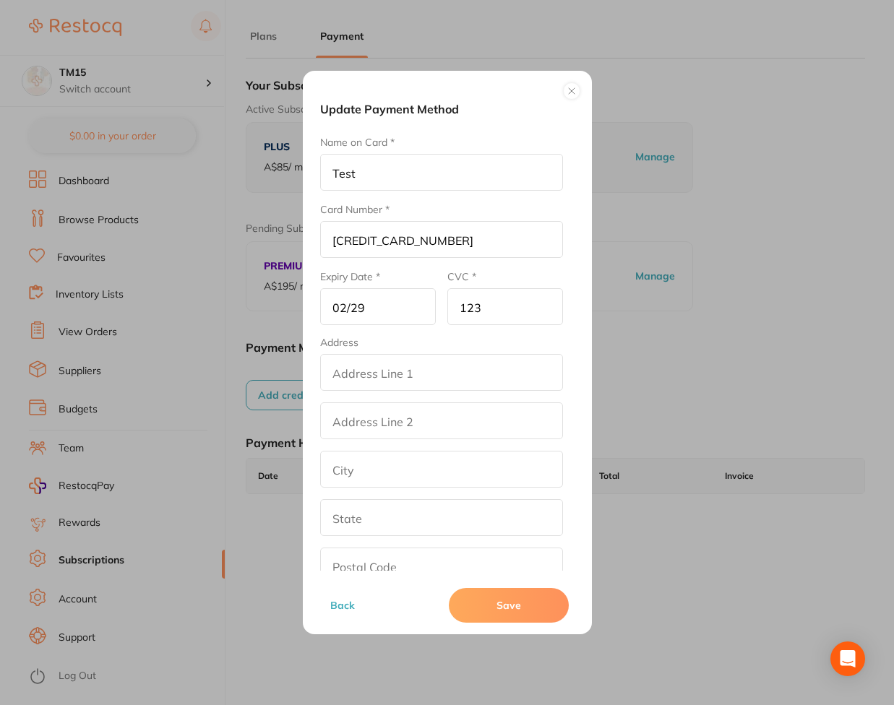
type input "street2"
type input "[GEOGRAPHIC_DATA]"
type input "[US_STATE]"
type input "90001"
click at [337, 437] on input "addressLinetwo" at bounding box center [441, 420] width 243 height 37
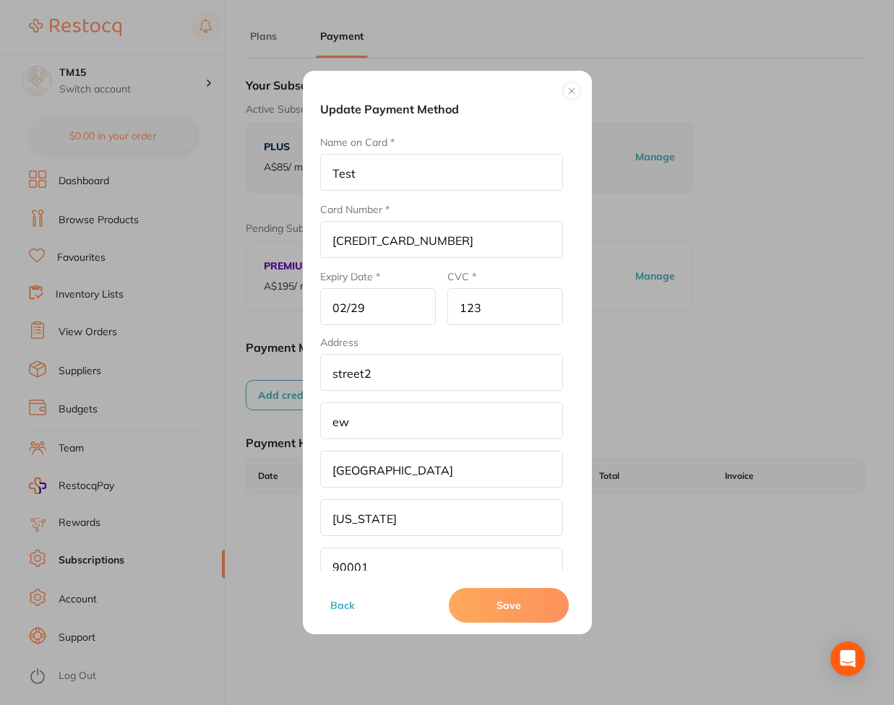
type input "ewr"
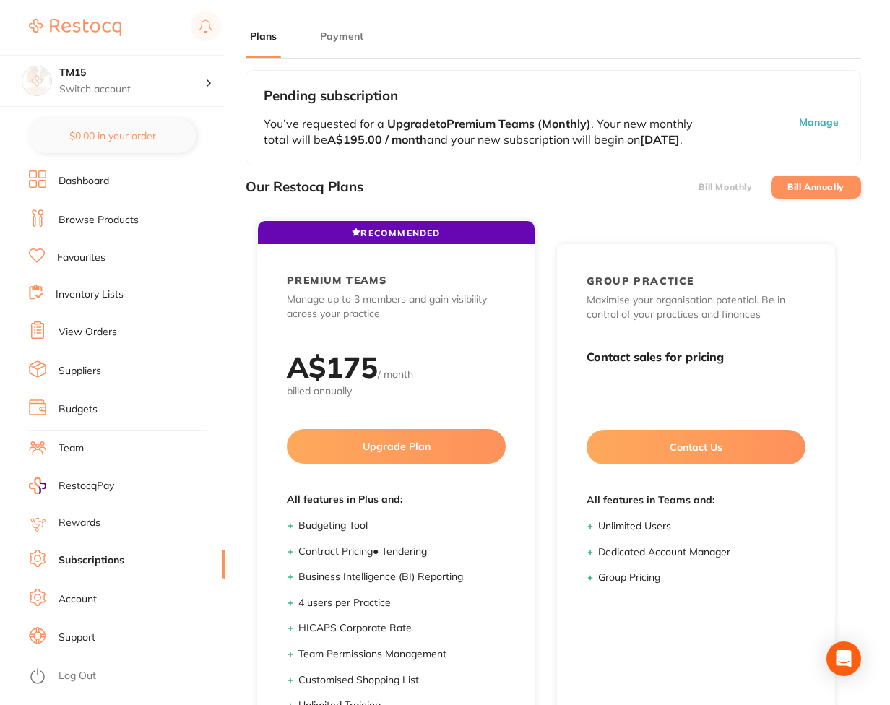
click at [316, 35] on button "Payment" at bounding box center [342, 37] width 52 height 14
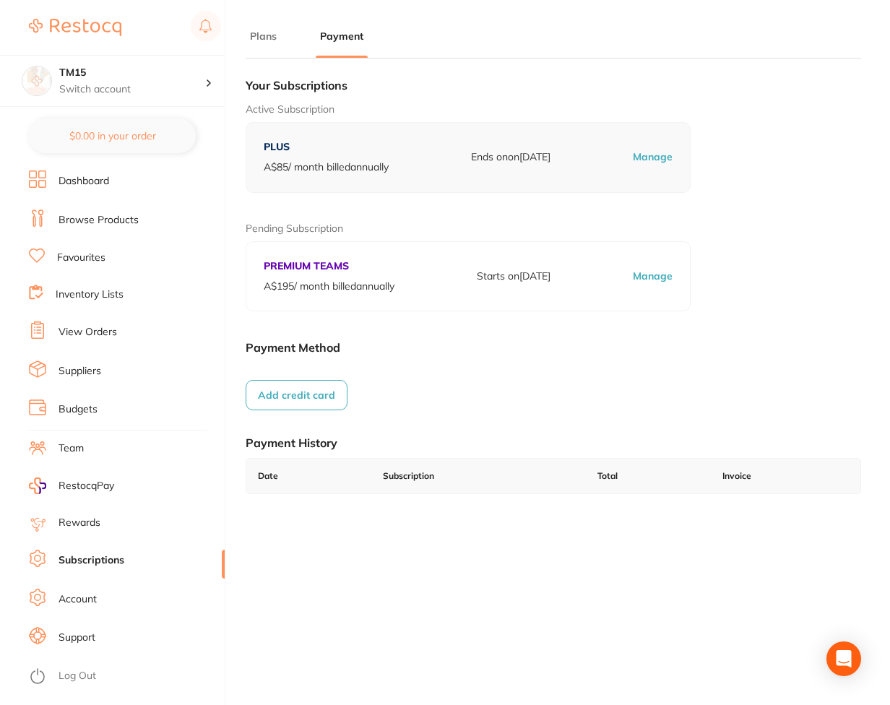
click at [304, 415] on div "Your Subscriptions Active Subscription PLUS A$ 85 / month billed annually Ends …" at bounding box center [554, 293] width 616 height 447
click at [305, 397] on button "Add credit card" at bounding box center [297, 395] width 102 height 30
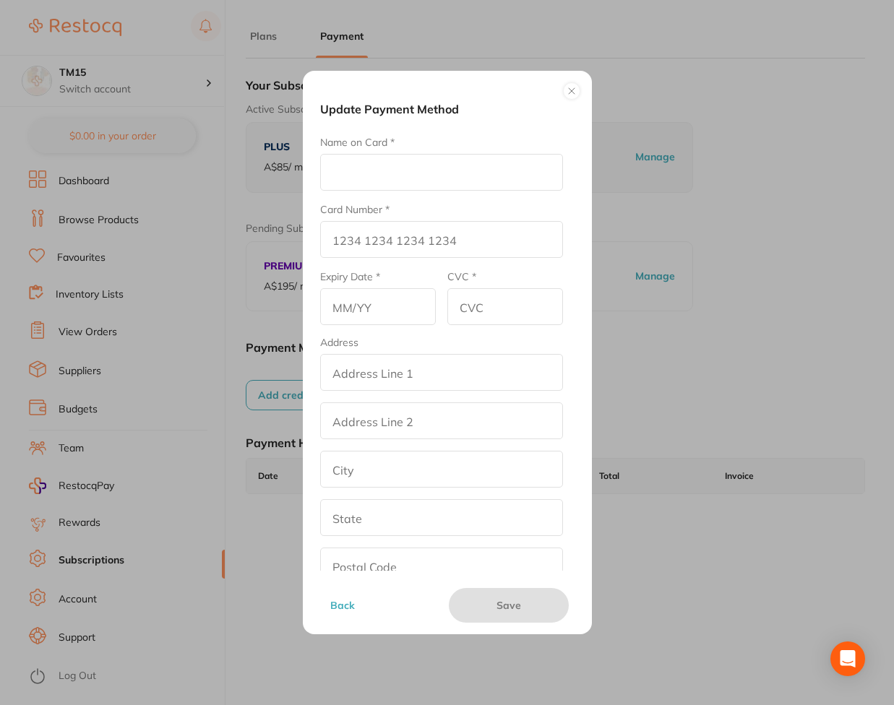
click at [410, 163] on input "Name on Card *" at bounding box center [441, 172] width 243 height 37
type input "DER"
type input "[CREDIT_CARD_NUMBER]"
type input "03/29"
click at [519, 307] on input "CVC *" at bounding box center [505, 306] width 116 height 37
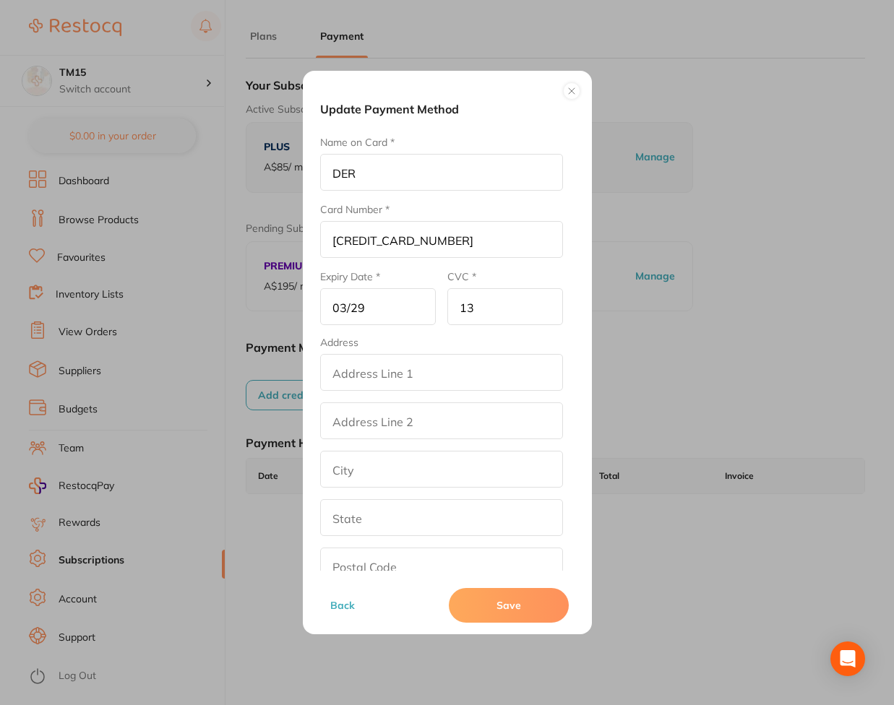
type input "13"
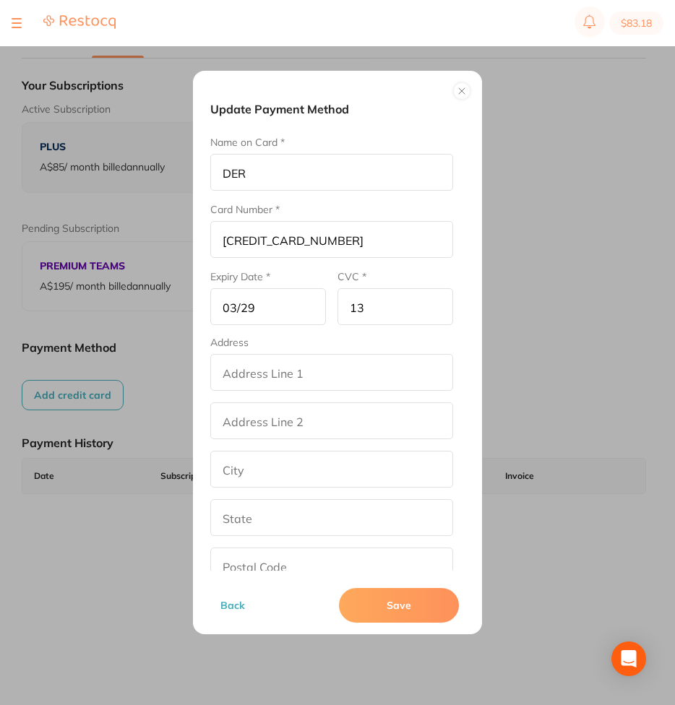
click at [308, 350] on fieldset "Address addressLineOne addressLinetwo city state postalCode country Australia" at bounding box center [331, 485] width 243 height 296
click at [315, 366] on input "addressLineOne" at bounding box center [331, 372] width 243 height 37
type input "street2"
type input "[GEOGRAPHIC_DATA]"
type input "[US_STATE]"
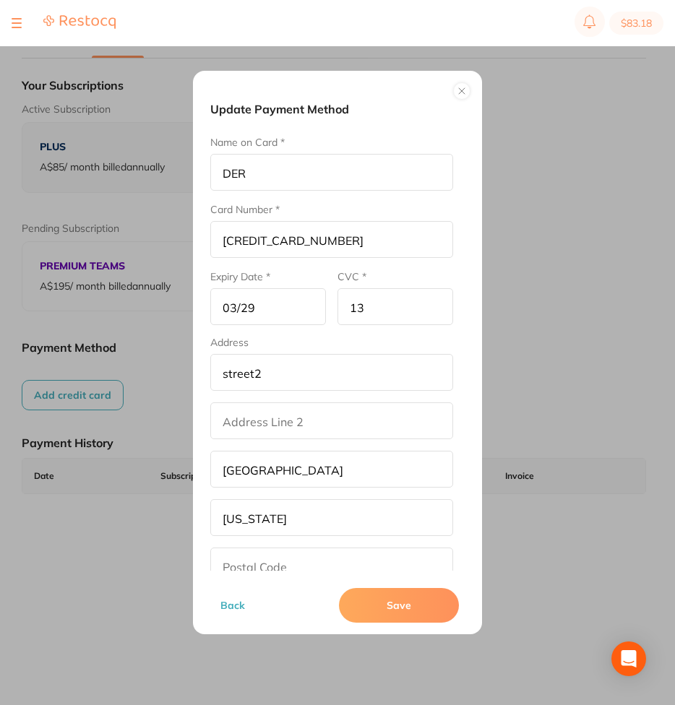
type input "90001"
click at [376, 607] on button "Save" at bounding box center [399, 605] width 120 height 35
click at [368, 303] on input "13" at bounding box center [395, 306] width 116 height 37
type input "134"
click at [400, 599] on button "Save" at bounding box center [399, 605] width 120 height 35
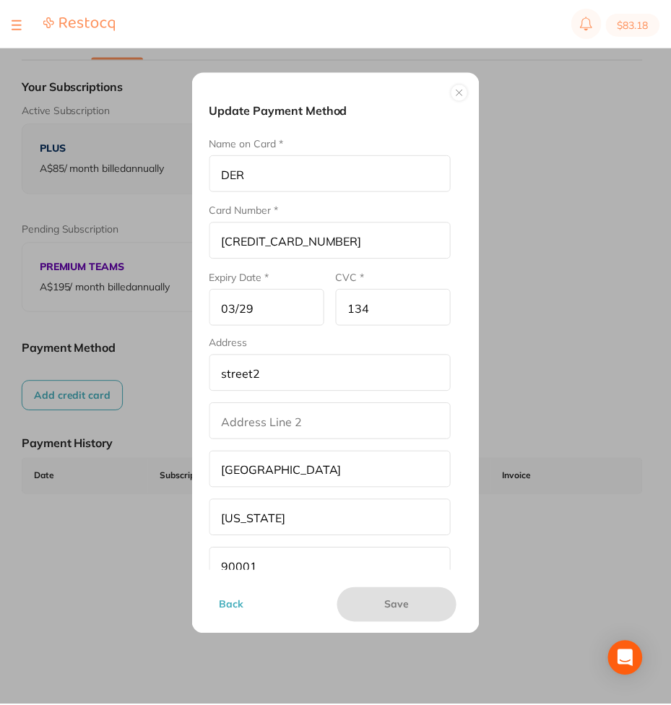
scroll to position [87, 0]
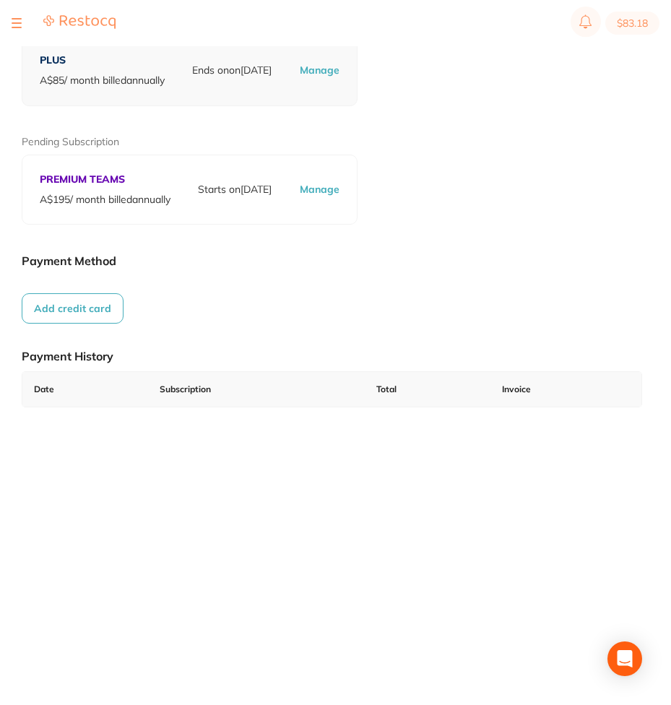
click at [64, 319] on button "Add credit card" at bounding box center [73, 308] width 102 height 30
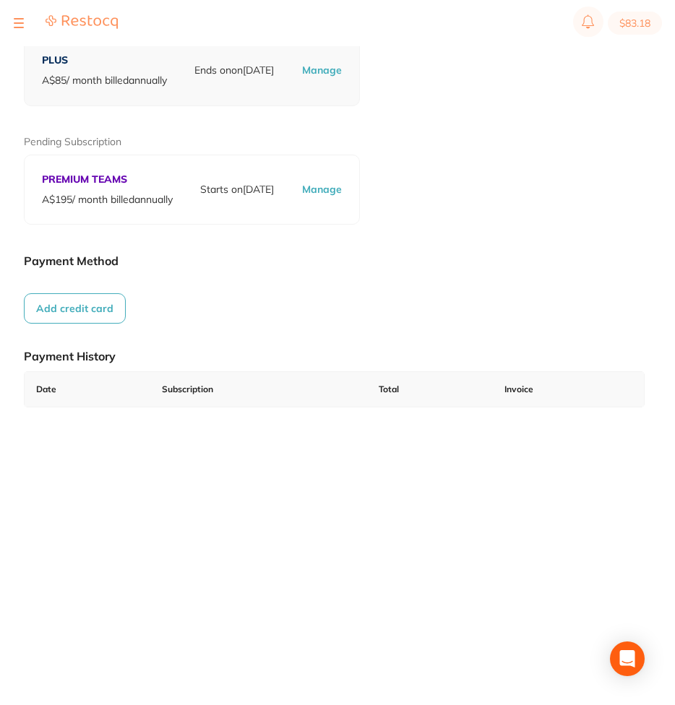
scroll to position [0, 0]
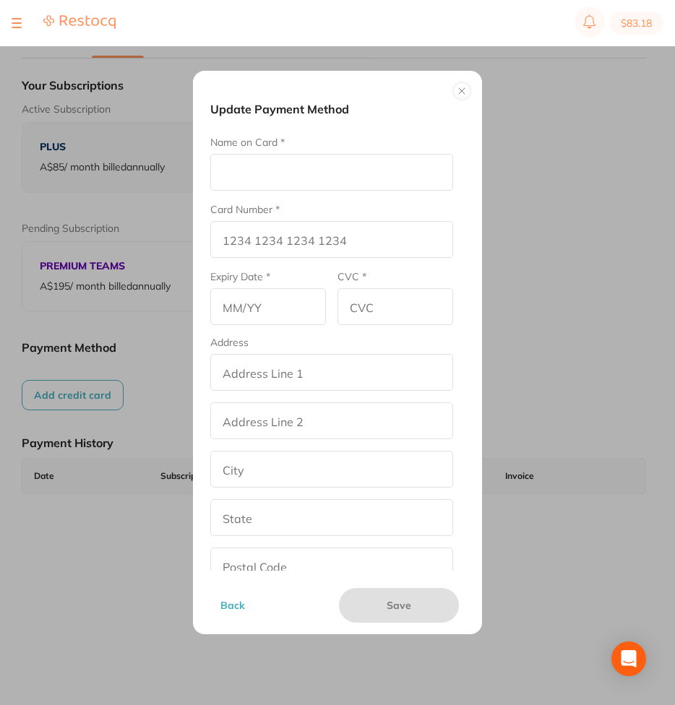
click at [295, 180] on input "Name on Card *" at bounding box center [331, 172] width 243 height 37
type input "afve"
type input "5105 1051 0510 5100"
type input "02/29"
click at [272, 365] on input "addressLineOne" at bounding box center [331, 372] width 243 height 37
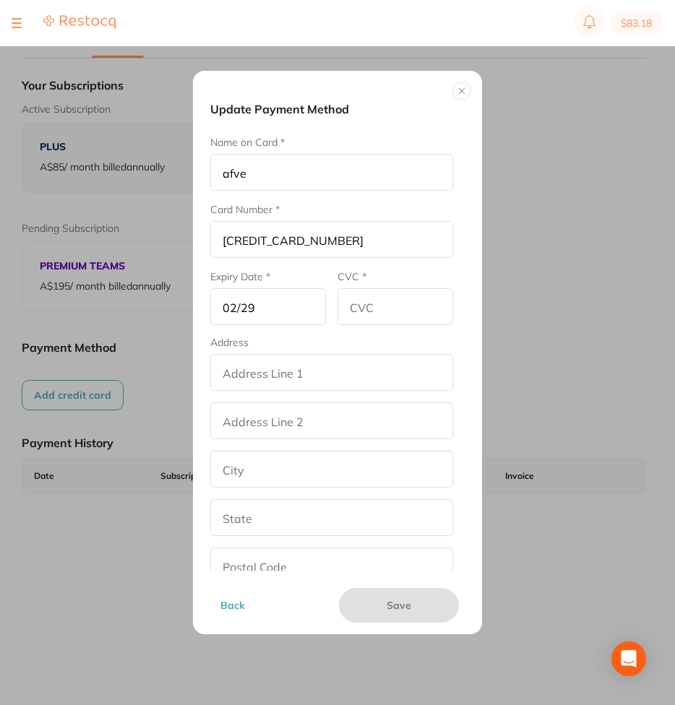
type input "street2"
type input "[GEOGRAPHIC_DATA]"
type input "[US_STATE]"
type input "90001"
click at [311, 433] on input "addressLinetwo" at bounding box center [331, 420] width 243 height 37
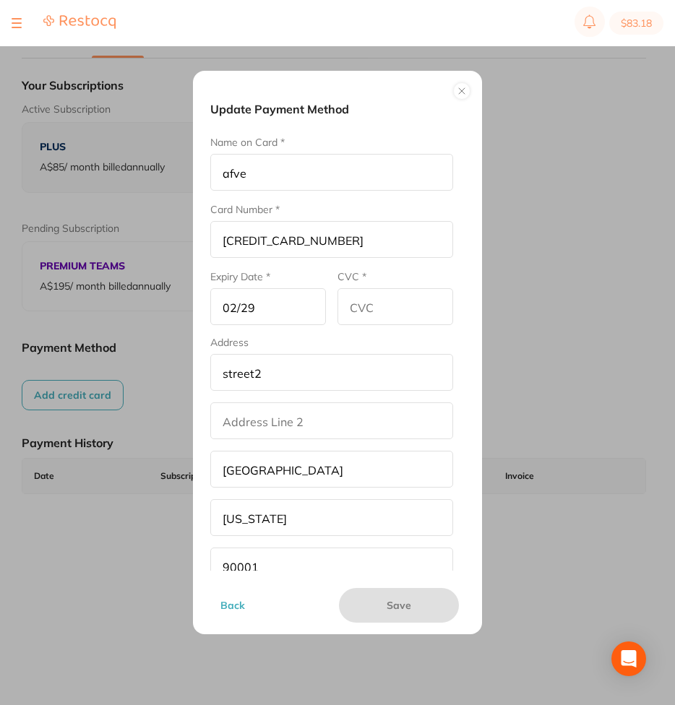
click at [336, 413] on input "addressLinetwo" at bounding box center [331, 420] width 243 height 37
type input "fty6"
click at [390, 311] on input "CVC *" at bounding box center [395, 306] width 116 height 37
type input "123"
click at [420, 606] on button "Save" at bounding box center [399, 605] width 120 height 35
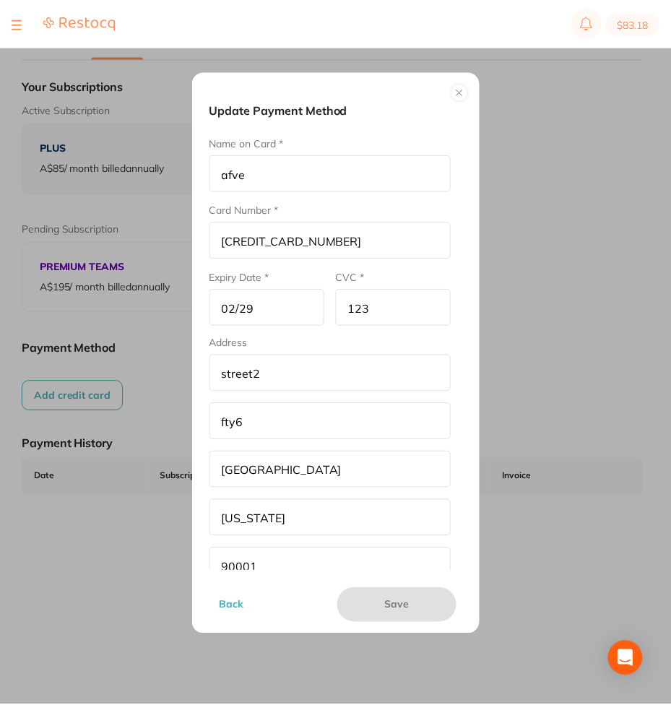
scroll to position [87, 0]
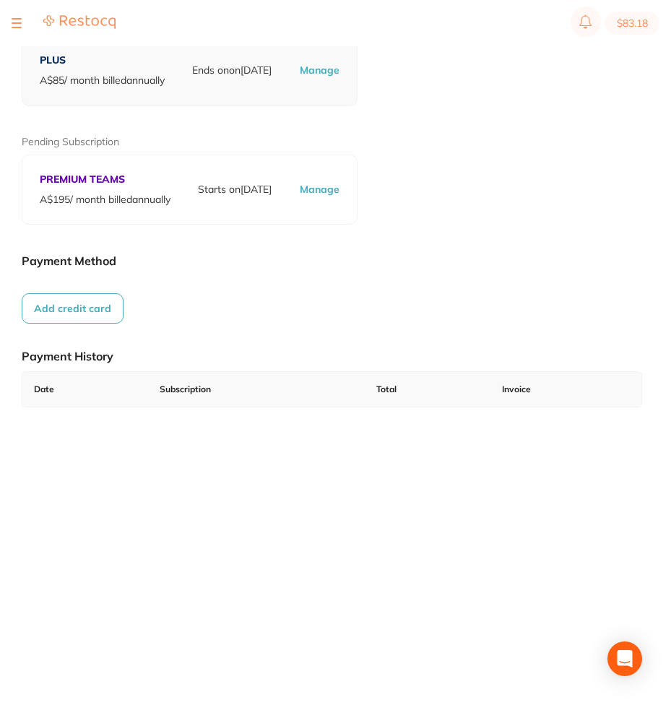
click at [92, 311] on button "Add credit card" at bounding box center [73, 308] width 102 height 30
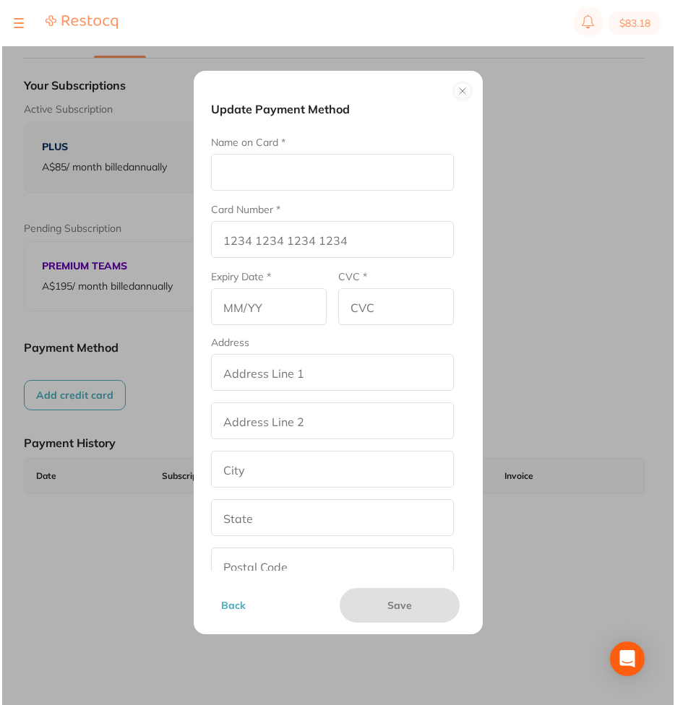
scroll to position [0, 0]
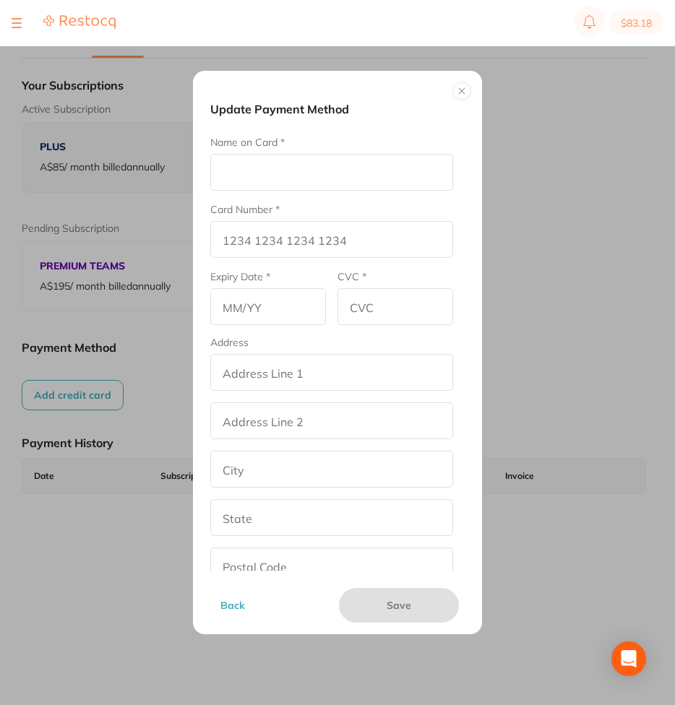
click at [270, 160] on input "Name on Card *" at bounding box center [331, 172] width 243 height 37
type input "afve"
type input "5105 1051 0510 5100"
type input "02/29"
click at [289, 391] on fieldset "Address addressLineOne addressLinetwo city state postalCode country Australia" at bounding box center [331, 485] width 243 height 296
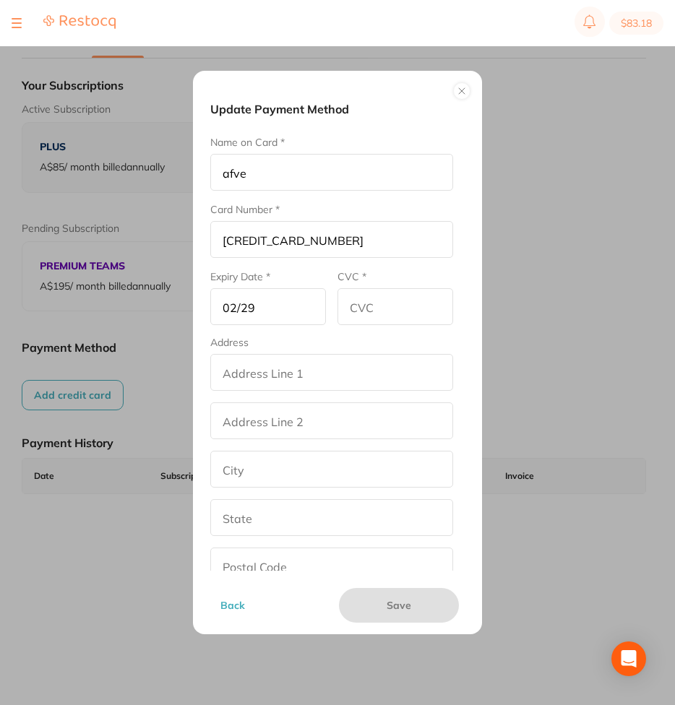
click at [287, 376] on input "addressLineOne" at bounding box center [331, 372] width 243 height 37
type input "street2"
type input "[GEOGRAPHIC_DATA]"
type input "[US_STATE]"
type input "90001"
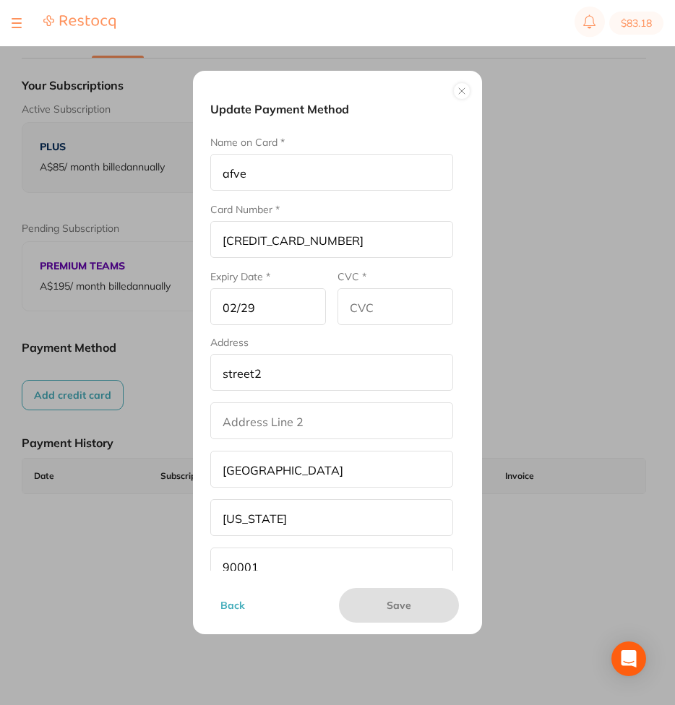
click at [350, 318] on input "CVC *" at bounding box center [395, 306] width 116 height 37
type input "123"
click at [396, 610] on button "Save" at bounding box center [399, 605] width 120 height 35
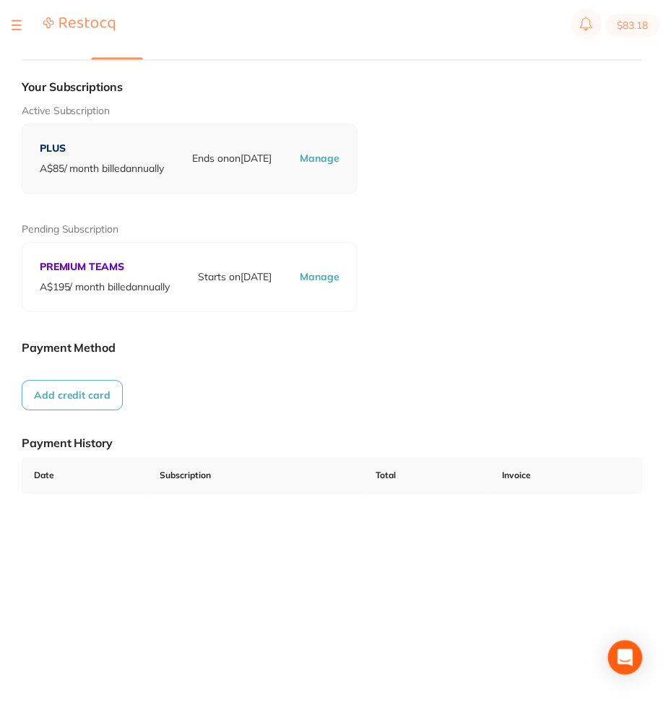
scroll to position [87, 0]
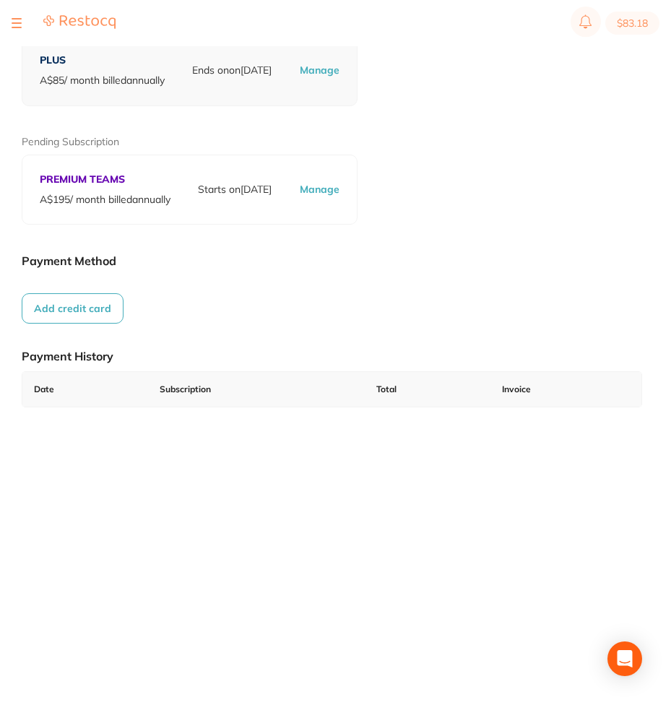
click at [74, 303] on button "Add credit card" at bounding box center [73, 308] width 102 height 30
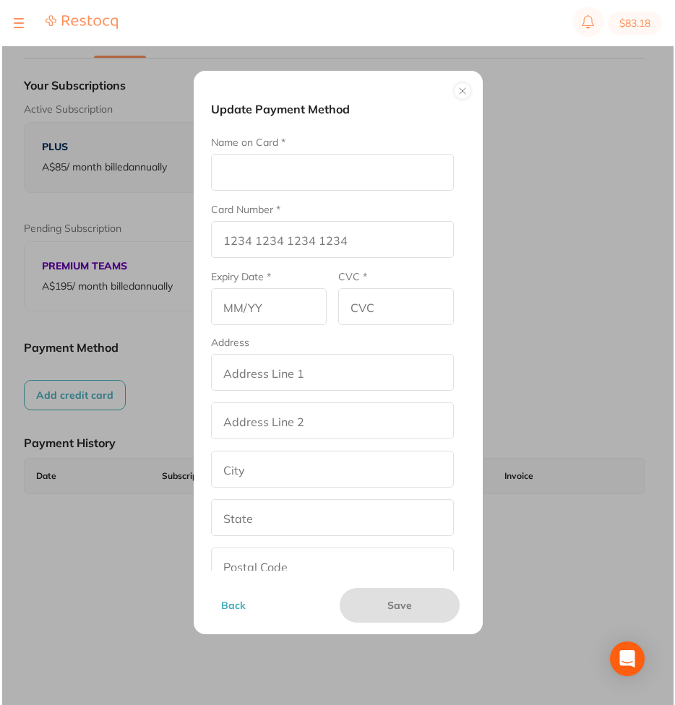
scroll to position [0, 0]
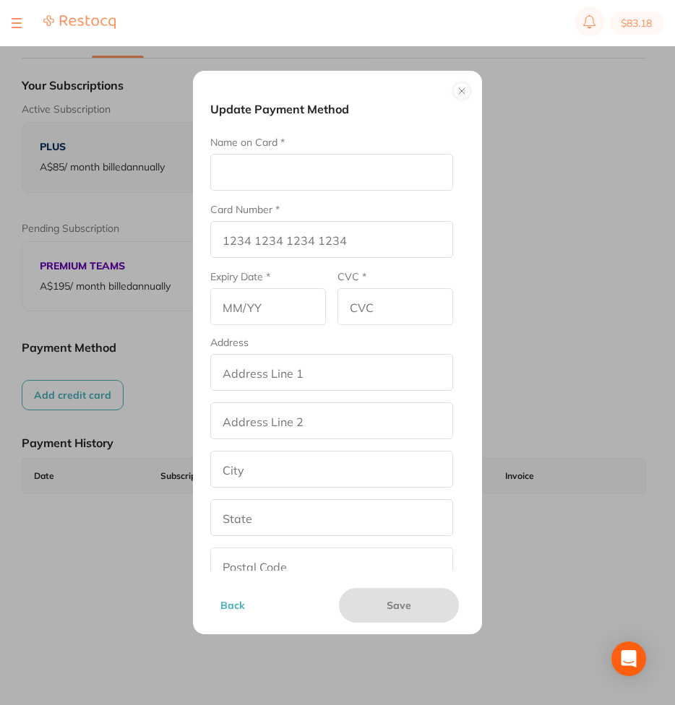
click at [372, 191] on form "Name on Card * Card Number * Expiry Date * CVC * Address addressLineOne address…" at bounding box center [331, 384] width 243 height 498
click at [383, 173] on input "Name on Card *" at bounding box center [331, 172] width 243 height 37
type input "DER"
type input "[CREDIT_CARD_NUMBER]"
type input "03/29"
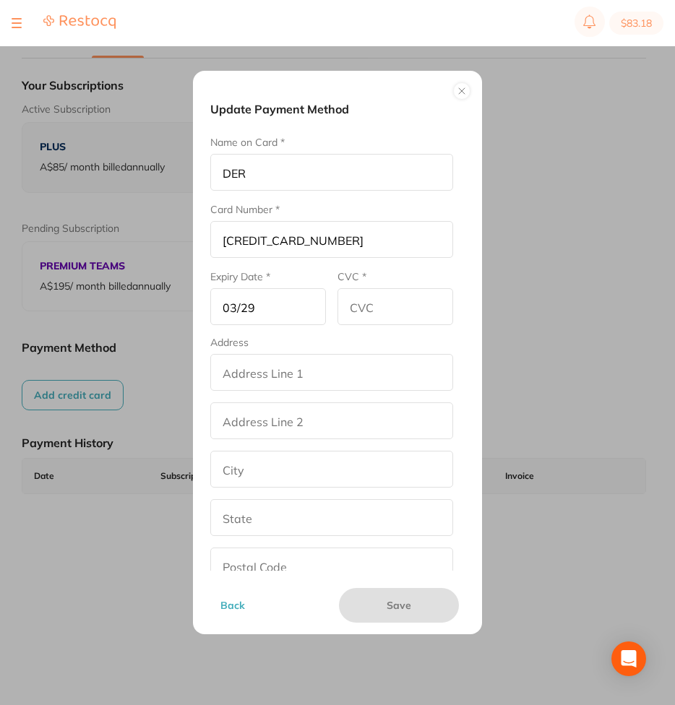
click at [414, 319] on input "CVC *" at bounding box center [395, 306] width 116 height 37
type input "123"
click at [321, 356] on input "addressLineOne" at bounding box center [331, 372] width 243 height 37
type input "street2"
type input "[GEOGRAPHIC_DATA]"
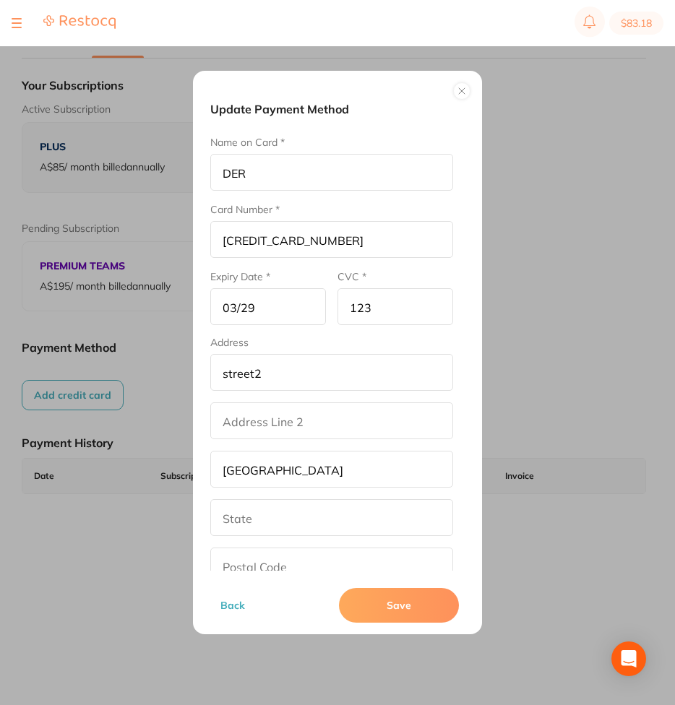
type input "[US_STATE]"
type input "90001"
click at [402, 596] on button "Save" at bounding box center [399, 605] width 120 height 35
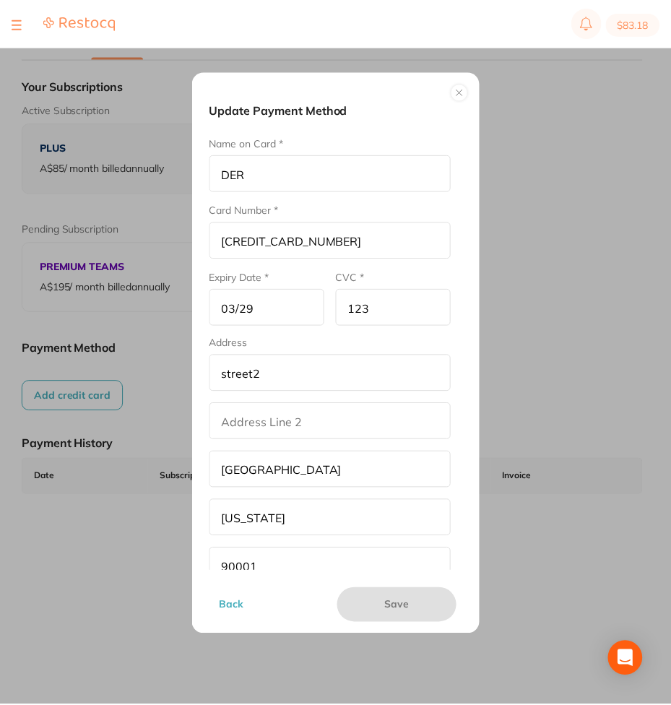
scroll to position [87, 0]
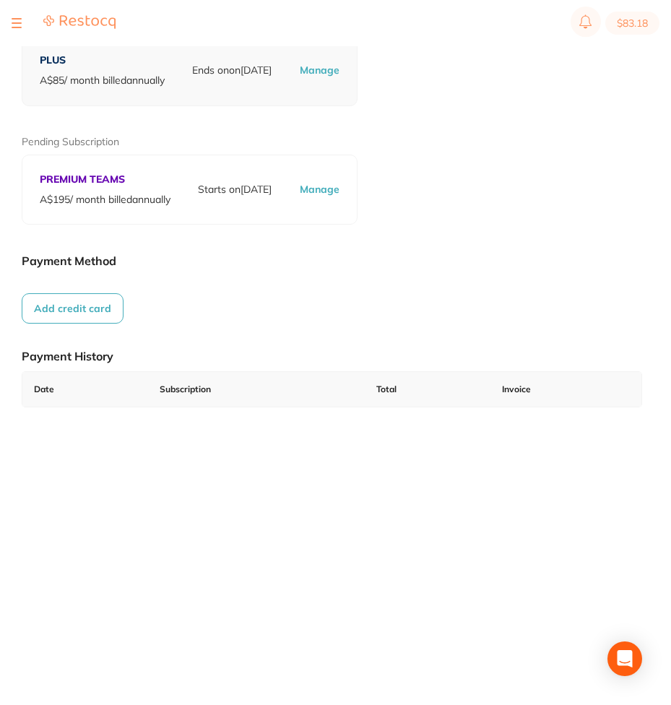
click at [82, 298] on button "Add credit card" at bounding box center [73, 308] width 102 height 30
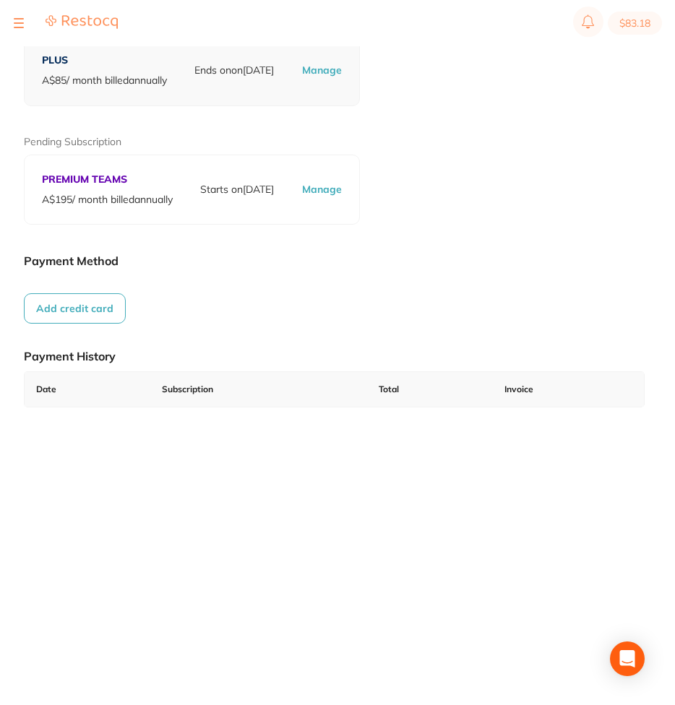
scroll to position [0, 0]
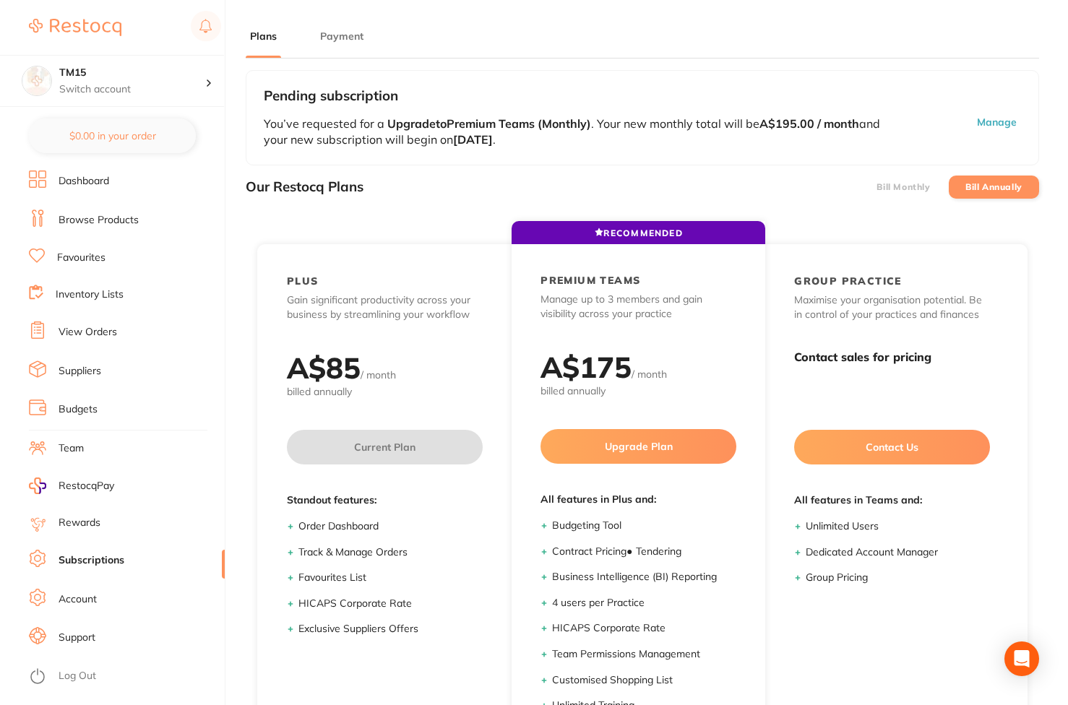
click at [341, 35] on button "Payment" at bounding box center [342, 37] width 52 height 14
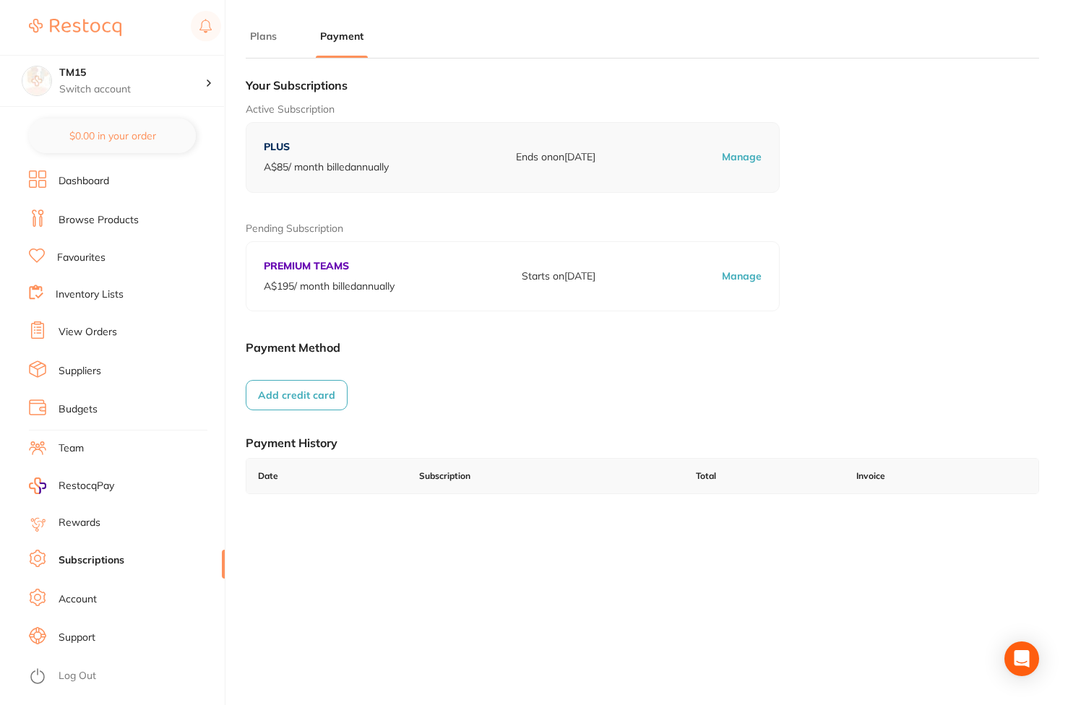
click at [309, 407] on button "Add credit card" at bounding box center [297, 395] width 102 height 30
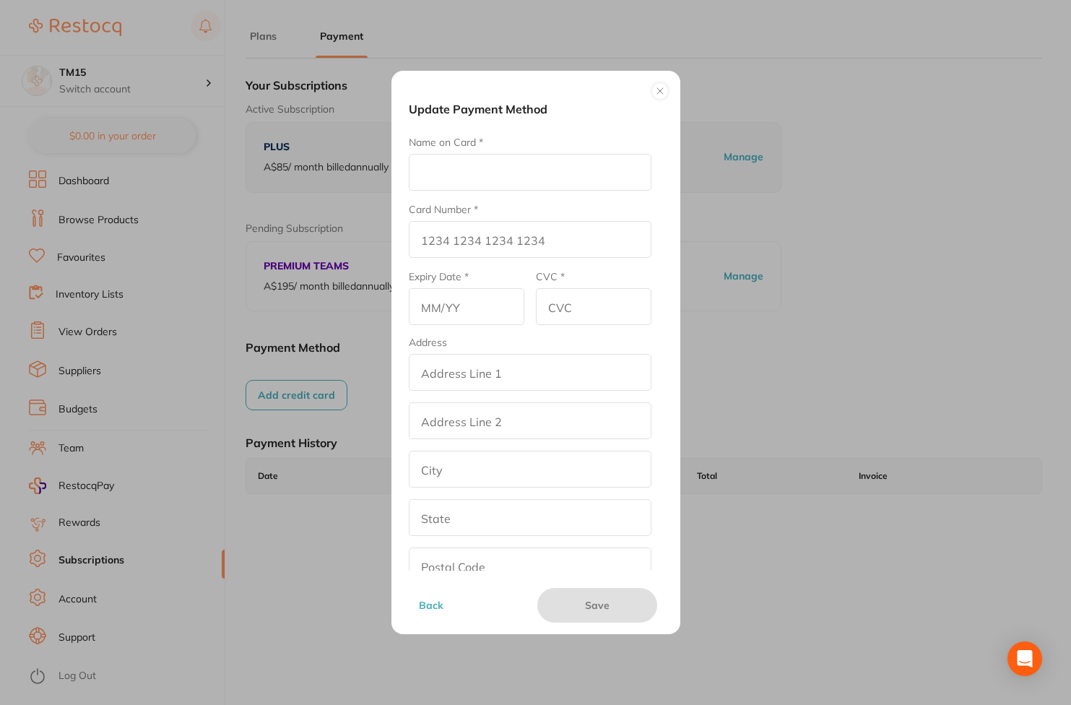
click at [525, 164] on input "Name on Card *" at bounding box center [530, 172] width 243 height 37
type input "DER"
type input "[CREDIT_CARD_NUMBER]"
type input "03/29"
click at [574, 302] on input "CVC *" at bounding box center [594, 306] width 116 height 37
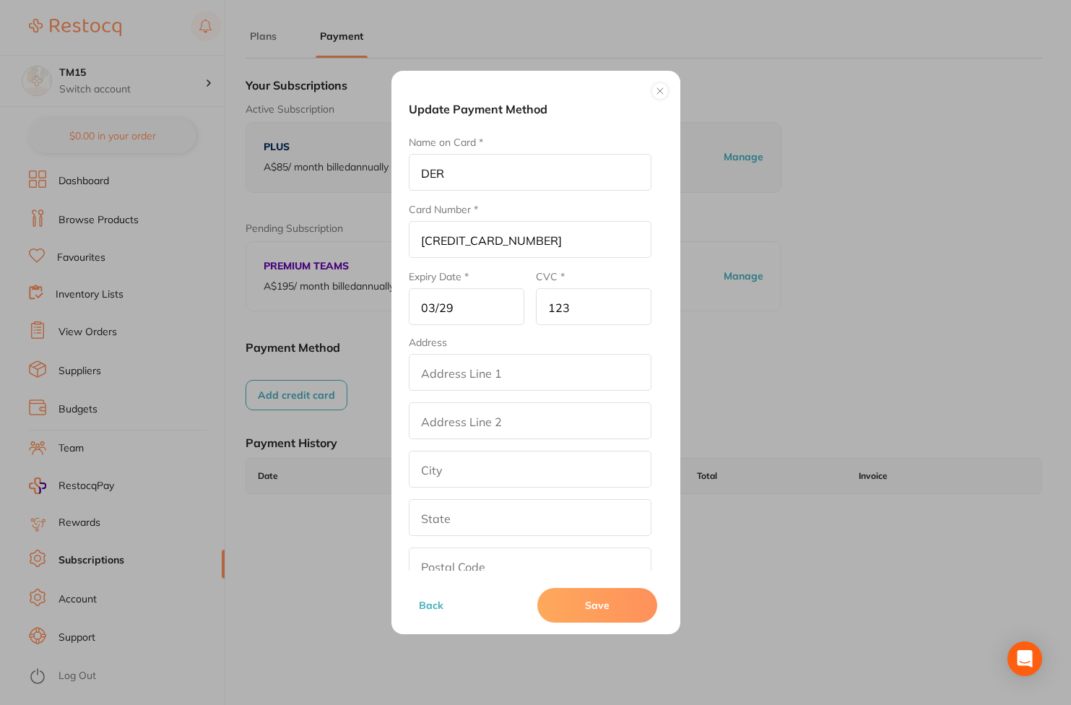
type input "123"
click at [526, 369] on input "addressLineOne" at bounding box center [530, 372] width 243 height 37
type input "street2"
type input "[GEOGRAPHIC_DATA]"
type input "[US_STATE]"
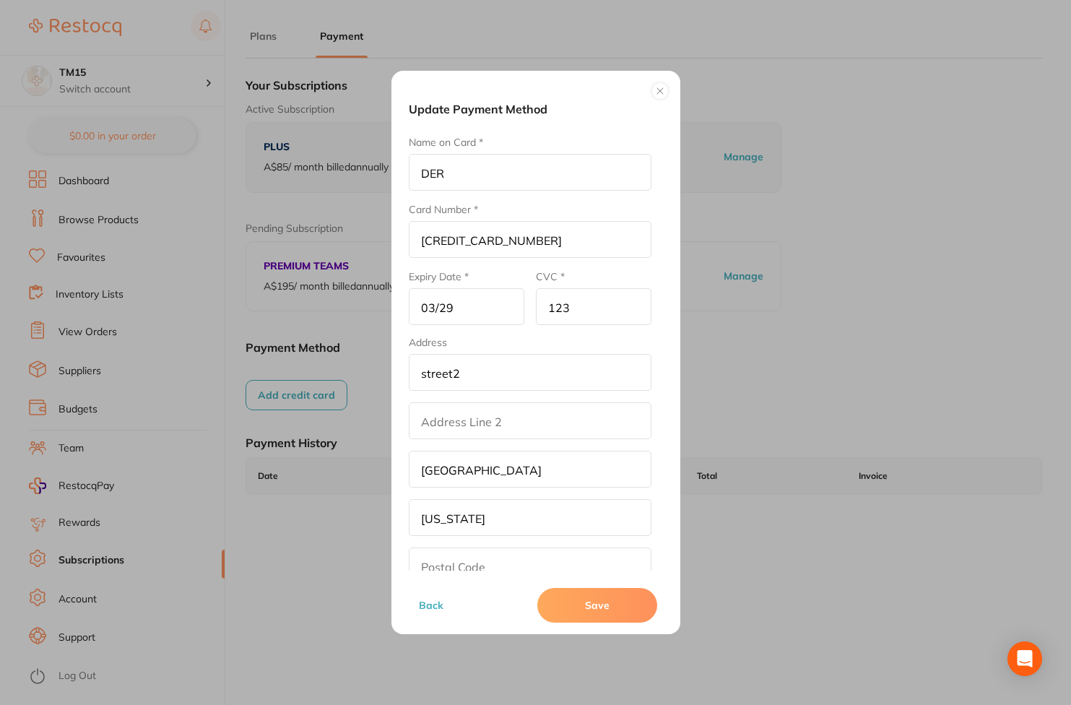
type input "90001"
click at [610, 595] on button "Save" at bounding box center [597, 605] width 120 height 35
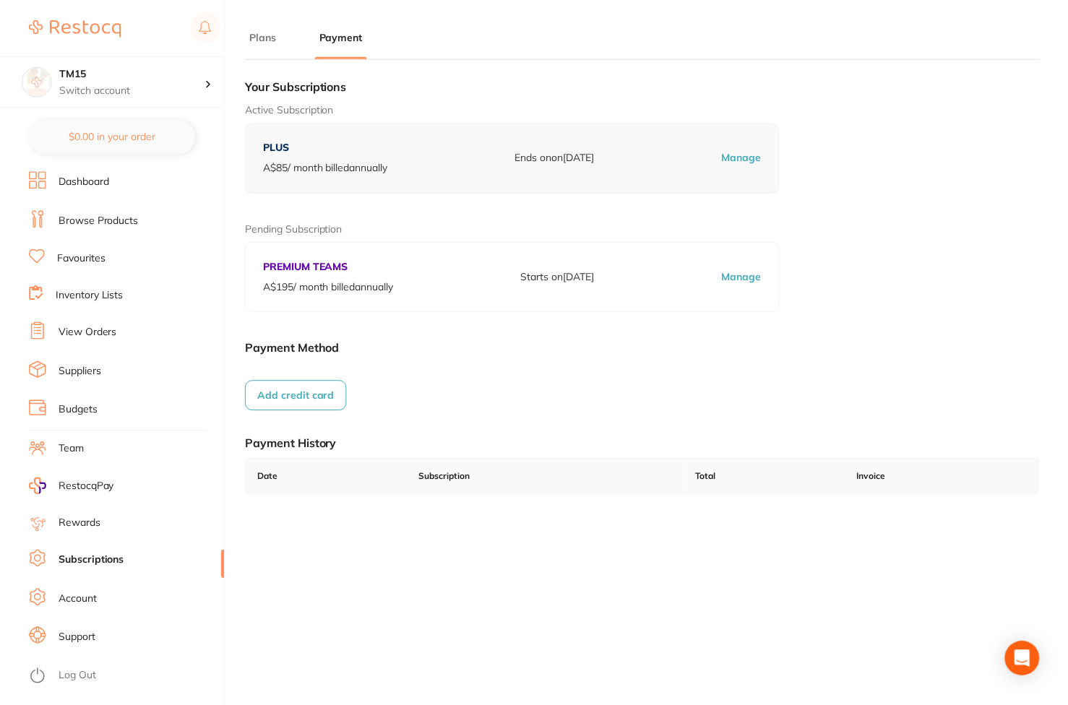
scroll to position [87, 0]
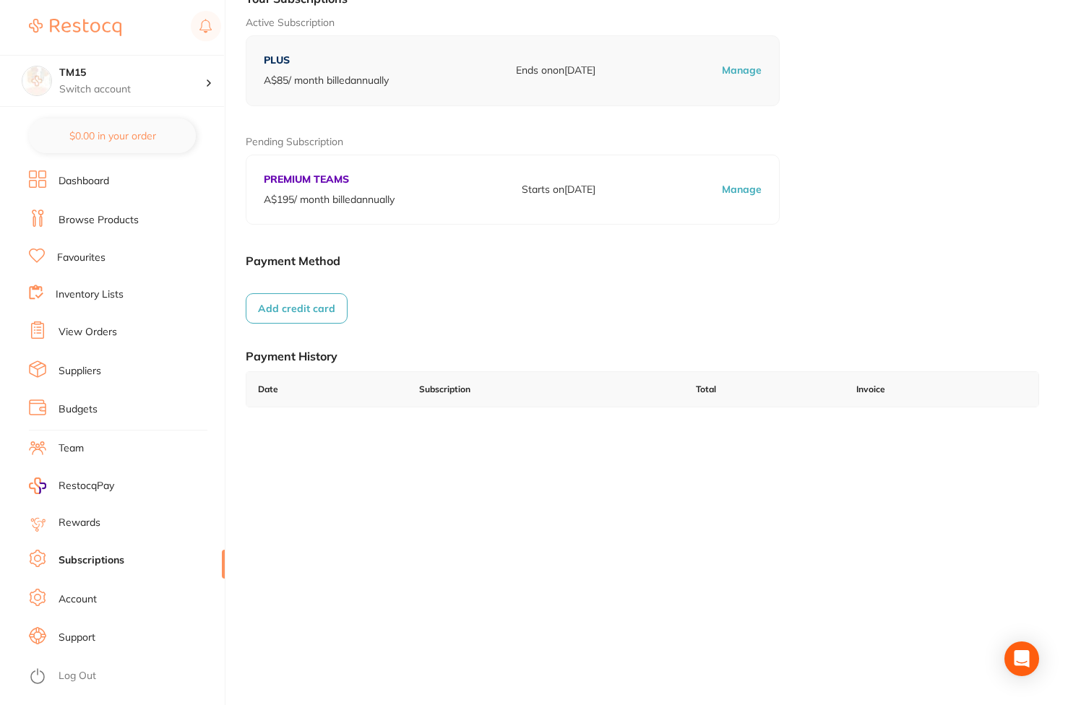
click at [303, 316] on button "Add credit card" at bounding box center [297, 308] width 102 height 30
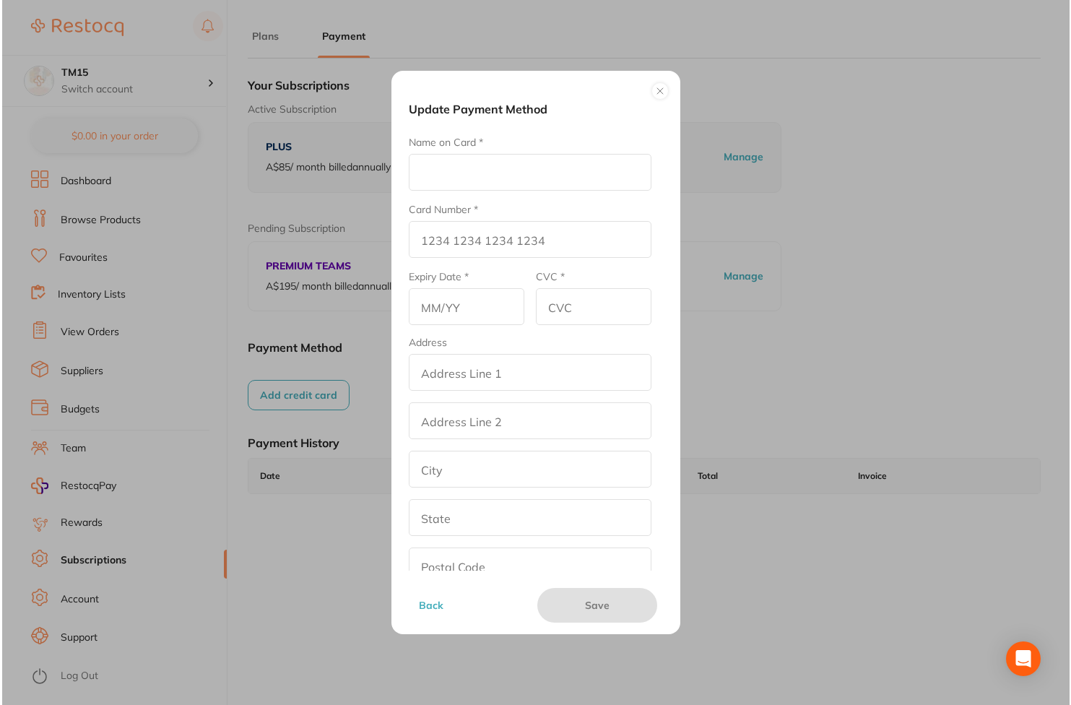
scroll to position [0, 0]
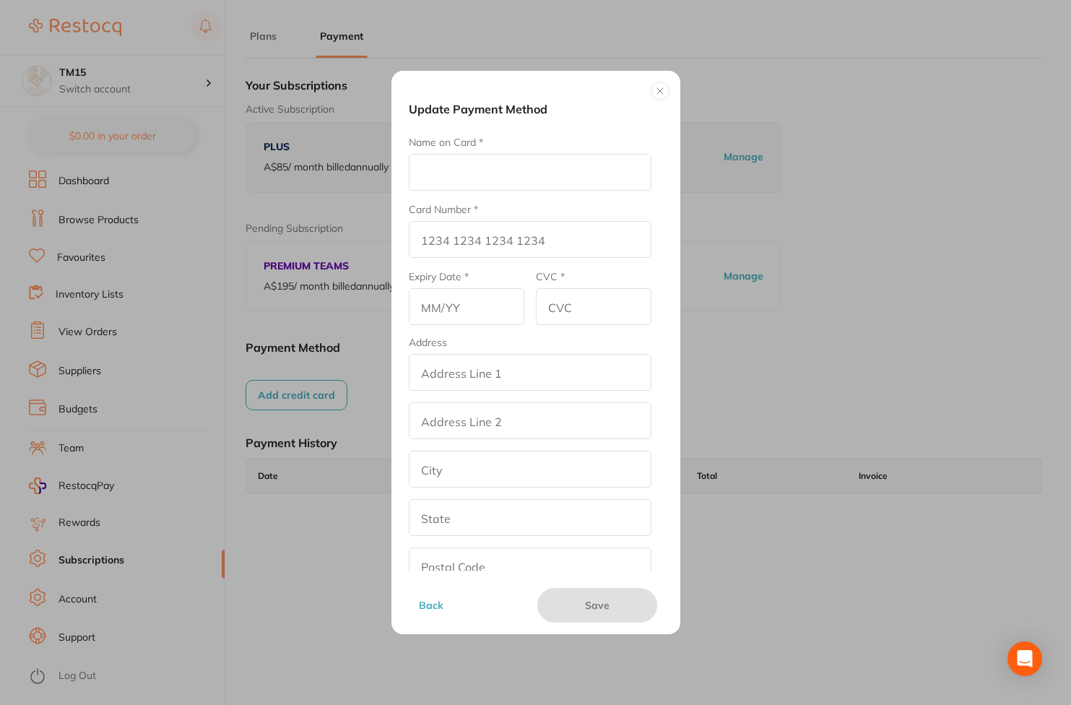
click at [465, 185] on input "Name on Card *" at bounding box center [530, 172] width 243 height 37
type input "DER"
type input "[CREDIT_CARD_NUMBER]"
type input "03/29"
click at [656, 92] on button at bounding box center [660, 90] width 17 height 17
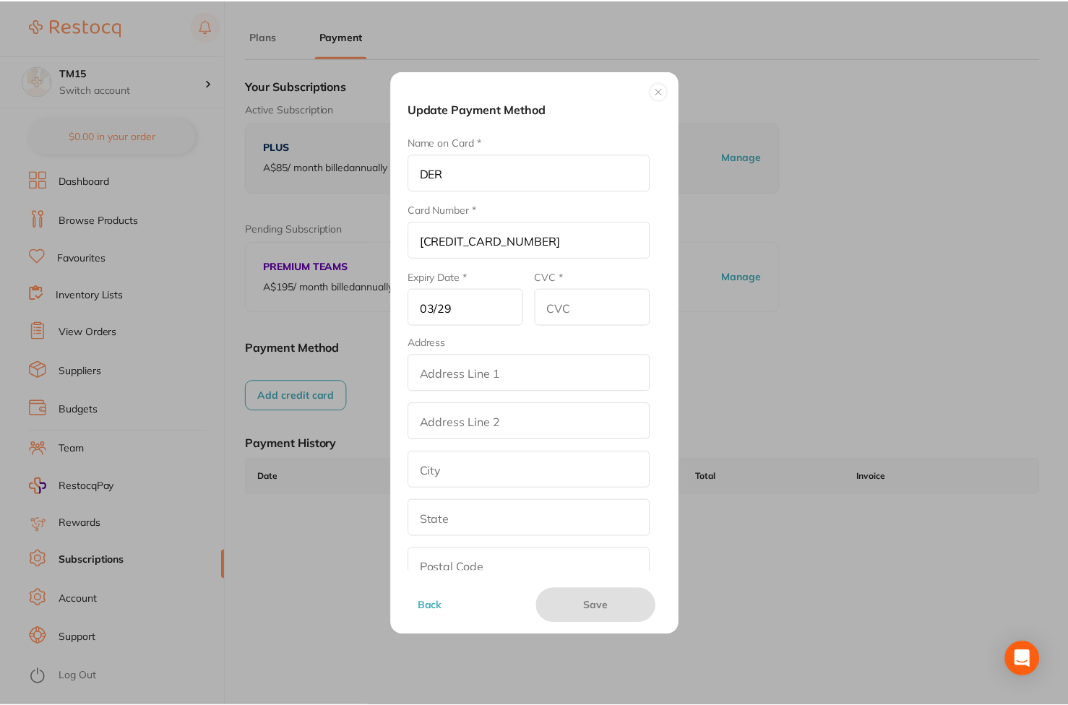
scroll to position [87, 0]
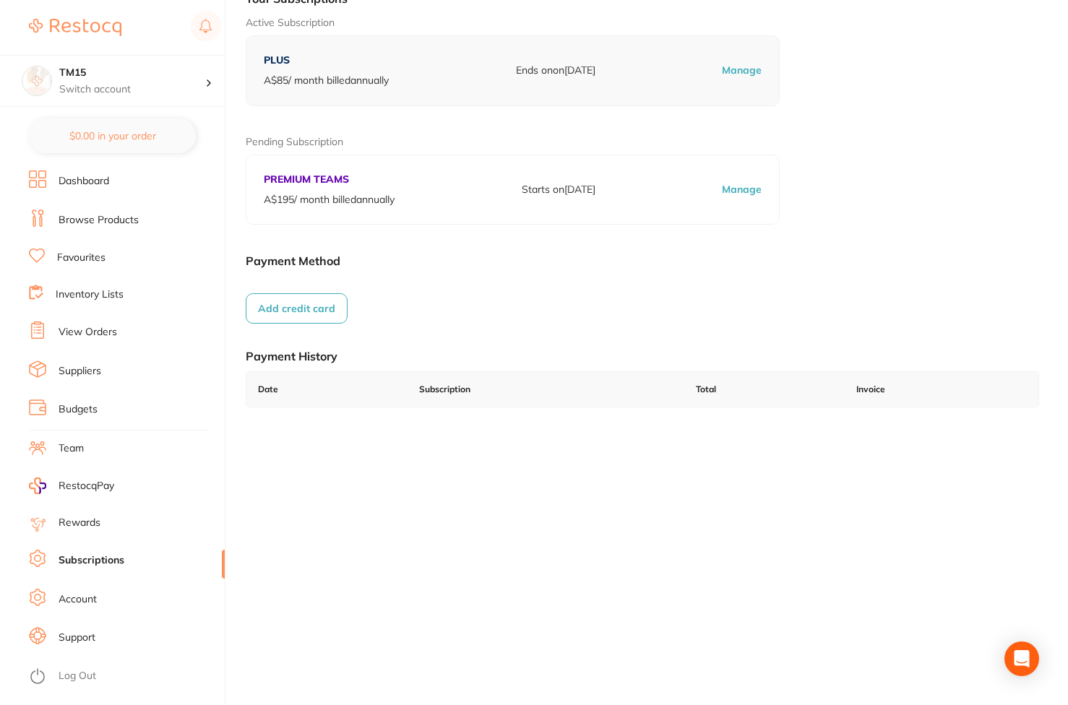
click at [314, 309] on button "Add credit card" at bounding box center [297, 308] width 102 height 30
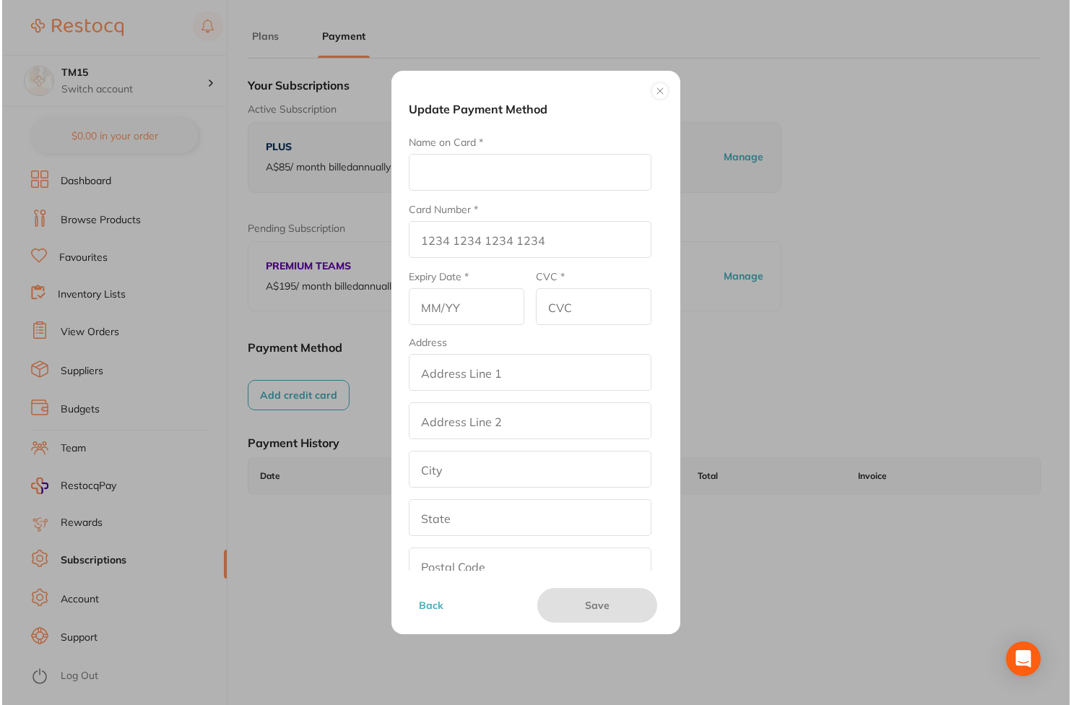
scroll to position [0, 0]
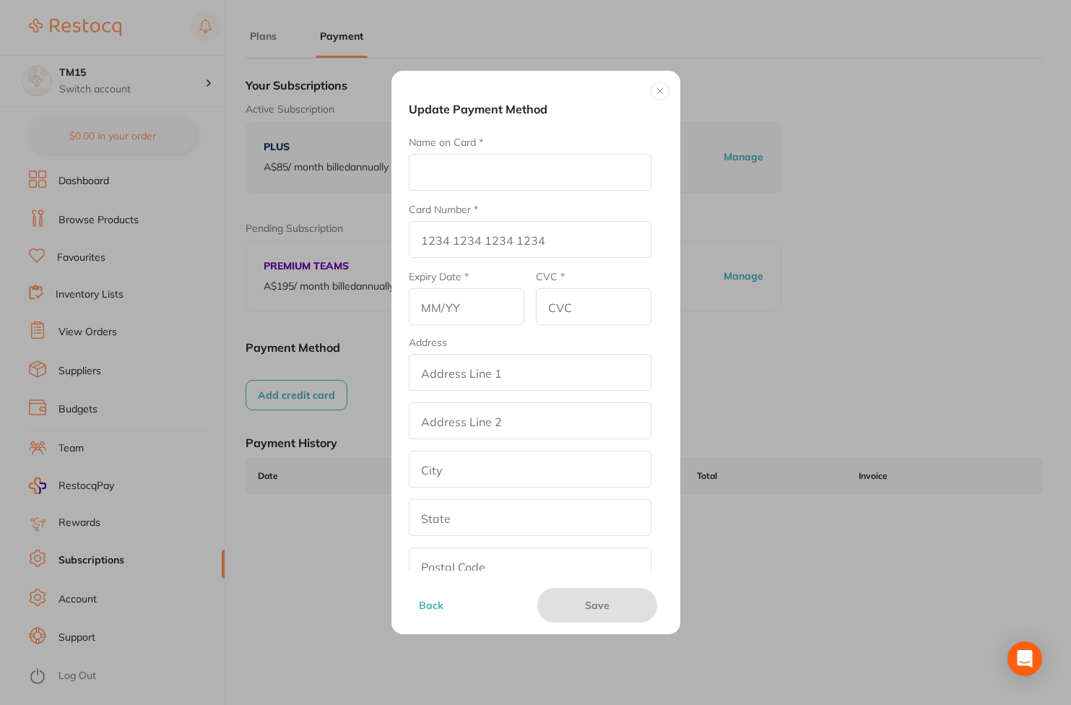
click at [660, 93] on button at bounding box center [660, 90] width 17 height 17
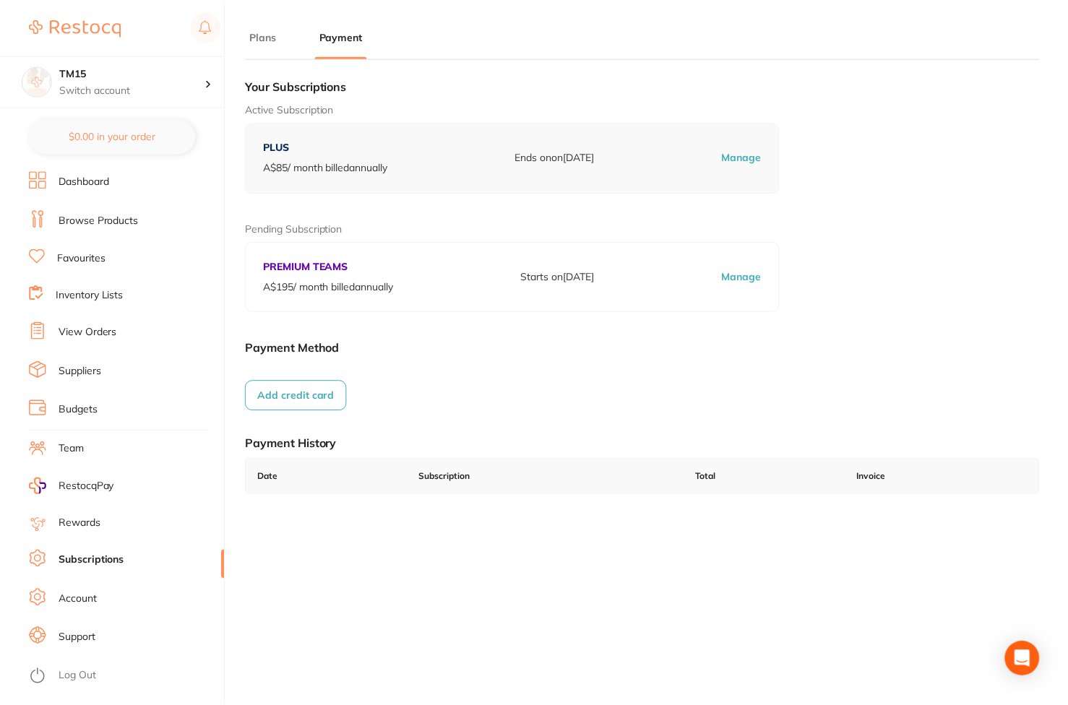
scroll to position [87, 0]
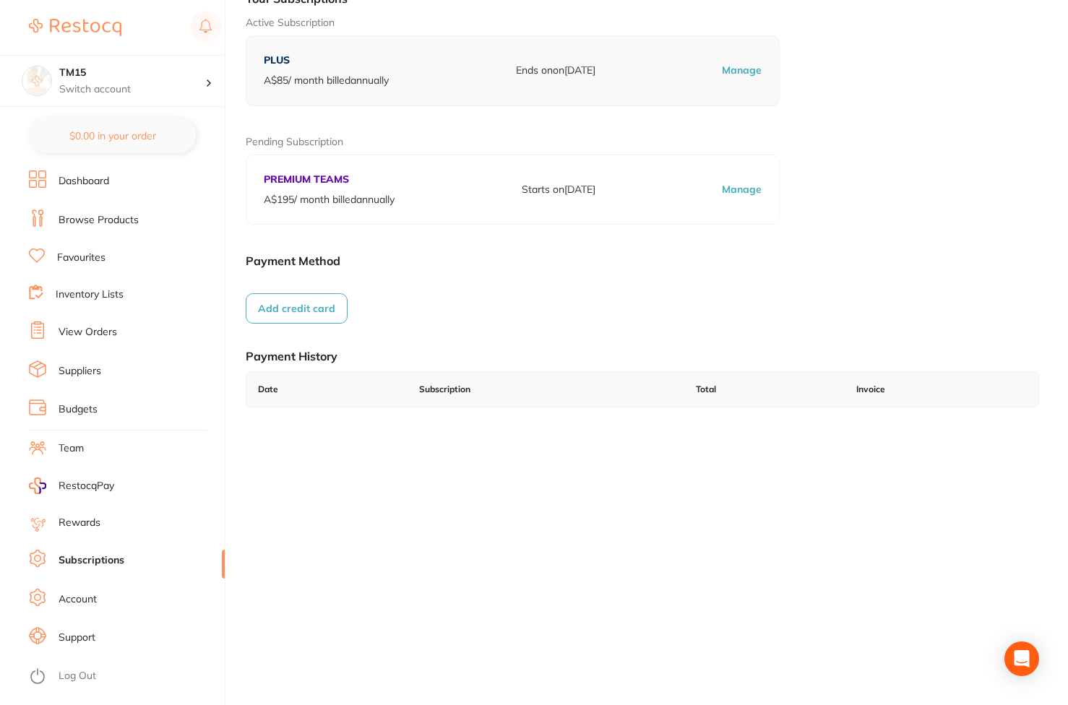
click at [290, 295] on button "Add credit card" at bounding box center [297, 308] width 102 height 30
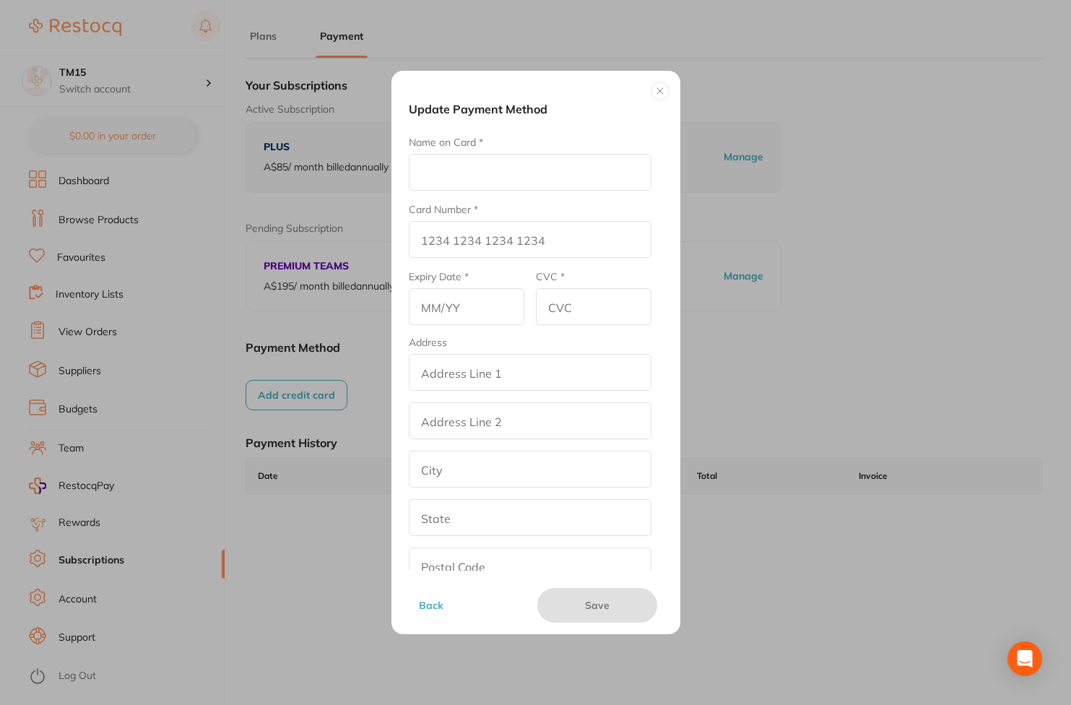
click at [480, 154] on input "Name on Card *" at bounding box center [530, 172] width 243 height 37
click at [492, 180] on input "Name on Card *" at bounding box center [530, 172] width 243 height 37
click at [467, 183] on input "af" at bounding box center [530, 172] width 243 height 37
type input "afba"
click at [467, 242] on input "Card Number *" at bounding box center [530, 239] width 243 height 37
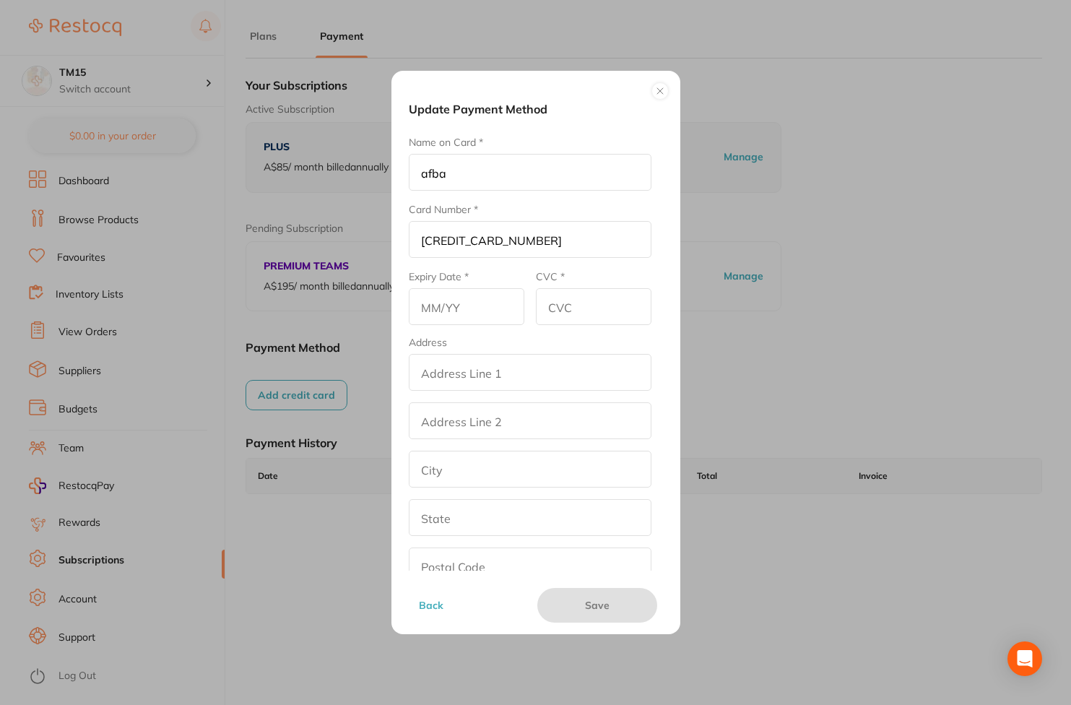
type input "[CREDIT_CARD_NUMBER]"
click at [477, 299] on input "text" at bounding box center [467, 306] width 116 height 37
type input "-"
type input "01/28"
click at [597, 311] on input "CVC *" at bounding box center [594, 306] width 116 height 37
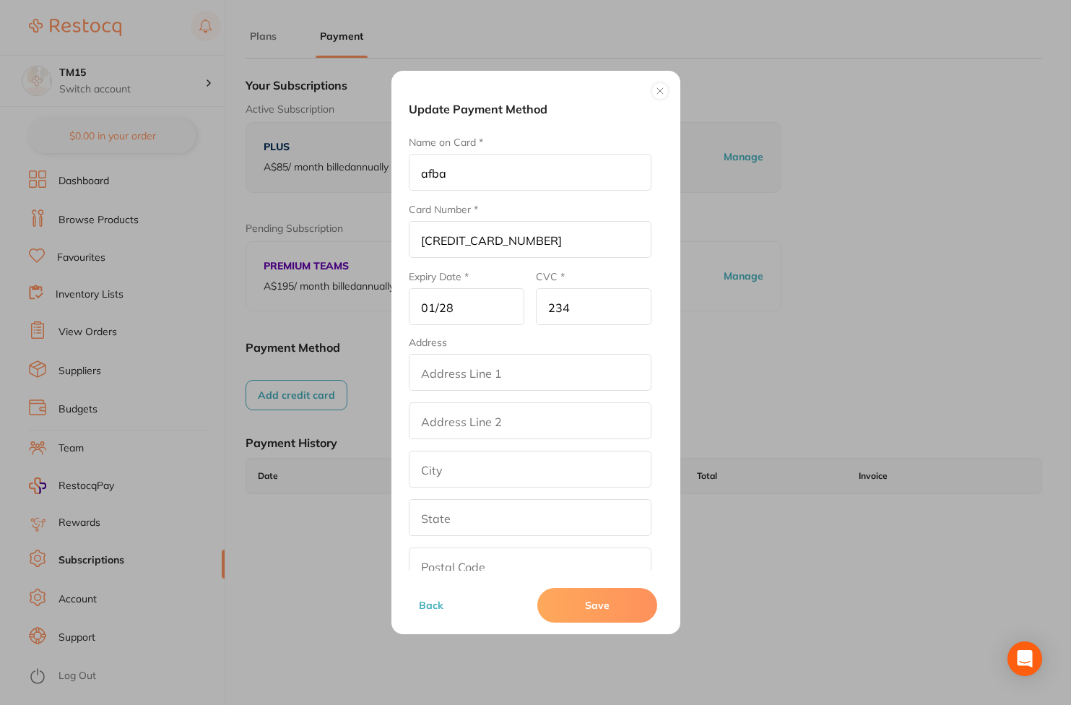
type input "234"
click at [562, 366] on input "addressLineOne" at bounding box center [530, 372] width 243 height 37
type input "street2"
type input "[GEOGRAPHIC_DATA]"
type input "[US_STATE]"
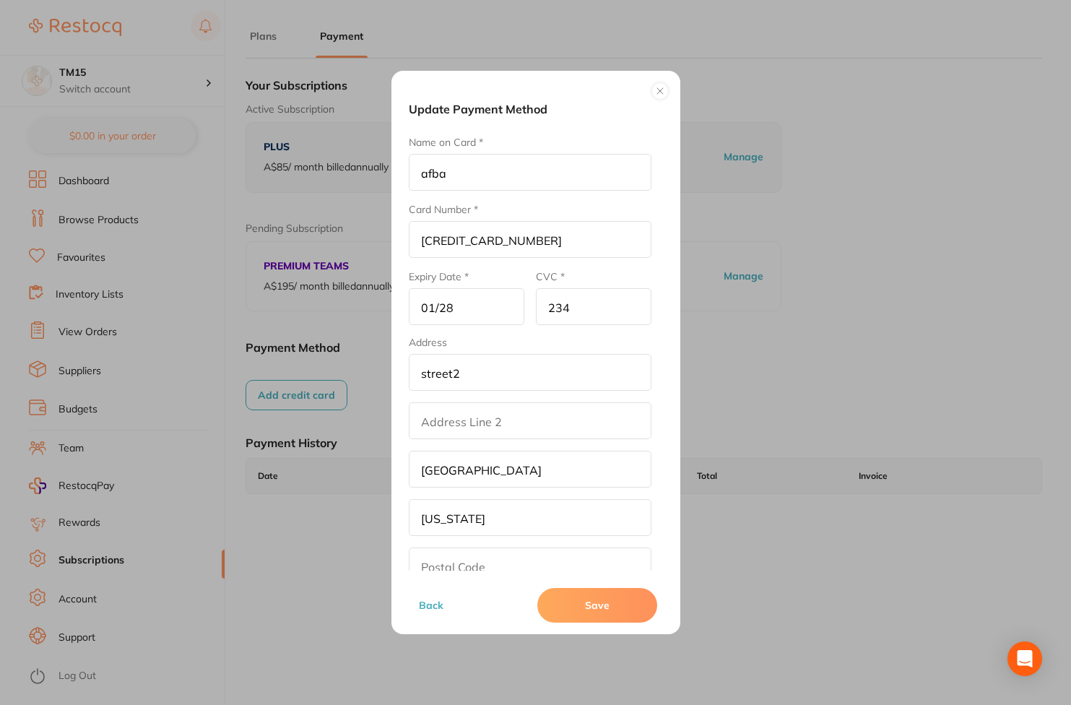
type input "90001"
click at [498, 410] on input "addressLinetwo" at bounding box center [530, 420] width 243 height 37
type input "srt"
click at [612, 595] on button "Save" at bounding box center [597, 605] width 120 height 35
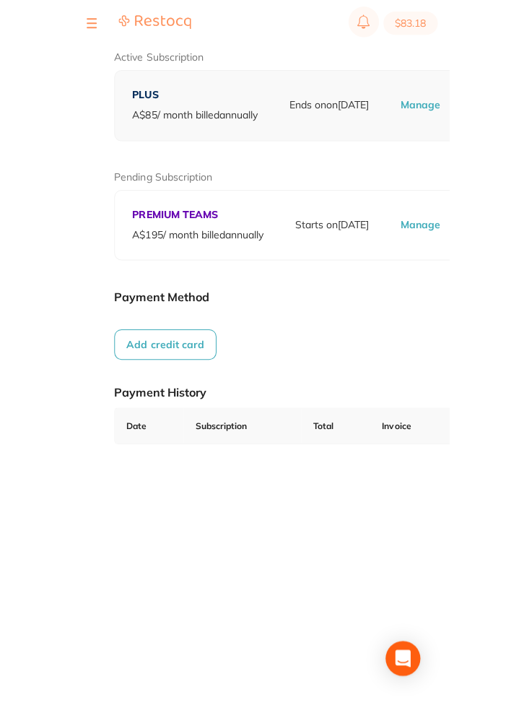
scroll to position [83, 0]
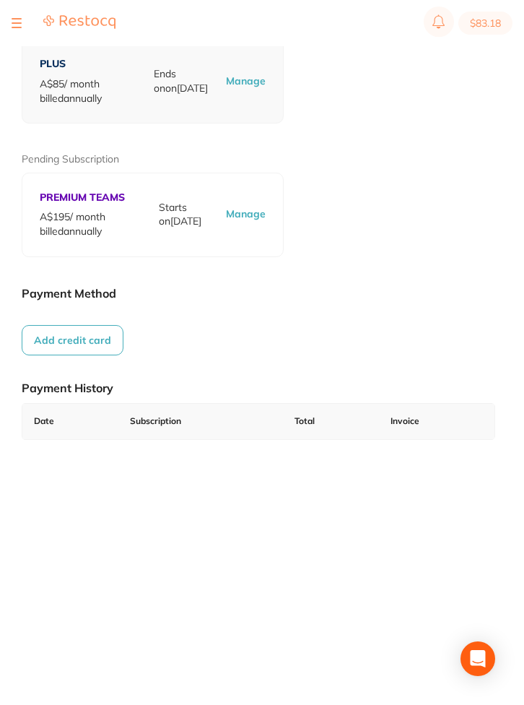
click at [126, 334] on div "Your Subscriptions Active Subscription PLUS A$ 85 / month billed annually Ends …" at bounding box center [259, 225] width 474 height 476
click at [100, 338] on button "Add credit card" at bounding box center [73, 340] width 102 height 30
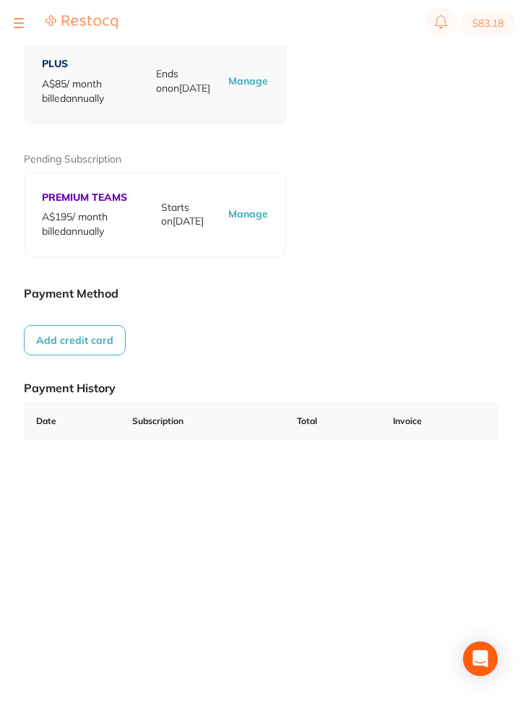
scroll to position [0, 0]
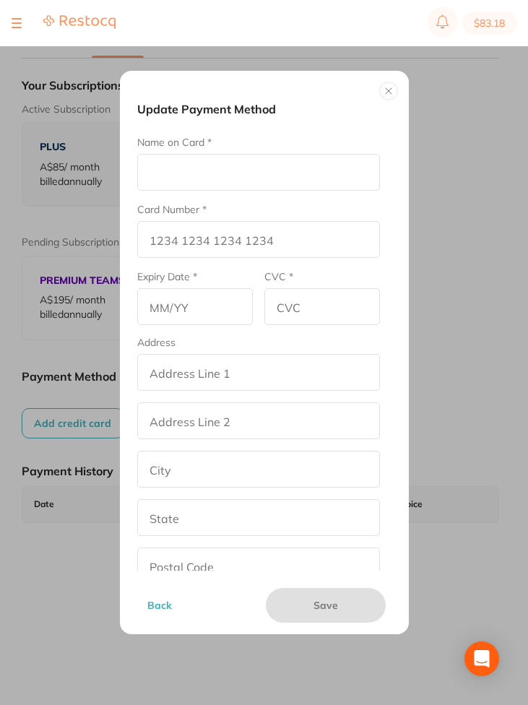
click at [201, 178] on input "Name on Card *" at bounding box center [258, 172] width 243 height 37
click at [387, 95] on button at bounding box center [388, 90] width 17 height 17
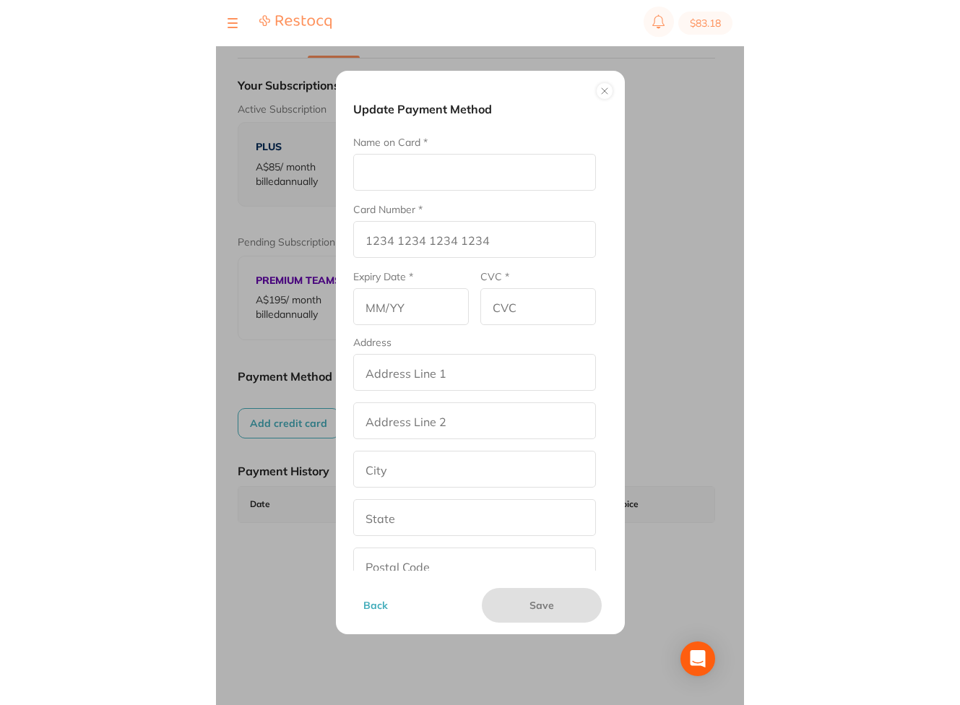
scroll to position [83, 0]
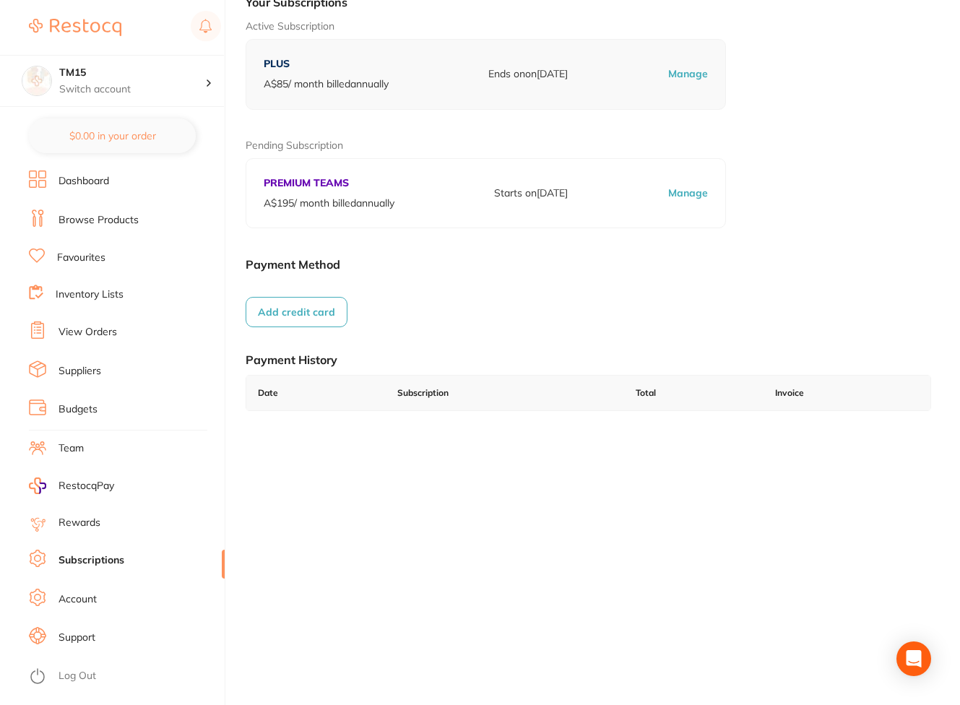
click at [99, 601] on li "Account" at bounding box center [127, 600] width 196 height 22
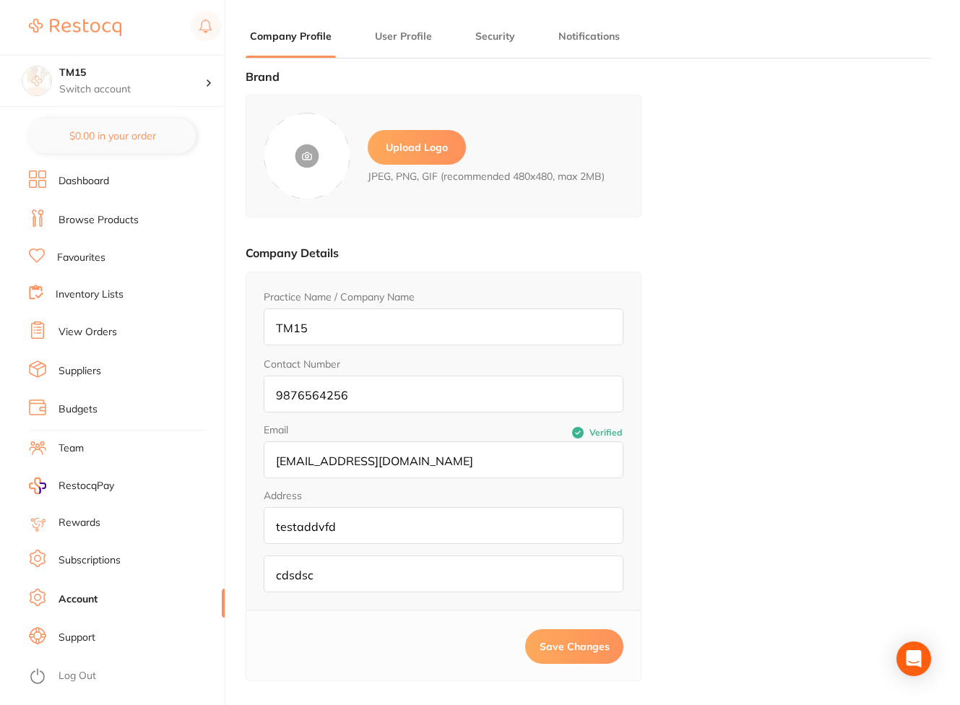
type input "Amal"
type input "test"
type input "[EMAIL_ADDRESS][DOMAIN_NAME]"
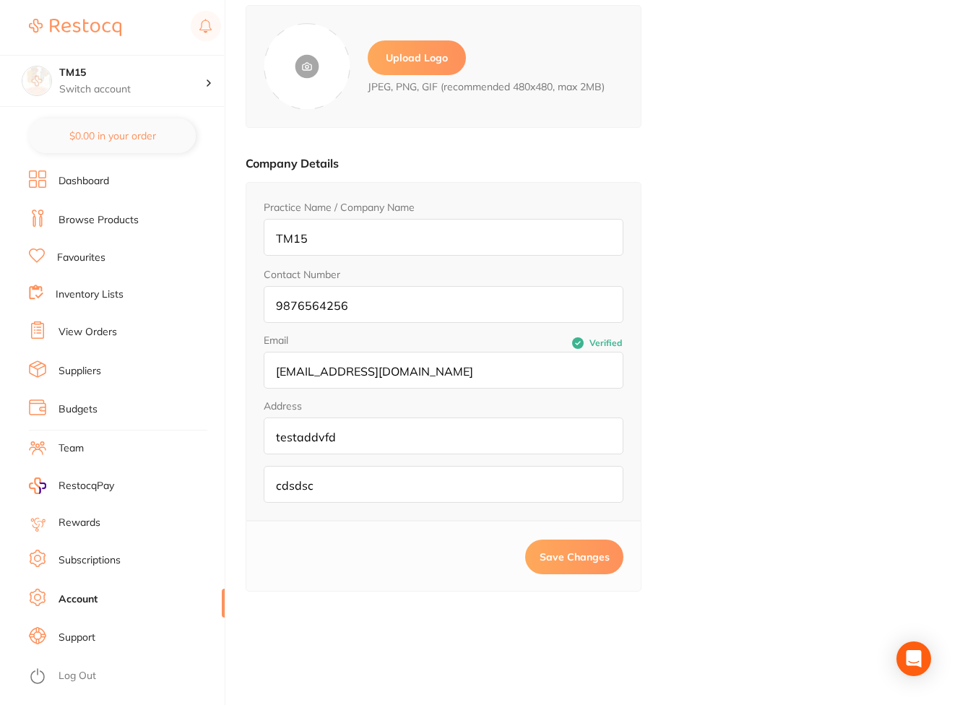
scroll to position [194, 0]
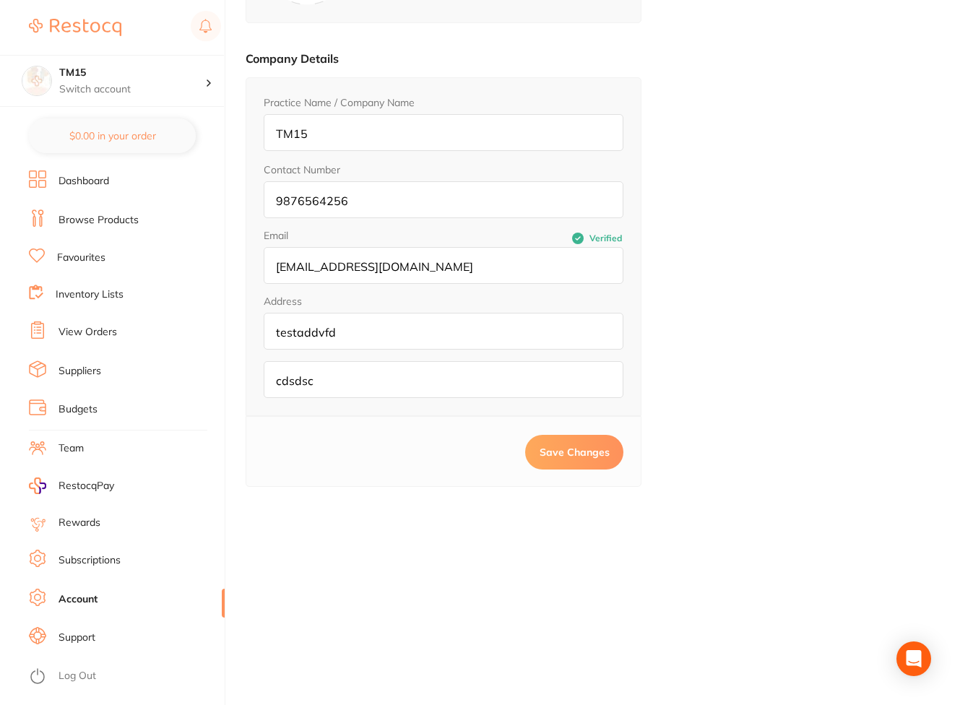
click at [116, 562] on link "Subscriptions" at bounding box center [90, 560] width 62 height 14
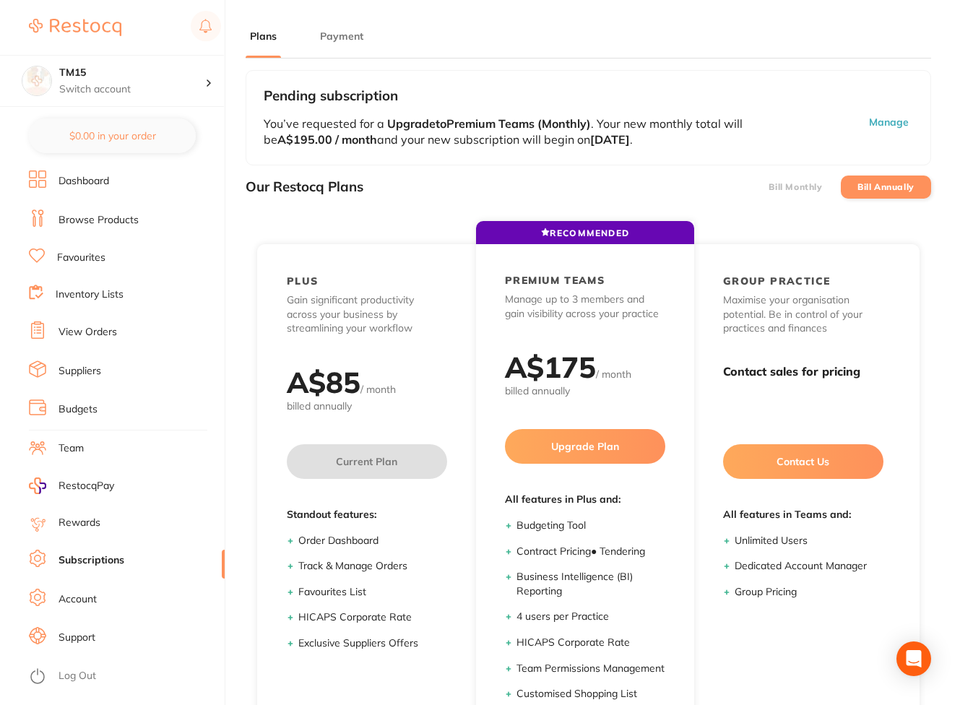
click at [330, 40] on button "Payment" at bounding box center [342, 37] width 52 height 14
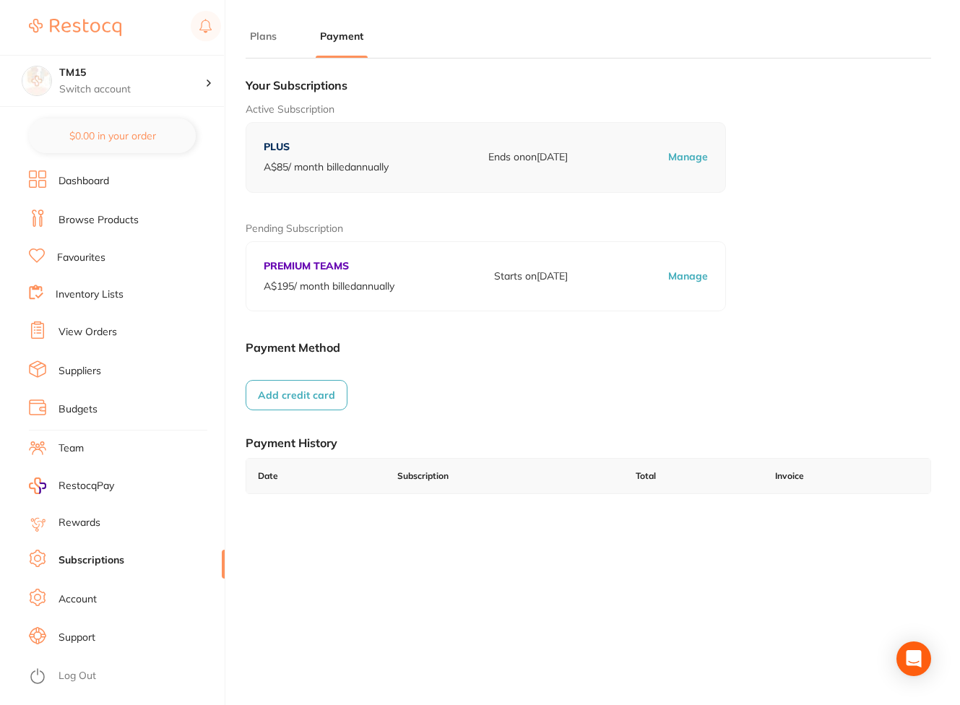
click at [305, 408] on button "Add credit card" at bounding box center [297, 395] width 102 height 30
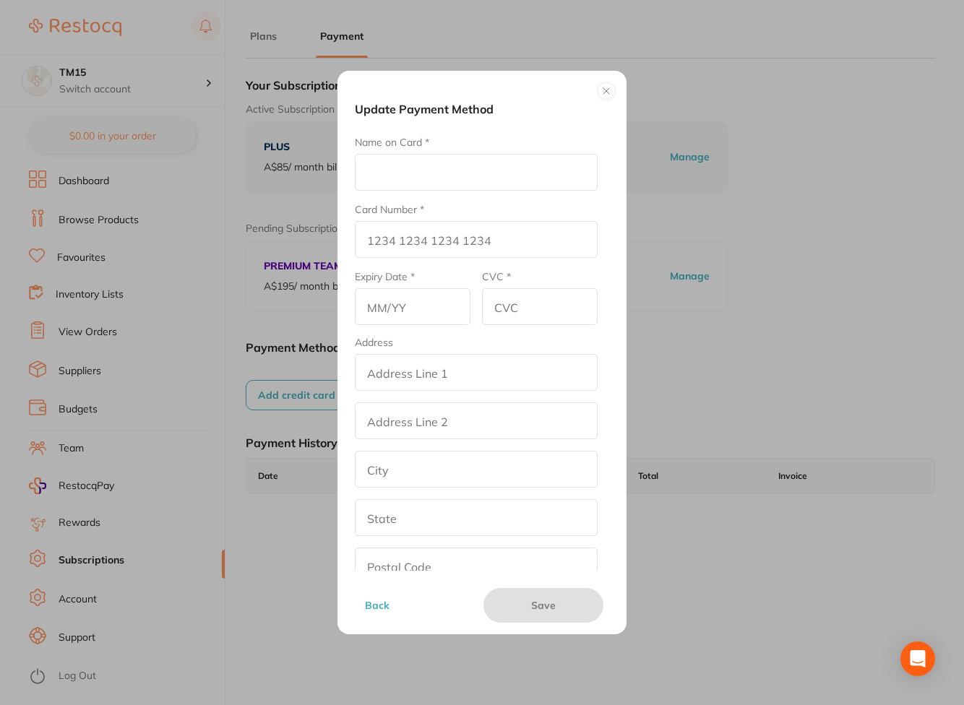
click at [439, 168] on input "Name on Card *" at bounding box center [476, 172] width 243 height 37
type input "afna"
click at [401, 233] on input "Card Number *" at bounding box center [476, 239] width 243 height 37
type input "[CREDIT_CARD_NUMBER]"
click at [436, 308] on input "11" at bounding box center [413, 306] width 116 height 37
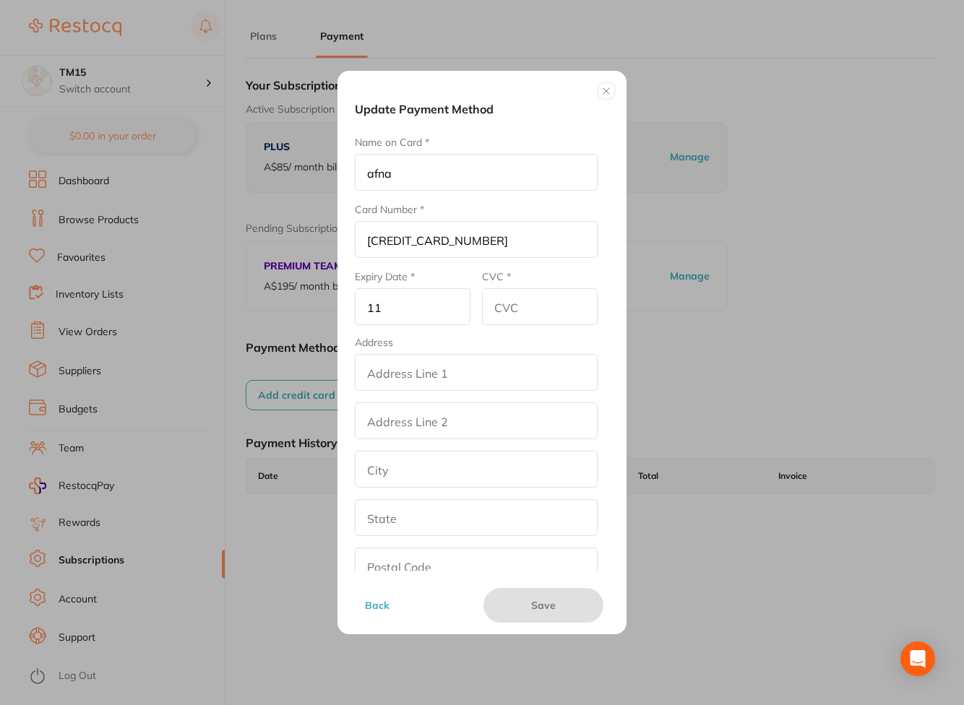
type input "1"
type input "05/28"
click at [491, 300] on input "CVC *" at bounding box center [540, 306] width 116 height 37
type input "234"
drag, startPoint x: 488, startPoint y: 362, endPoint x: 477, endPoint y: 367, distance: 12.6
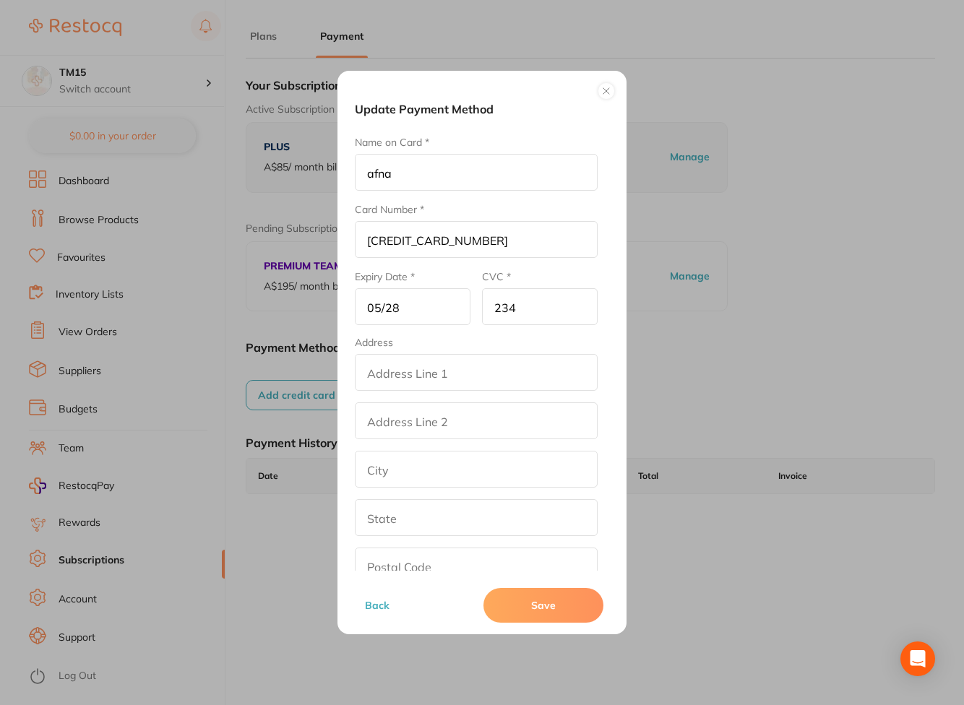
click at [480, 365] on input "addressLineOne" at bounding box center [476, 372] width 243 height 37
type input "street2"
type input "[GEOGRAPHIC_DATA]"
type input "[US_STATE]"
type input "90001"
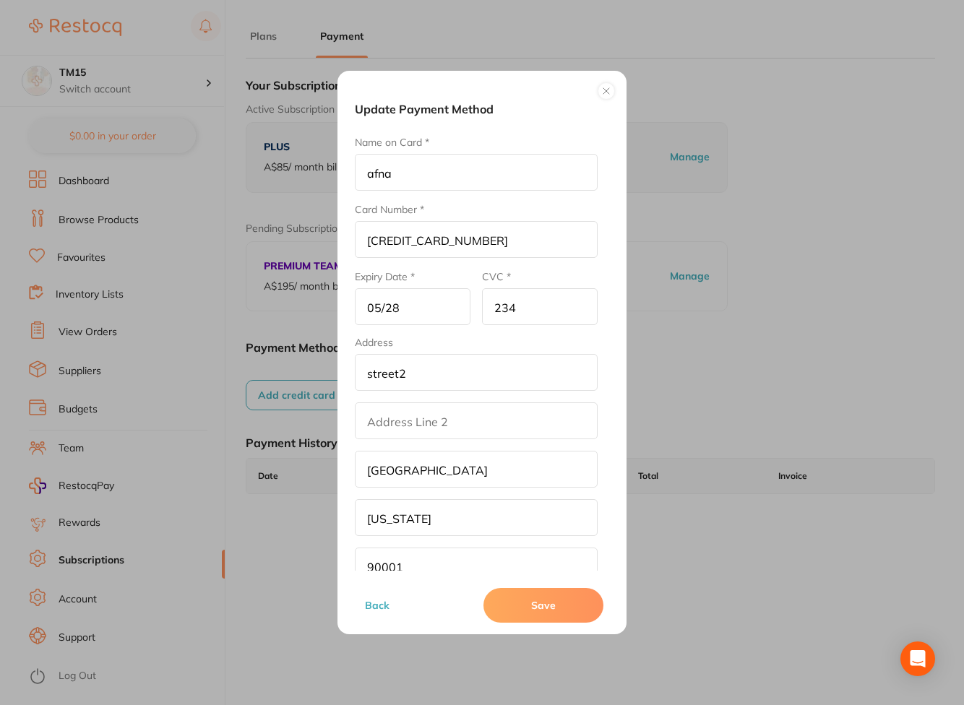
click at [407, 423] on input "addressLinetwo" at bounding box center [476, 420] width 243 height 37
type input "str2"
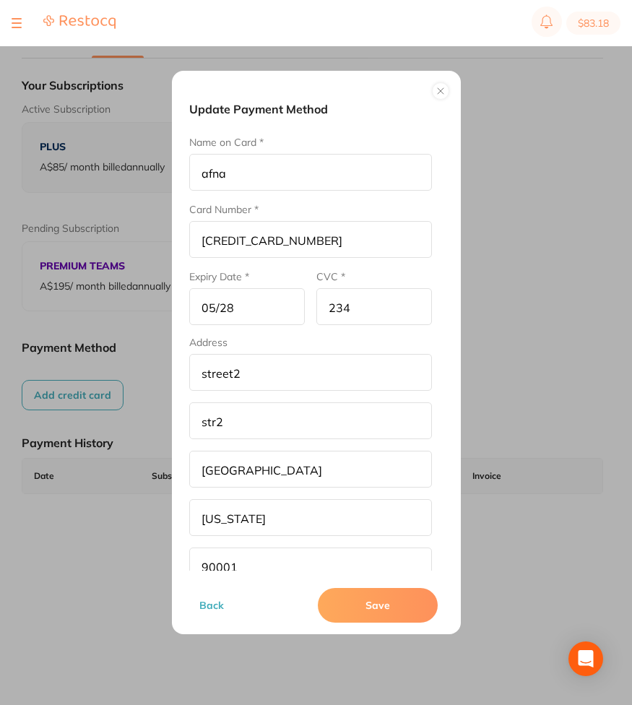
click at [380, 608] on button "Save" at bounding box center [378, 605] width 120 height 35
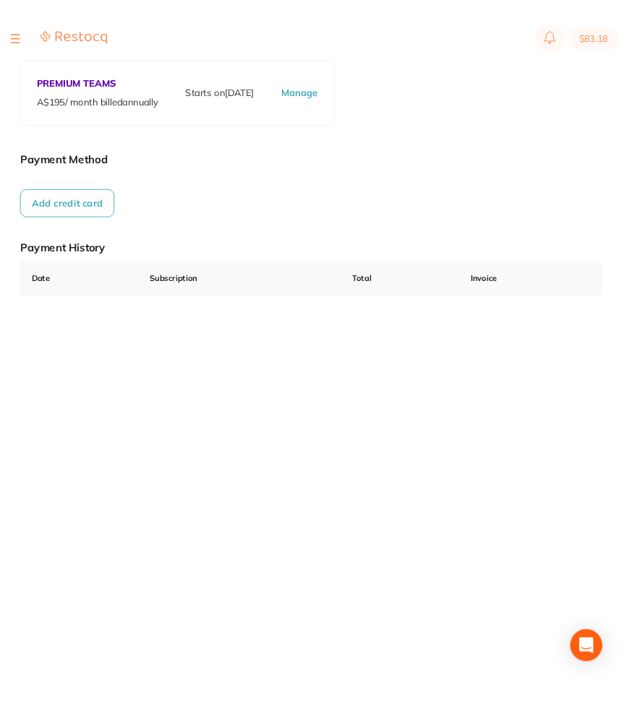
scroll to position [210, 0]
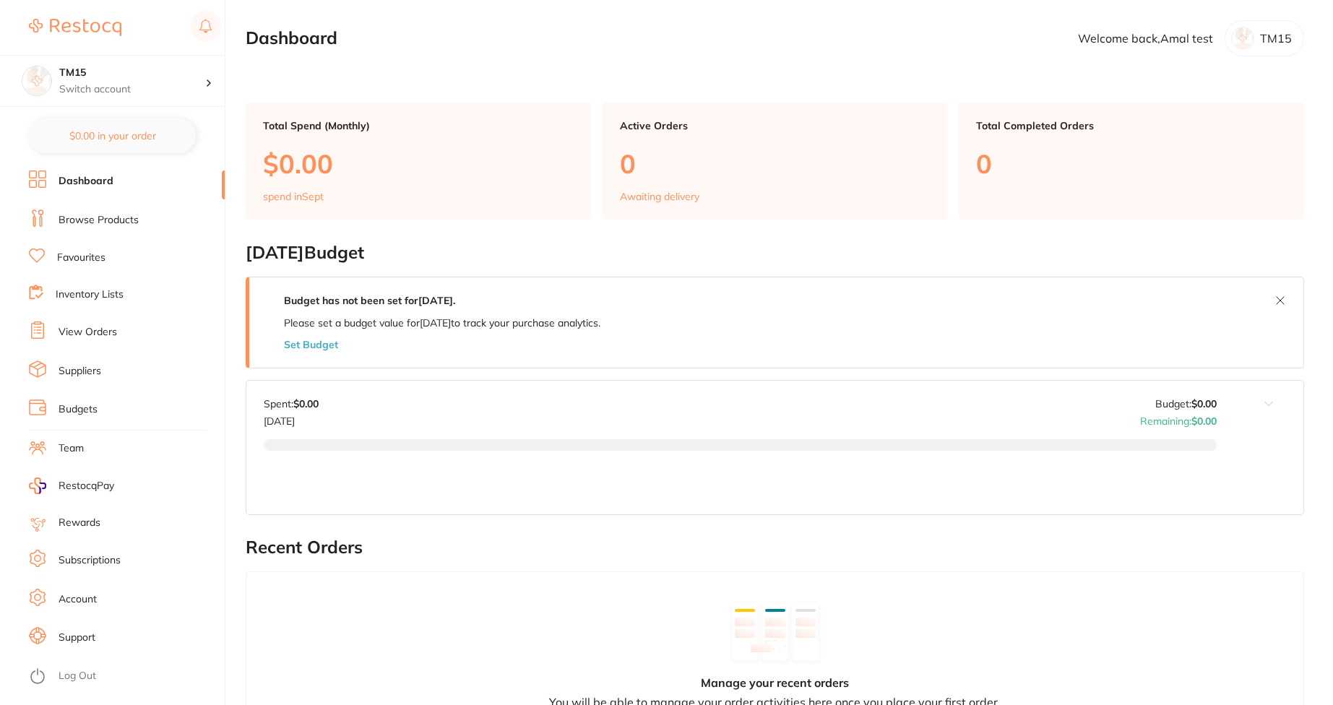
click at [95, 564] on link "Subscriptions" at bounding box center [90, 560] width 62 height 14
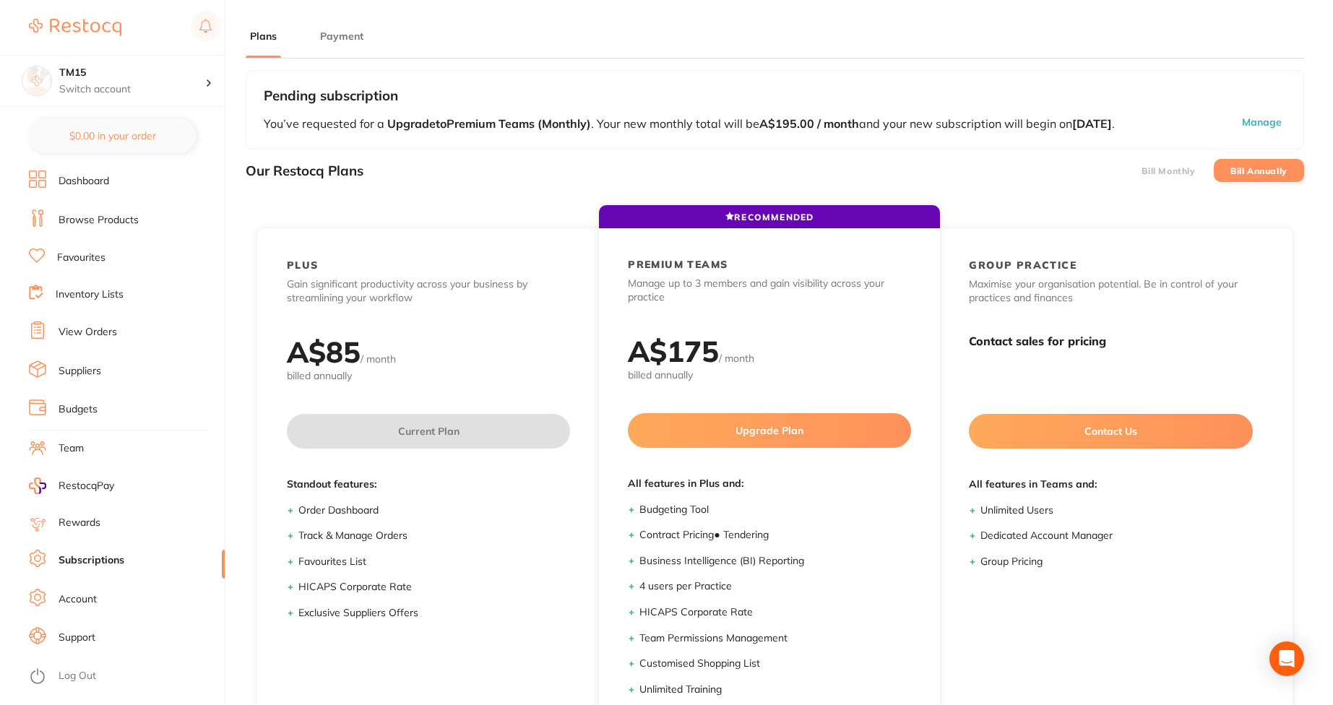
click at [334, 46] on li "Payment" at bounding box center [342, 43] width 52 height 29
click at [334, 40] on button "Payment" at bounding box center [342, 37] width 52 height 14
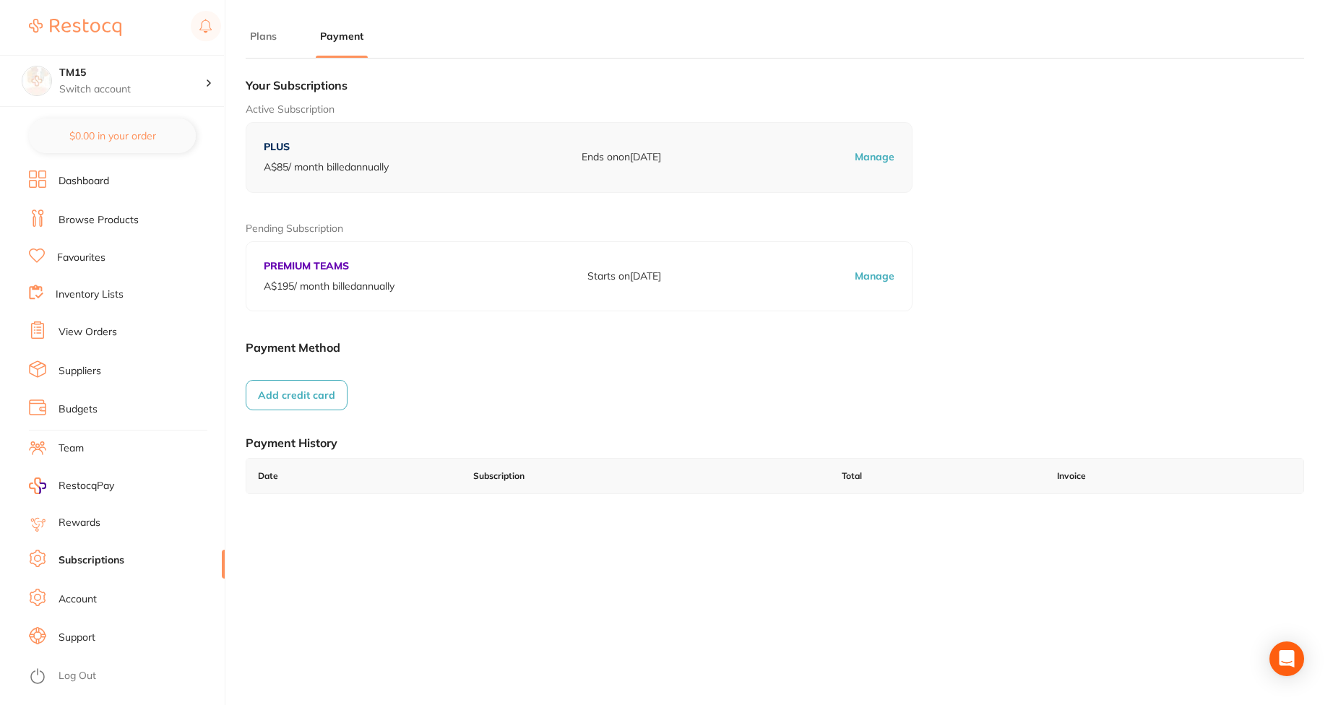
click at [302, 413] on div "Your Subscriptions Active Subscription PLUS A$ 85 / month billed annually Ends …" at bounding box center [775, 293] width 1058 height 447
click at [302, 395] on button "Add credit card" at bounding box center [297, 395] width 102 height 30
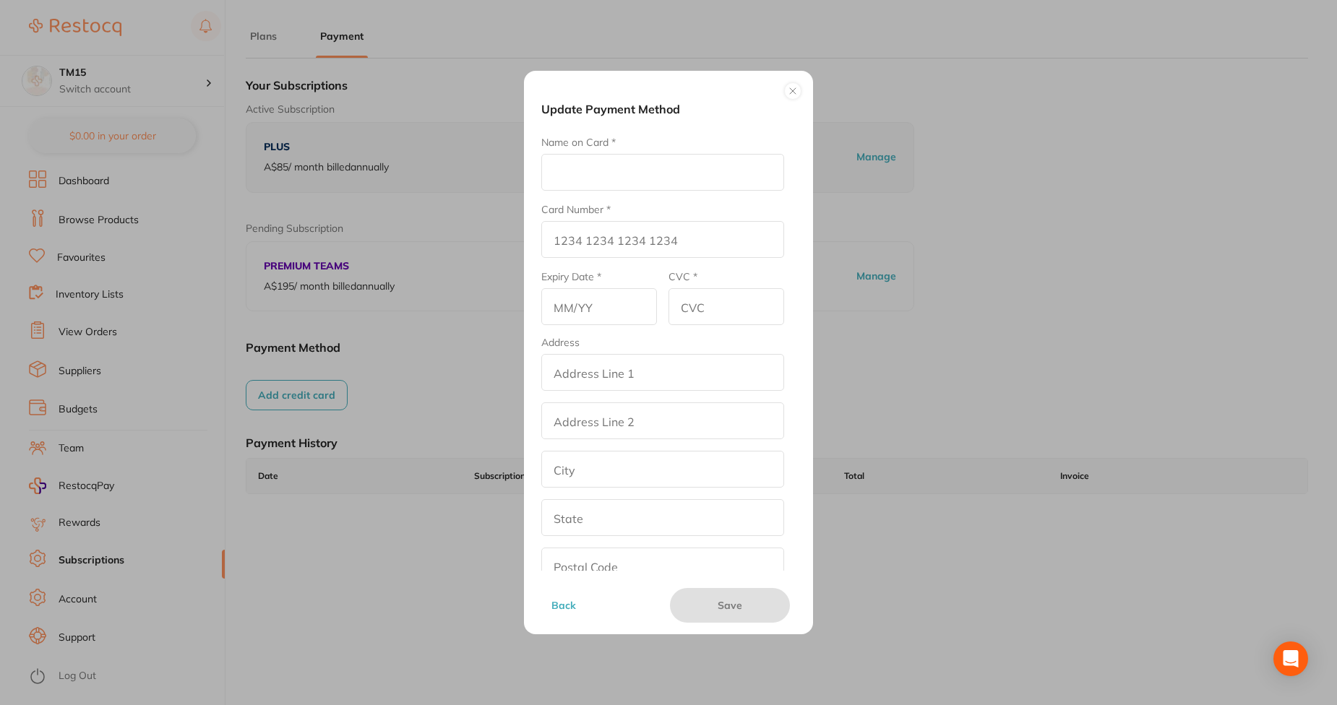
click at [581, 169] on input "Name on Card *" at bounding box center [662, 172] width 243 height 37
type input "DER"
type input "[CREDIT_CARD_NUMBER]"
type input "03/29"
click at [623, 393] on fieldset "Address addressLineOne addressLinetwo city state postalCode country [GEOGRAPHIC…" at bounding box center [662, 485] width 243 height 296
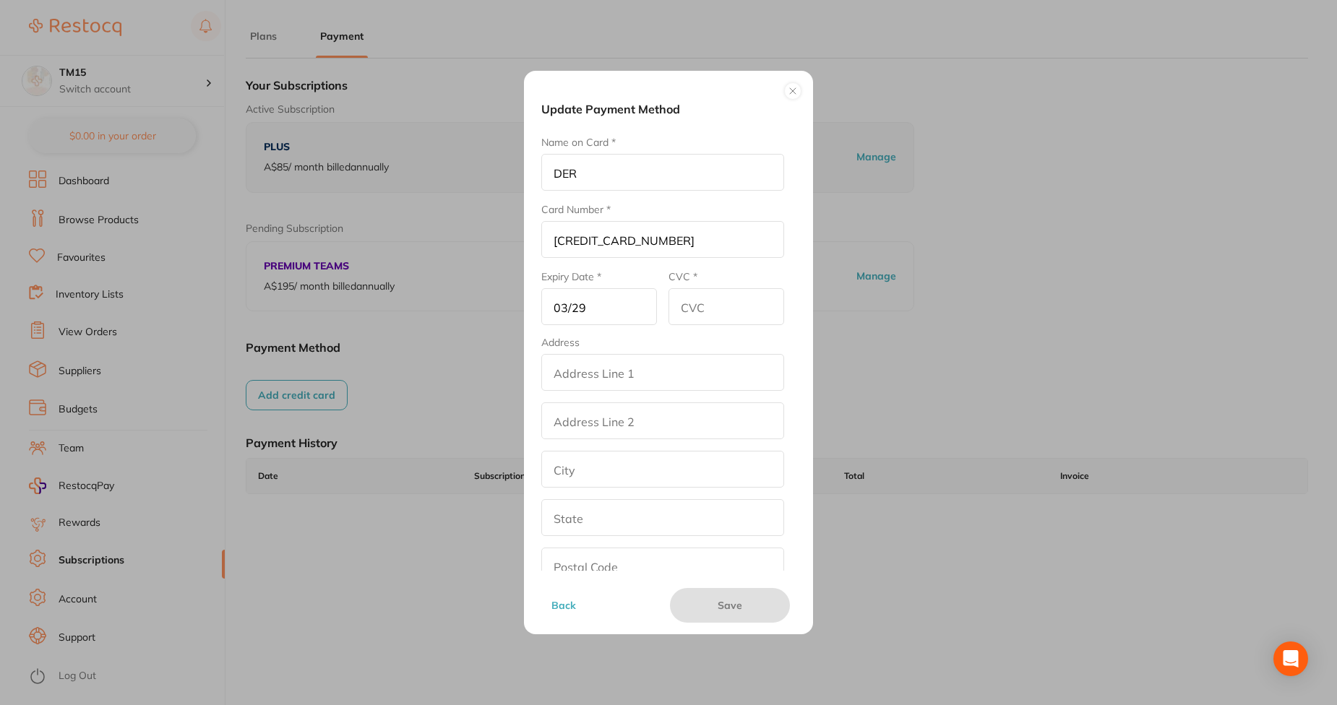
click at [626, 371] on input "addressLineOne" at bounding box center [662, 372] width 243 height 37
type input "street2"
type input "[GEOGRAPHIC_DATA]"
type input "[US_STATE]"
type input "90001"
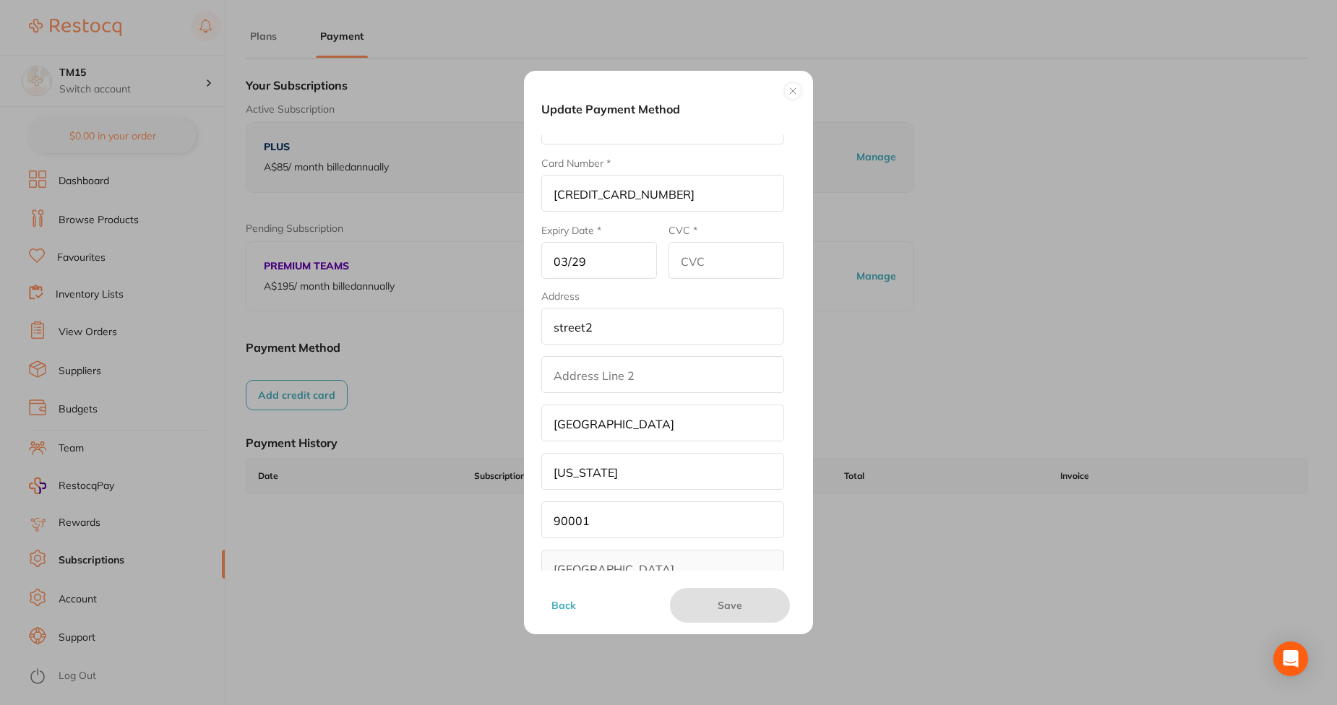
scroll to position [79, 0]
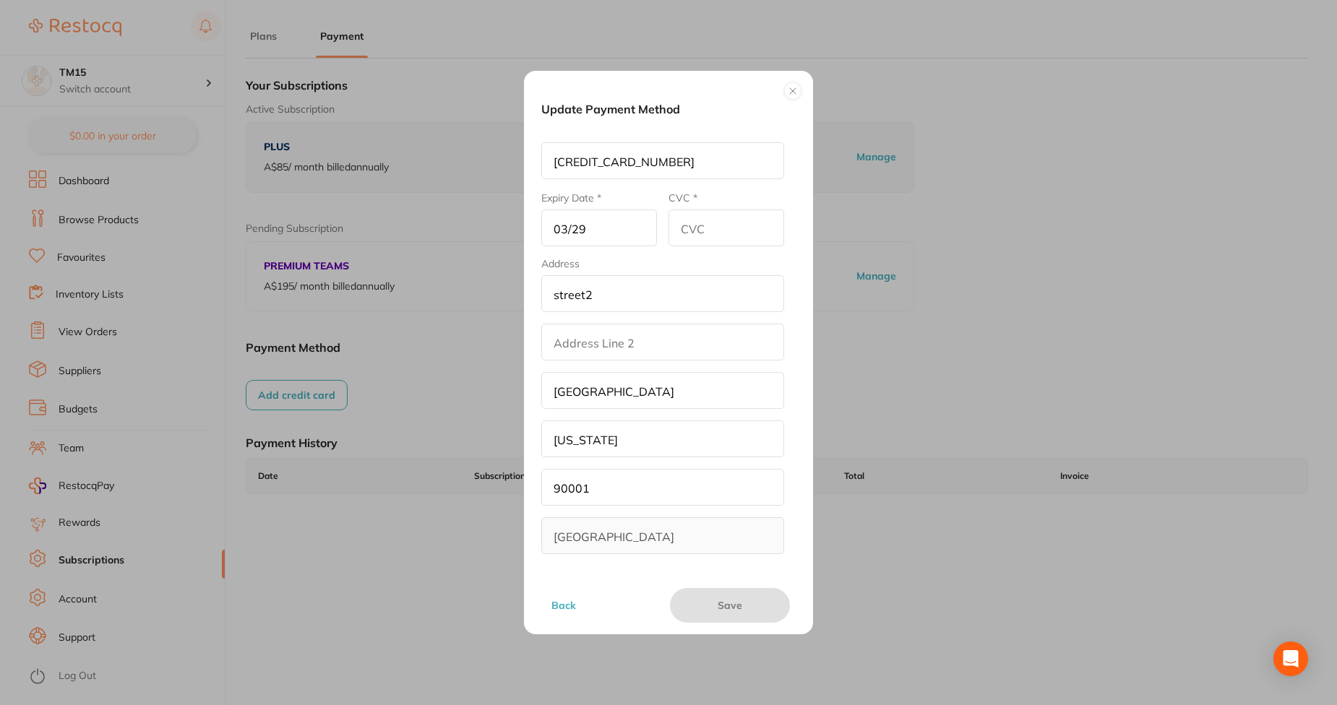
click at [551, 334] on input "addressLinetwo" at bounding box center [662, 342] width 243 height 37
type input "qews3"
click at [689, 217] on input "CVC *" at bounding box center [726, 228] width 116 height 37
type input "123"
click at [759, 605] on button "Save" at bounding box center [730, 605] width 120 height 35
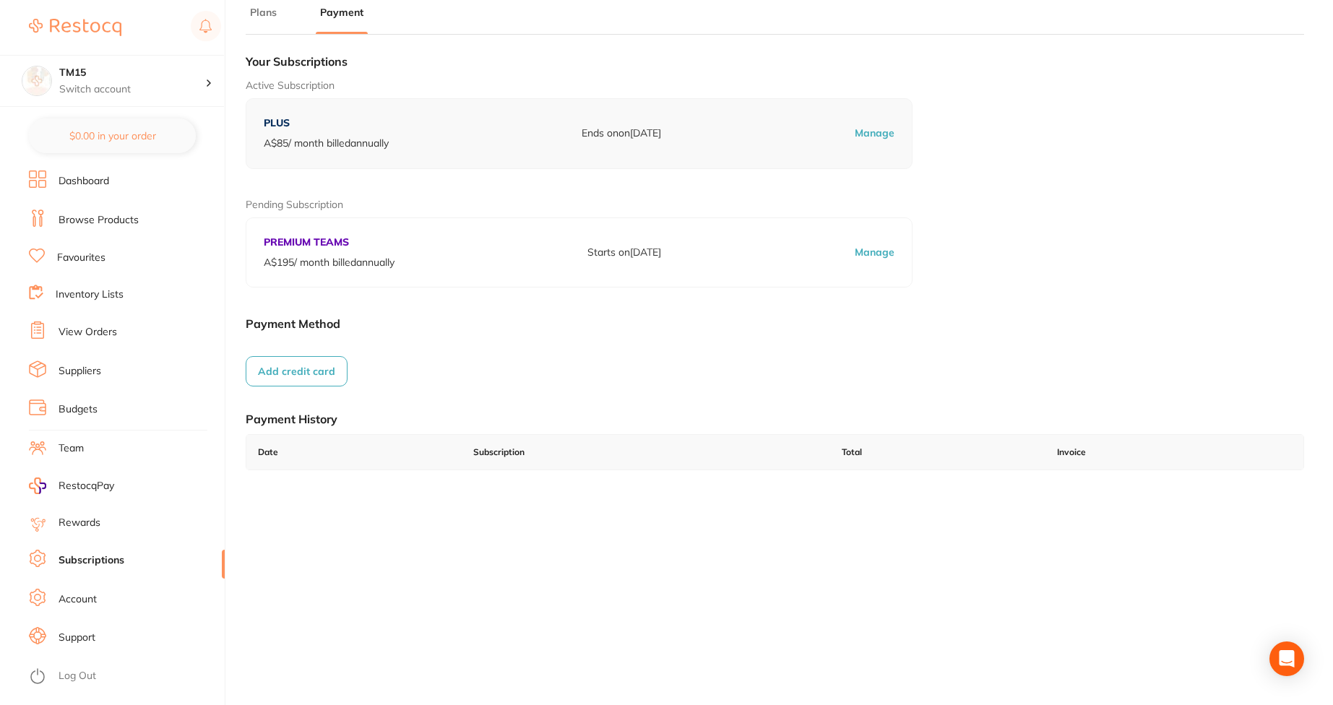
scroll to position [21, 0]
click at [297, 368] on button "Add credit card" at bounding box center [297, 374] width 102 height 30
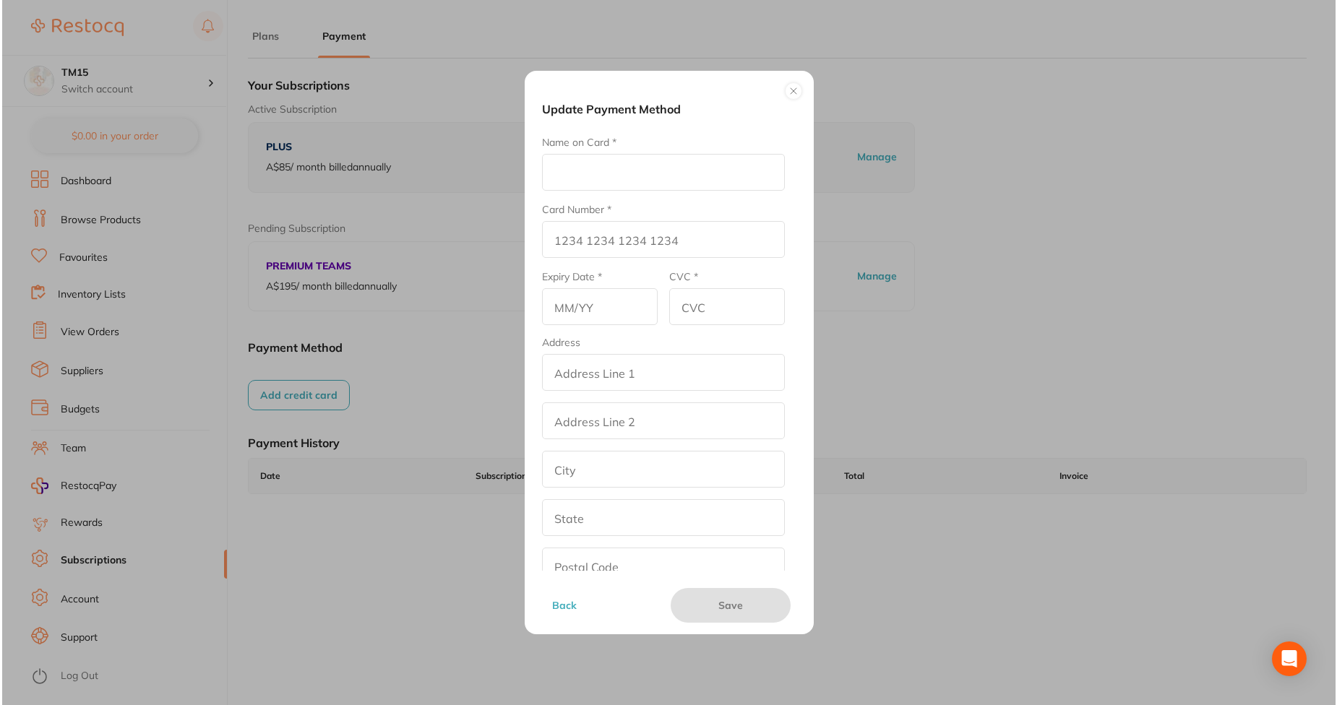
scroll to position [0, 0]
click at [709, 171] on input "Name on Card *" at bounding box center [662, 172] width 243 height 37
type input "Afna"
click at [577, 251] on input "Card Number *" at bounding box center [662, 239] width 243 height 37
type input "[CREDIT_CARD_NUMBER]"
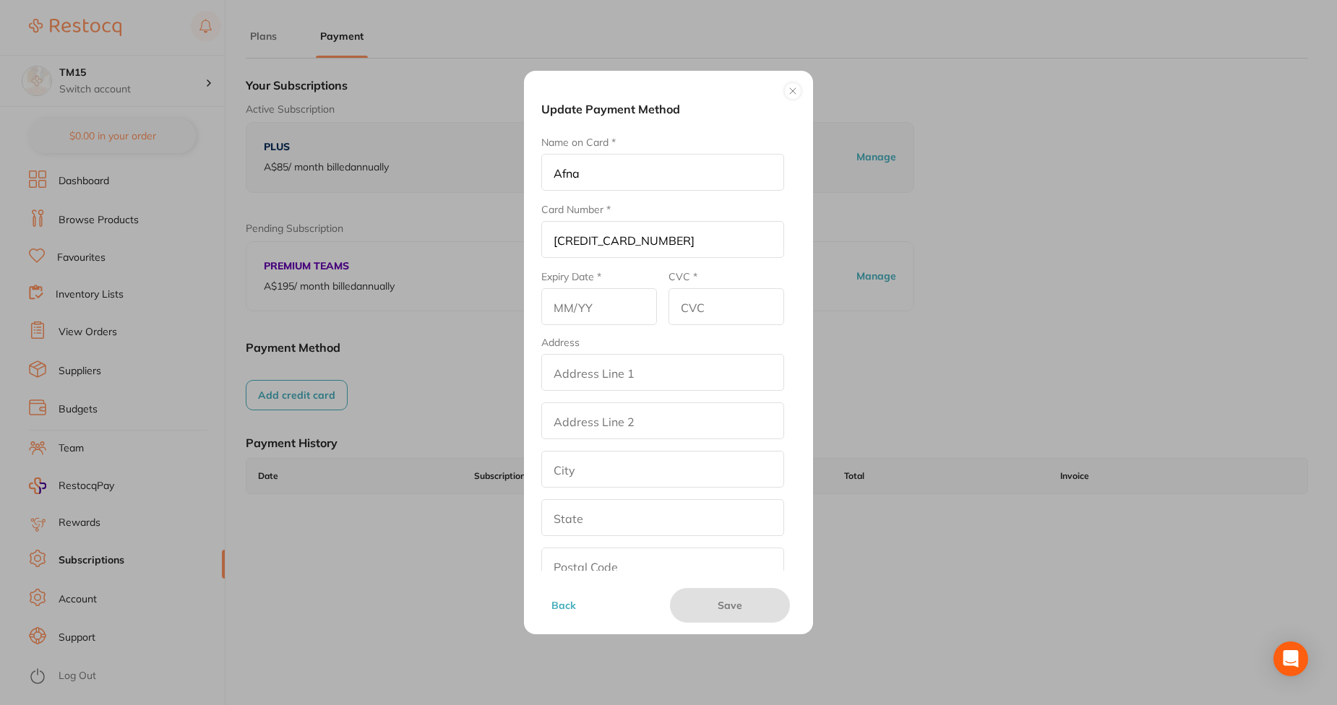
click at [585, 294] on input "text" at bounding box center [599, 306] width 116 height 37
type input "02/29"
click at [727, 308] on input "CVC *" at bounding box center [726, 306] width 116 height 37
type input "123"
click at [747, 616] on button "Save" at bounding box center [730, 605] width 120 height 35
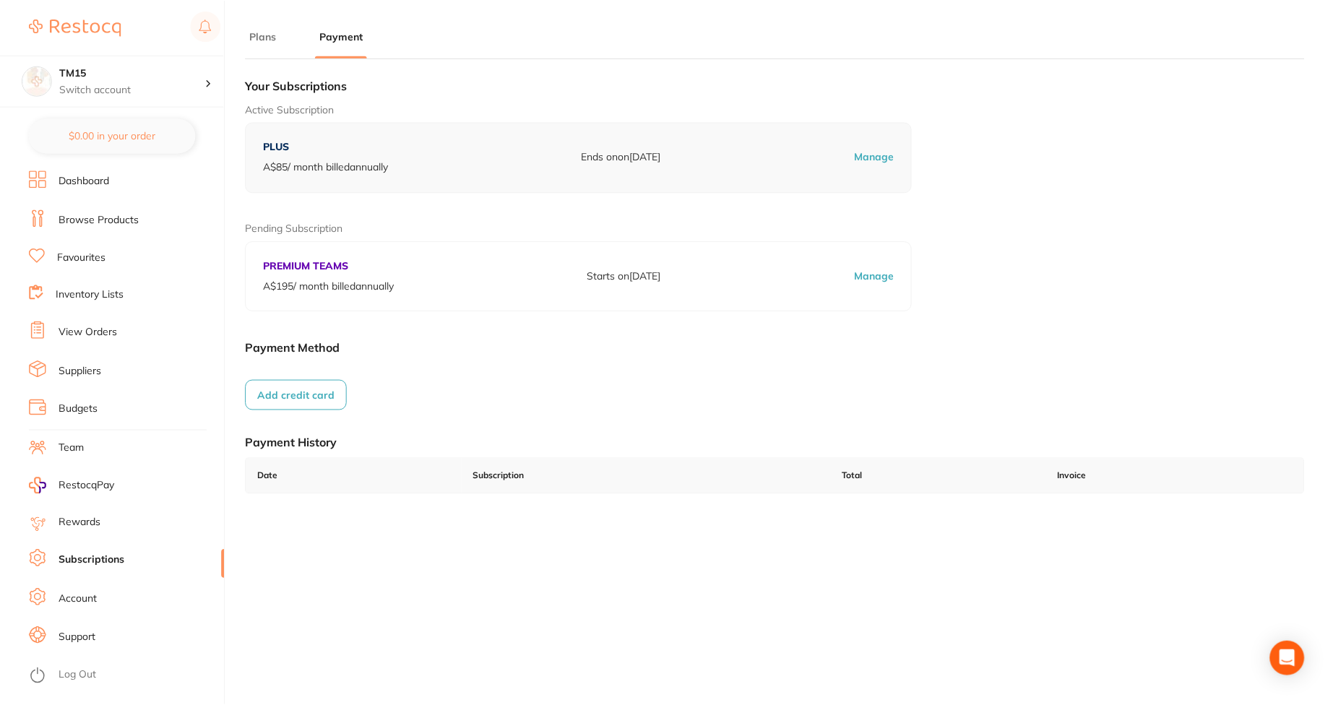
scroll to position [21, 0]
